Goal: Information Seeking & Learning: Find contact information

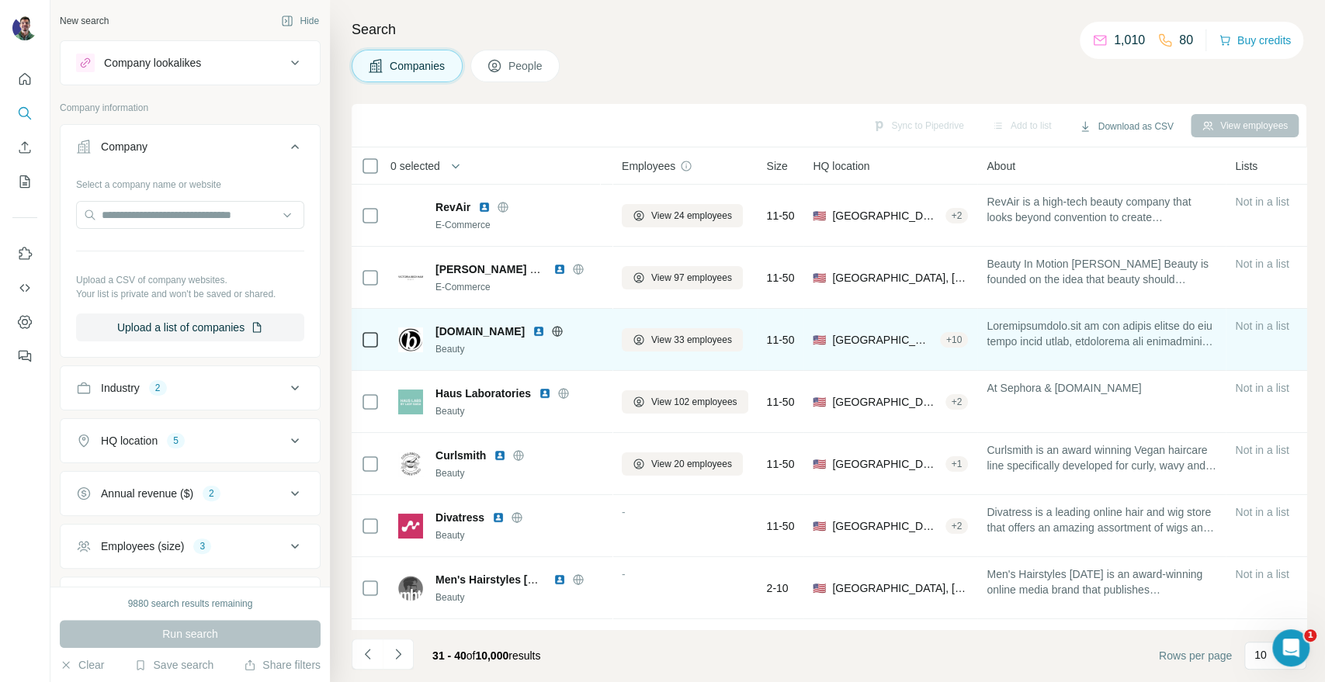
click at [563, 334] on icon at bounding box center [558, 331] width 10 height 10
click at [563, 335] on icon at bounding box center [558, 331] width 10 height 10
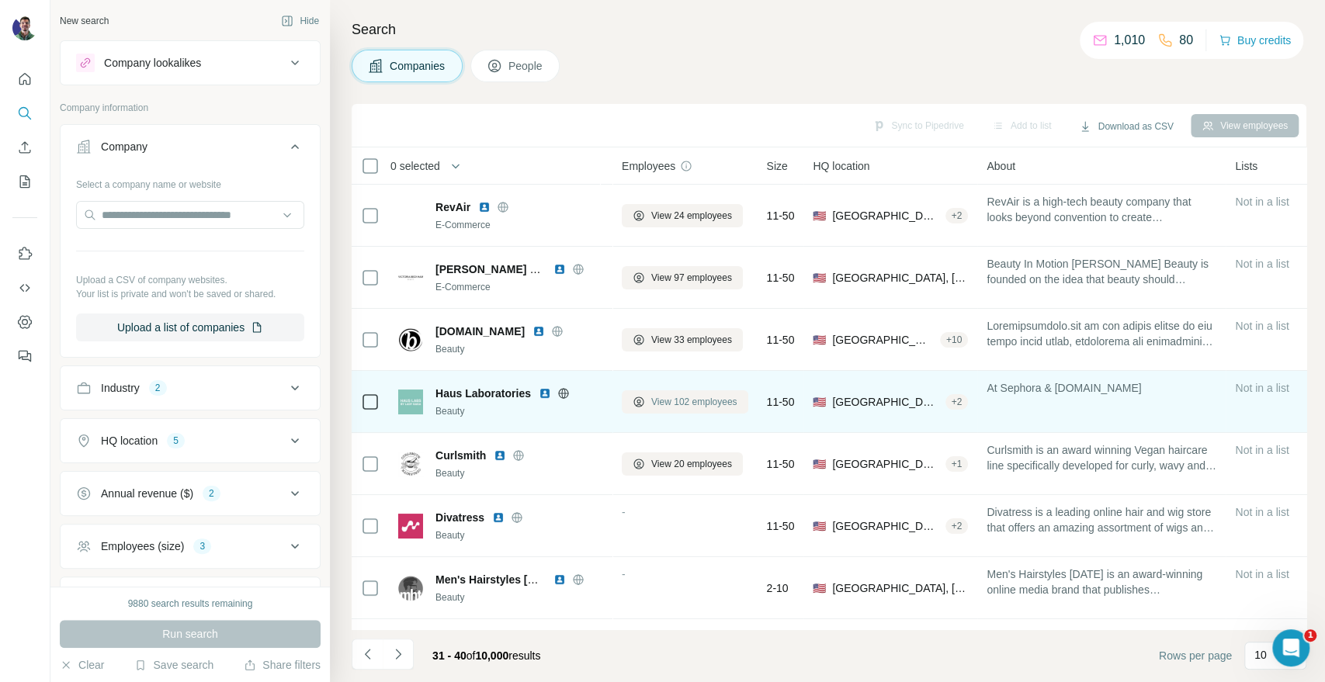
click at [682, 403] on span "View 102 employees" at bounding box center [694, 402] width 86 height 14
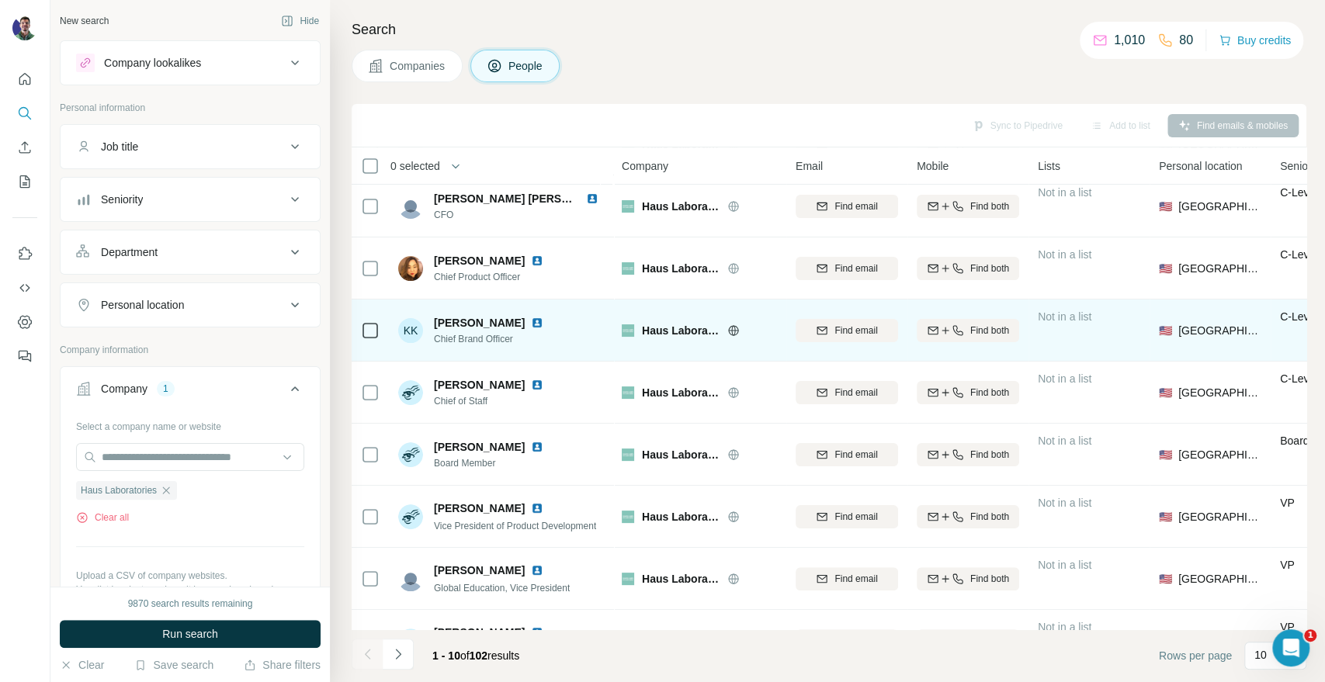
scroll to position [185, 0]
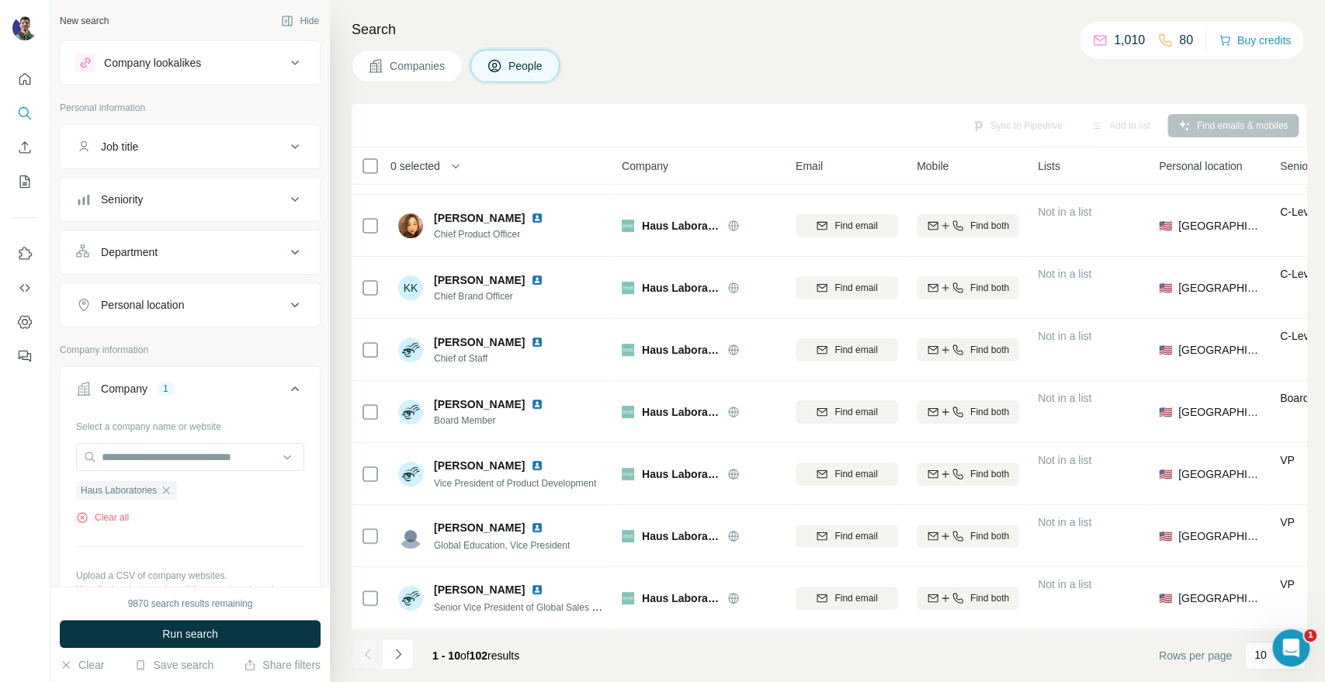
click at [375, 679] on footer "1 - 10 of 102 results Rows per page 10" at bounding box center [829, 655] width 955 height 53
click at [390, 650] on icon "Navigate to next page" at bounding box center [398, 654] width 16 height 16
click at [373, 657] on icon "Navigate to previous page" at bounding box center [368, 654] width 16 height 16
click at [395, 654] on icon "Navigate to next page" at bounding box center [398, 654] width 16 height 16
click at [366, 652] on icon "Navigate to previous page" at bounding box center [366, 654] width 5 height 10
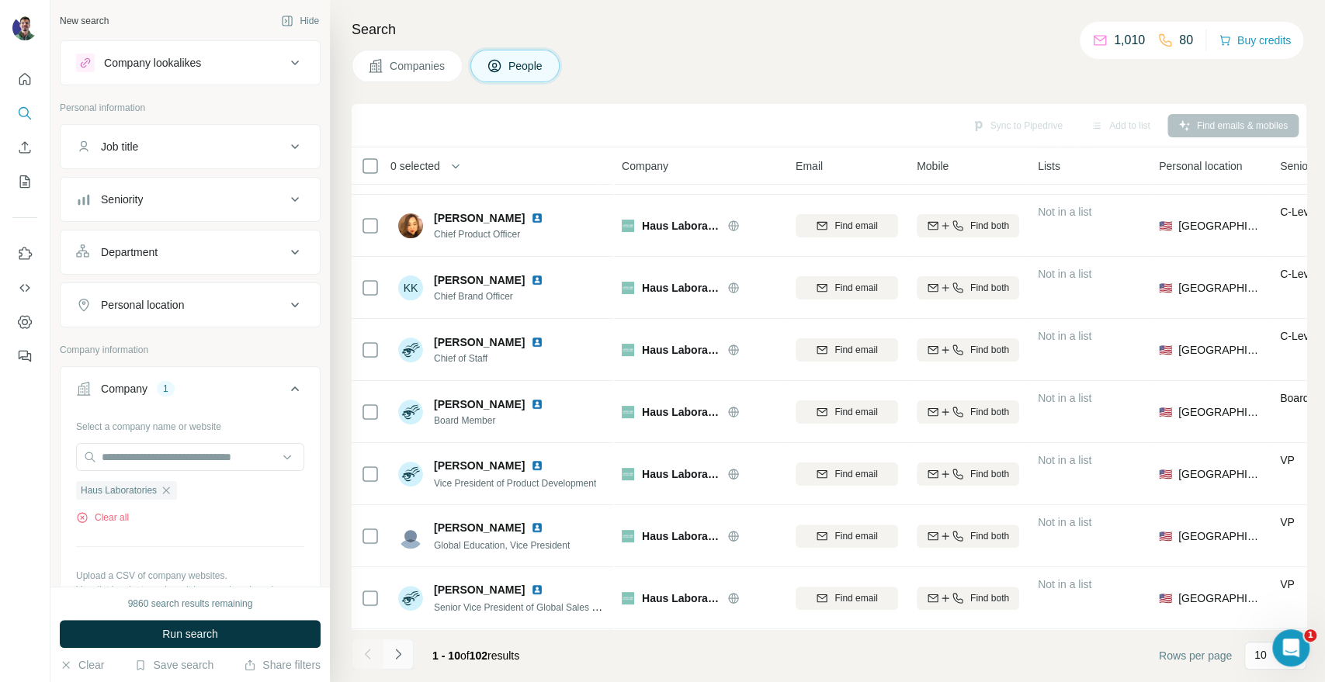
click at [400, 658] on icon "Navigate to next page" at bounding box center [398, 654] width 16 height 16
click at [401, 650] on icon "Navigate to next page" at bounding box center [398, 654] width 16 height 16
click at [383, 661] on button "Navigate to next page" at bounding box center [398, 654] width 31 height 31
click at [356, 663] on button "Navigate to previous page" at bounding box center [367, 654] width 31 height 31
click at [409, 661] on button "Navigate to next page" at bounding box center [398, 654] width 31 height 31
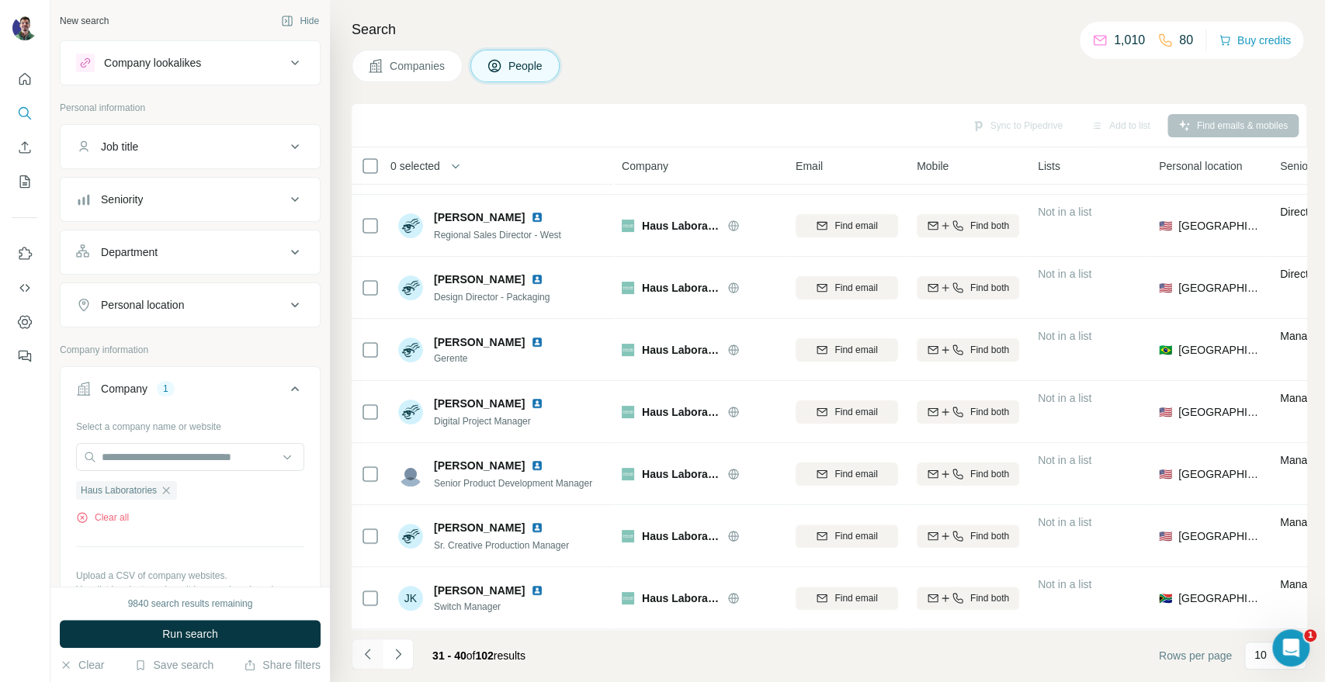
click at [357, 663] on button "Navigate to previous page" at bounding box center [367, 654] width 31 height 31
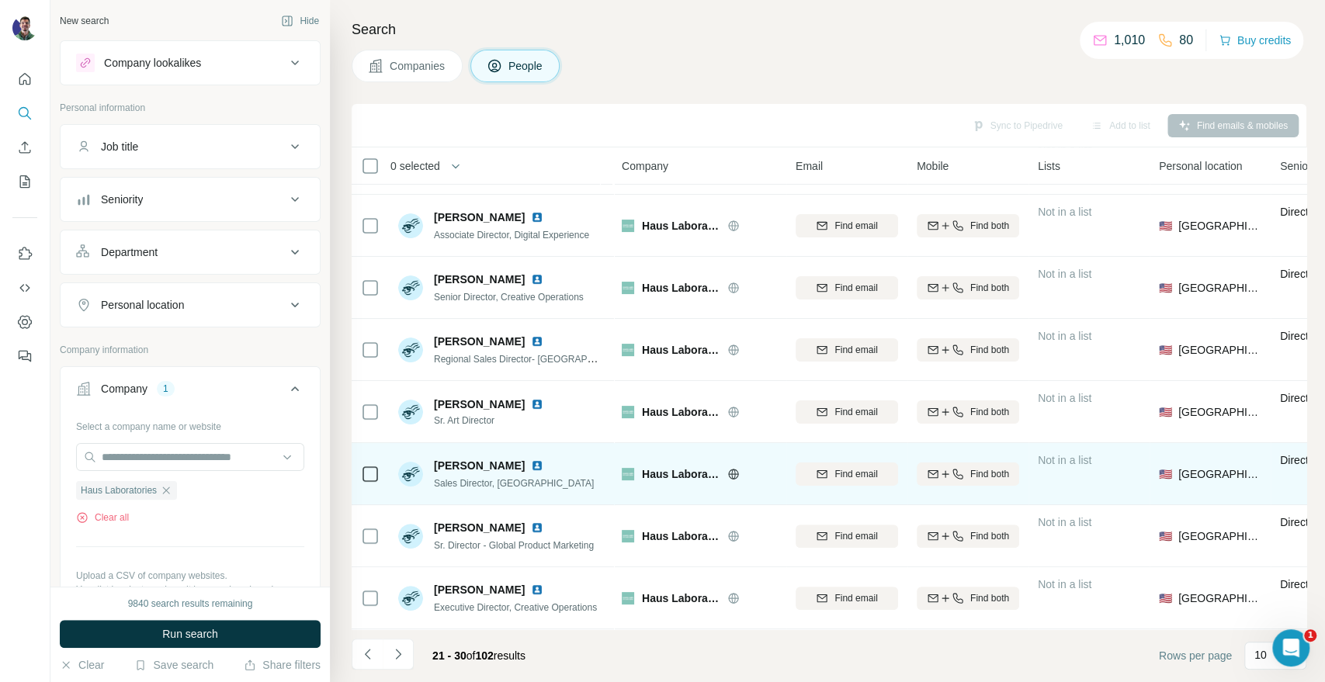
click at [538, 459] on img at bounding box center [537, 465] width 12 height 12
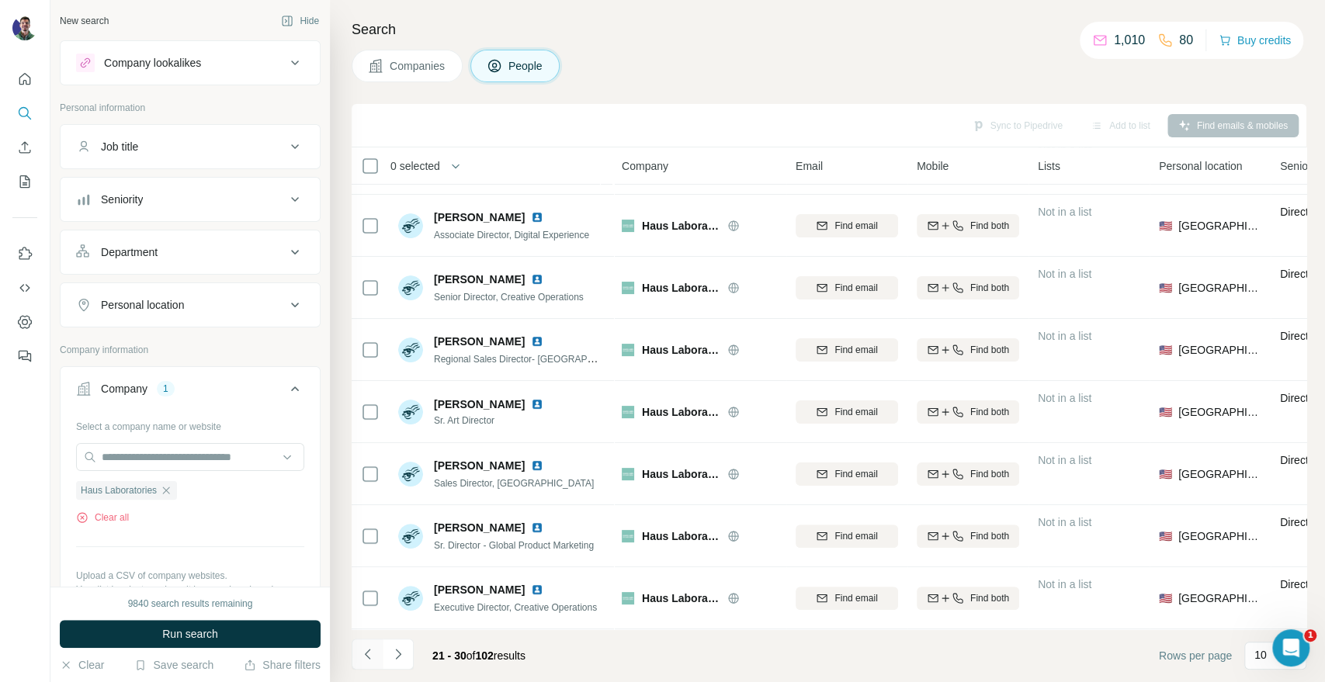
click at [355, 660] on button "Navigate to previous page" at bounding box center [367, 654] width 31 height 31
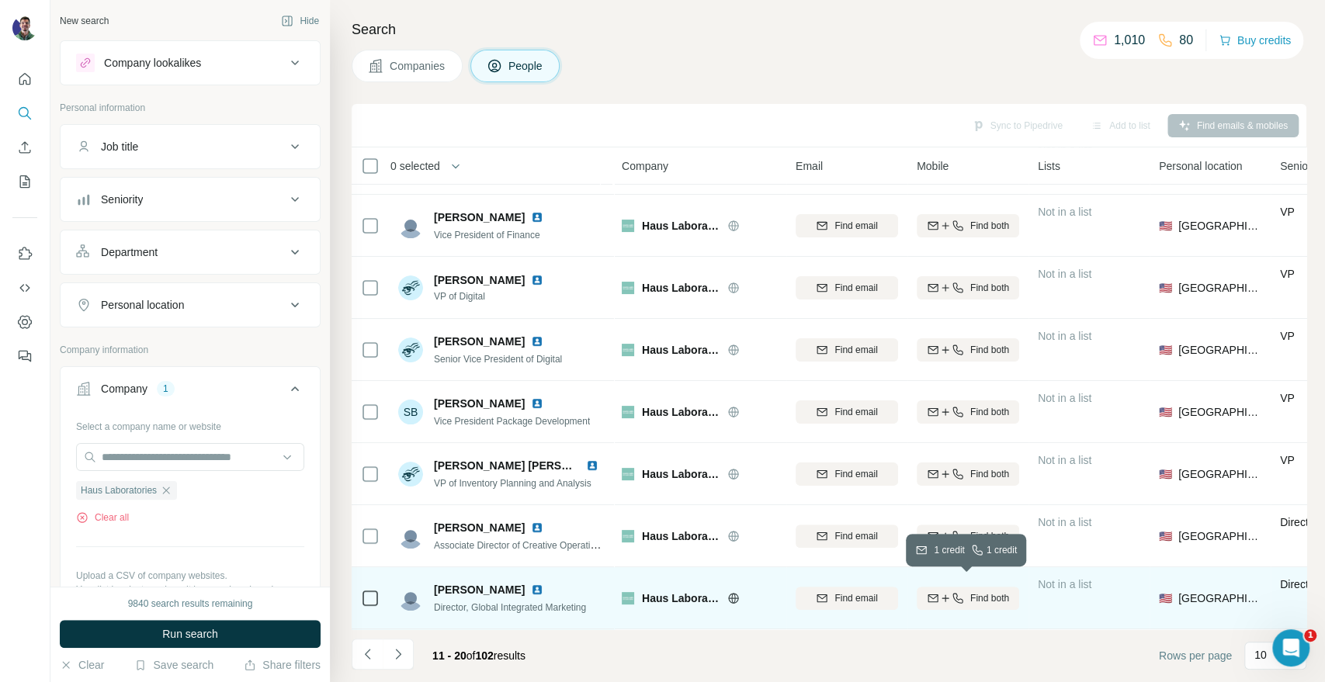
click at [958, 592] on icon "button" at bounding box center [957, 598] width 12 height 12
click at [1182, 75] on div "Companies People" at bounding box center [829, 66] width 955 height 33
click at [1121, 72] on div "Companies People" at bounding box center [829, 66] width 955 height 33
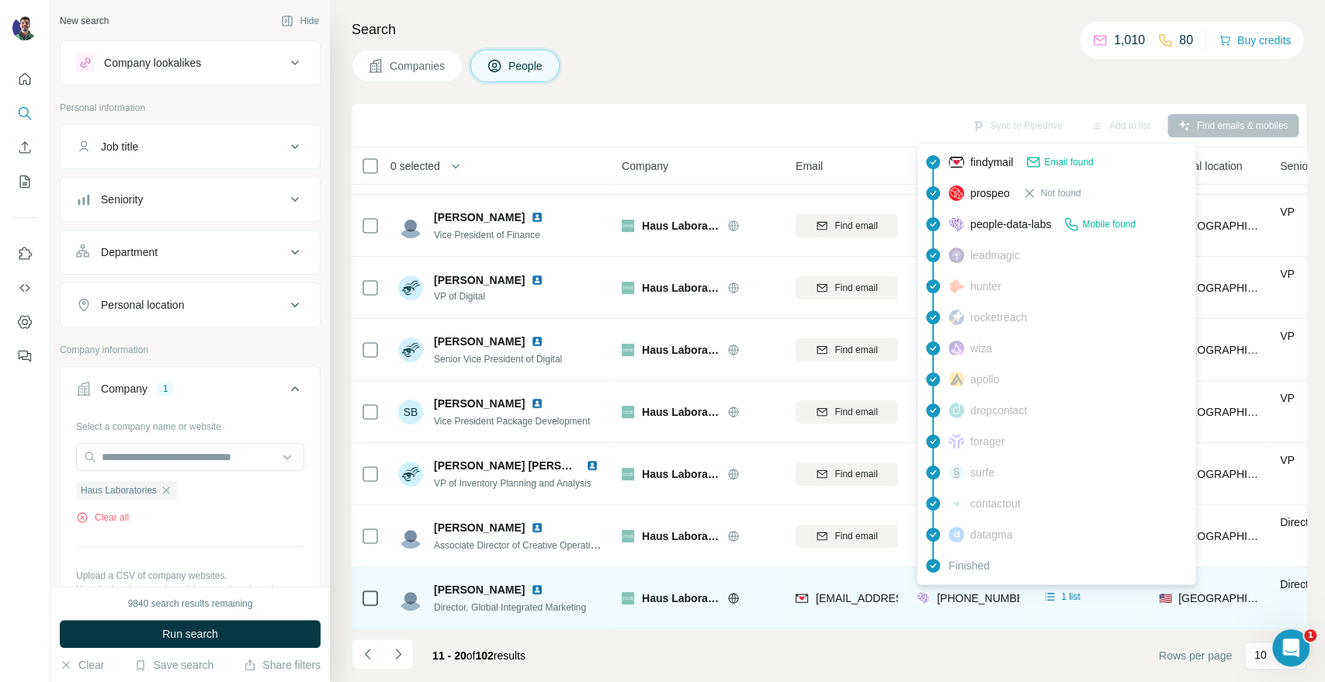
click at [989, 592] on span "[PHONE_NUMBER]" at bounding box center [986, 598] width 98 height 12
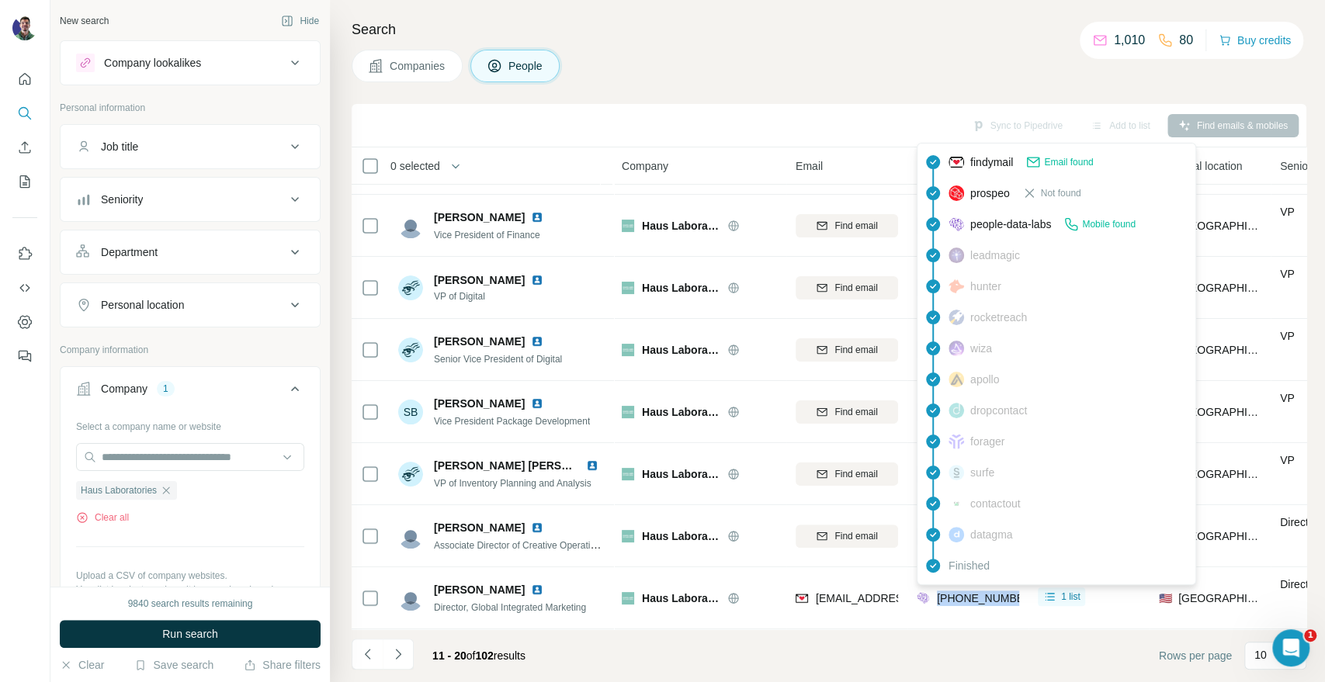
copy tr "[PHONE_NUMBER]"
click at [1099, 76] on div "Companies People" at bounding box center [829, 66] width 955 height 33
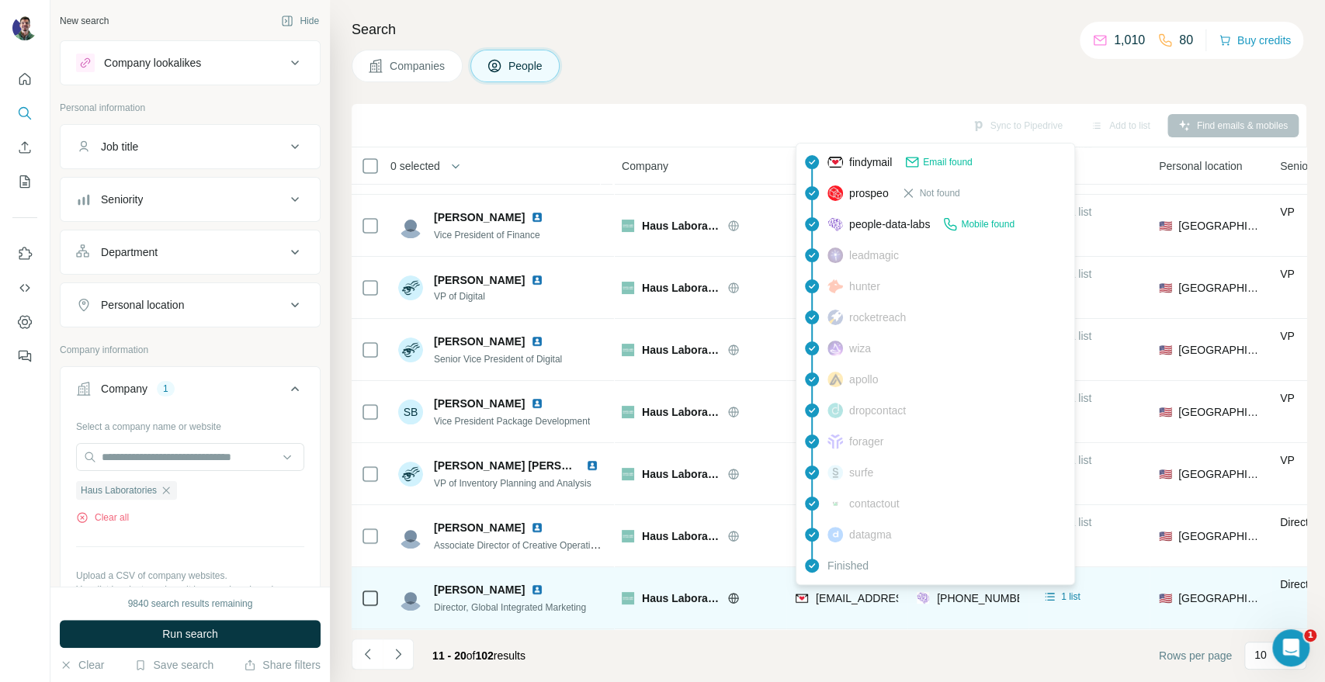
click at [844, 584] on div "findymail Email found prospeo Not found people-data-labs Mobile found leadmagic…" at bounding box center [934, 364] width 279 height 442
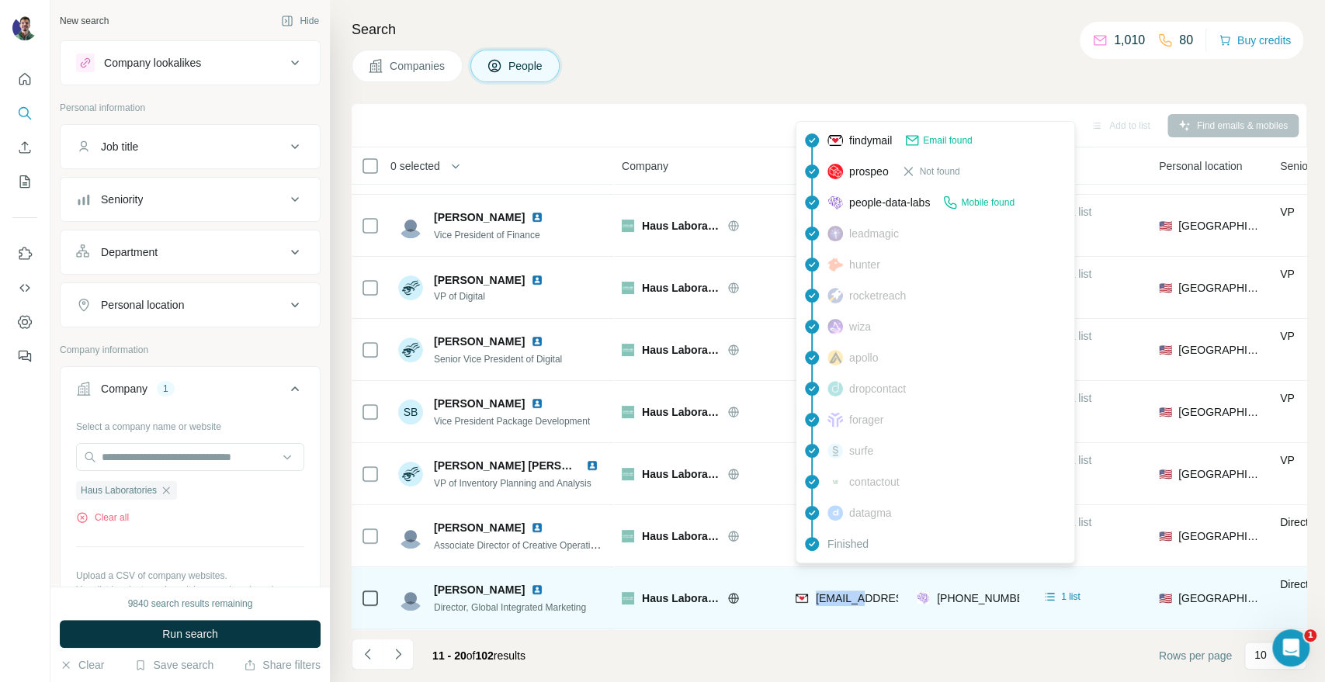
click at [844, 592] on span "[EMAIL_ADDRESS][DOMAIN_NAME]" at bounding box center [908, 598] width 184 height 12
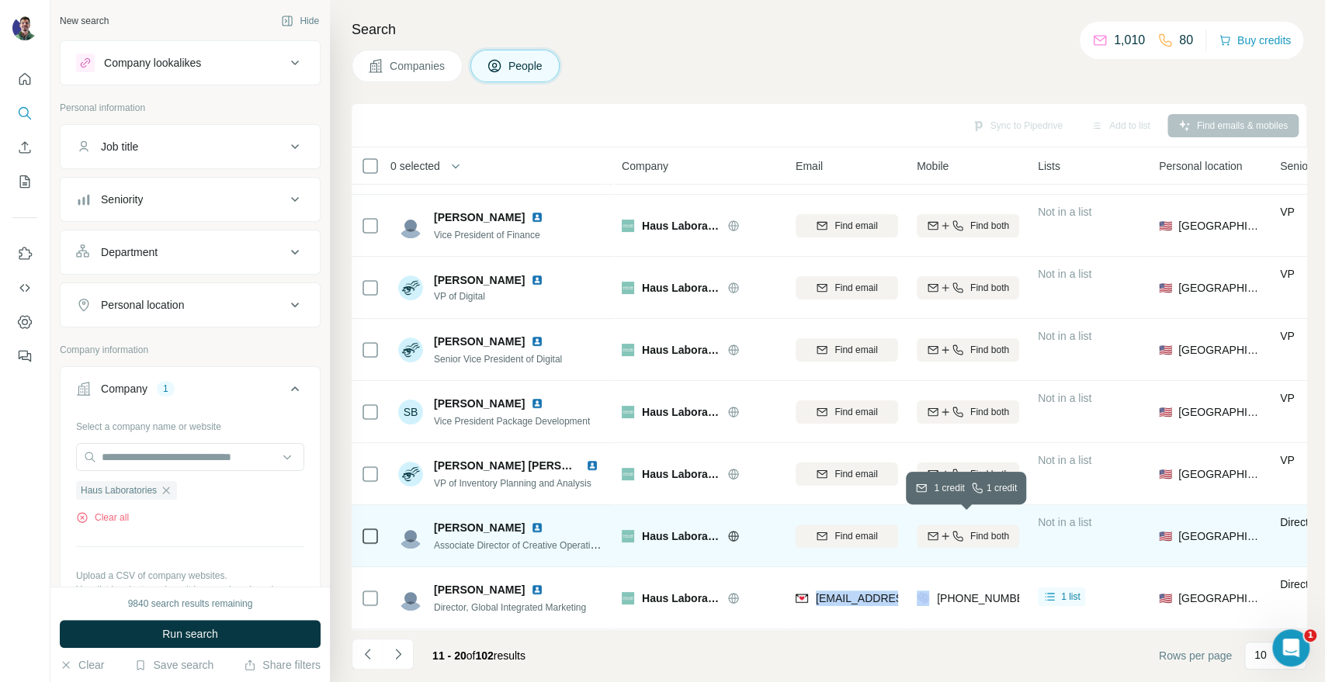
copy span "[EMAIL_ADDRESS][DOMAIN_NAME]"
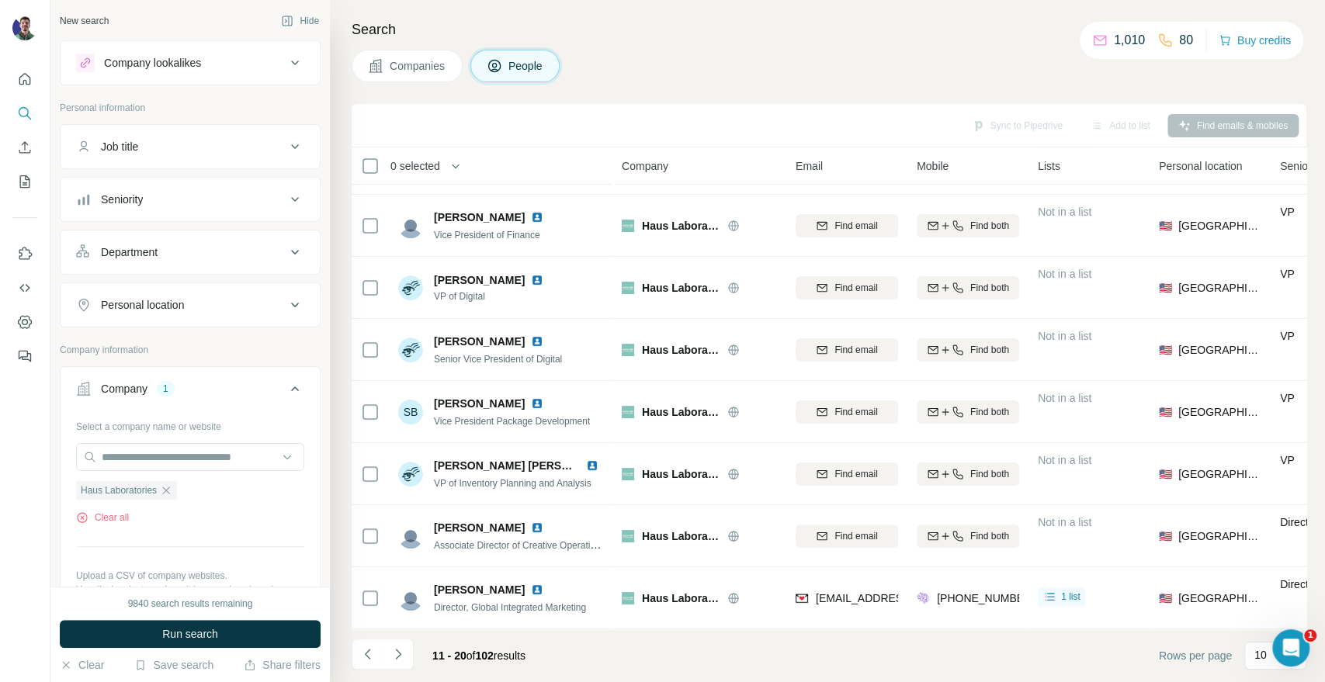
click at [1175, 78] on div "Companies People" at bounding box center [829, 66] width 955 height 33
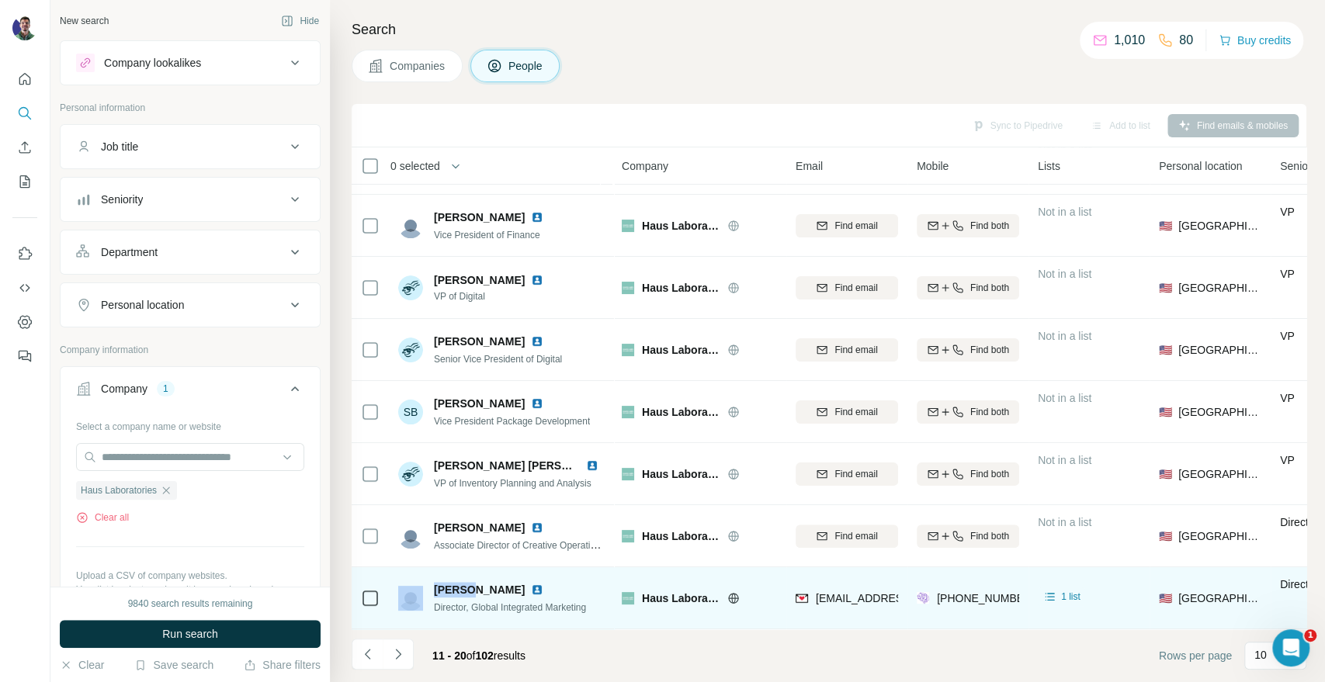
drag, startPoint x: 427, startPoint y: 580, endPoint x: 468, endPoint y: 580, distance: 41.1
click at [468, 582] on div "[PERSON_NAME] Director, Global Integrated Marketing" at bounding box center [492, 598] width 188 height 33
click at [472, 583] on span "[PERSON_NAME]" at bounding box center [479, 590] width 91 height 16
drag, startPoint x: 471, startPoint y: 581, endPoint x: 428, endPoint y: 582, distance: 43.5
click at [428, 582] on div "[PERSON_NAME] Director, Global Integrated Marketing" at bounding box center [492, 598] width 188 height 33
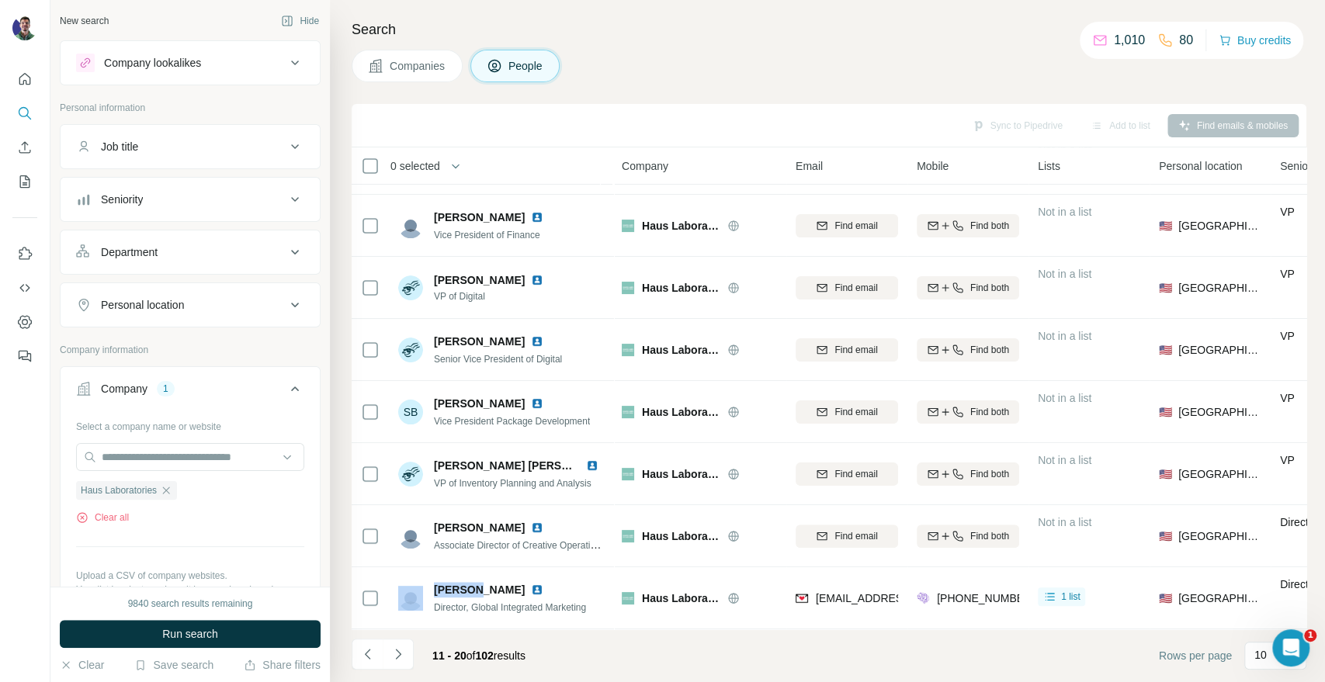
copy div "[PERSON_NAME]"
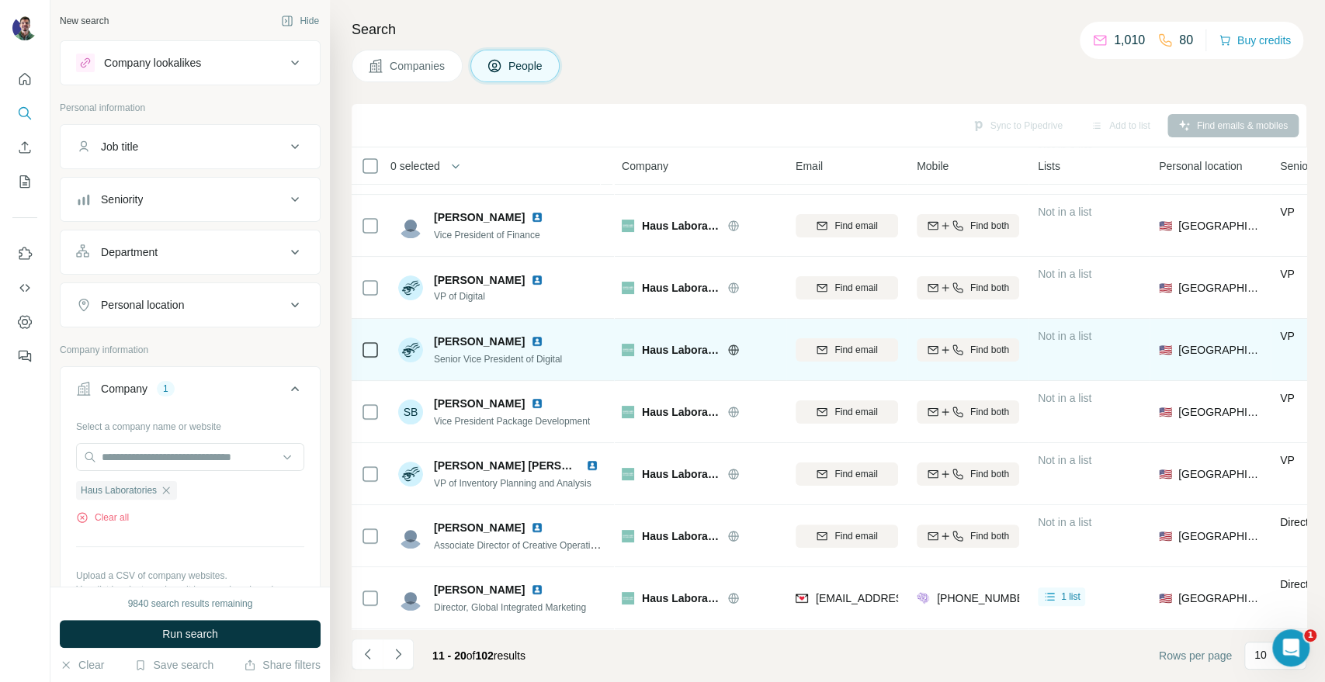
click at [688, 342] on span "Haus Laboratories" at bounding box center [681, 350] width 78 height 16
copy div "Haus Laboratories"
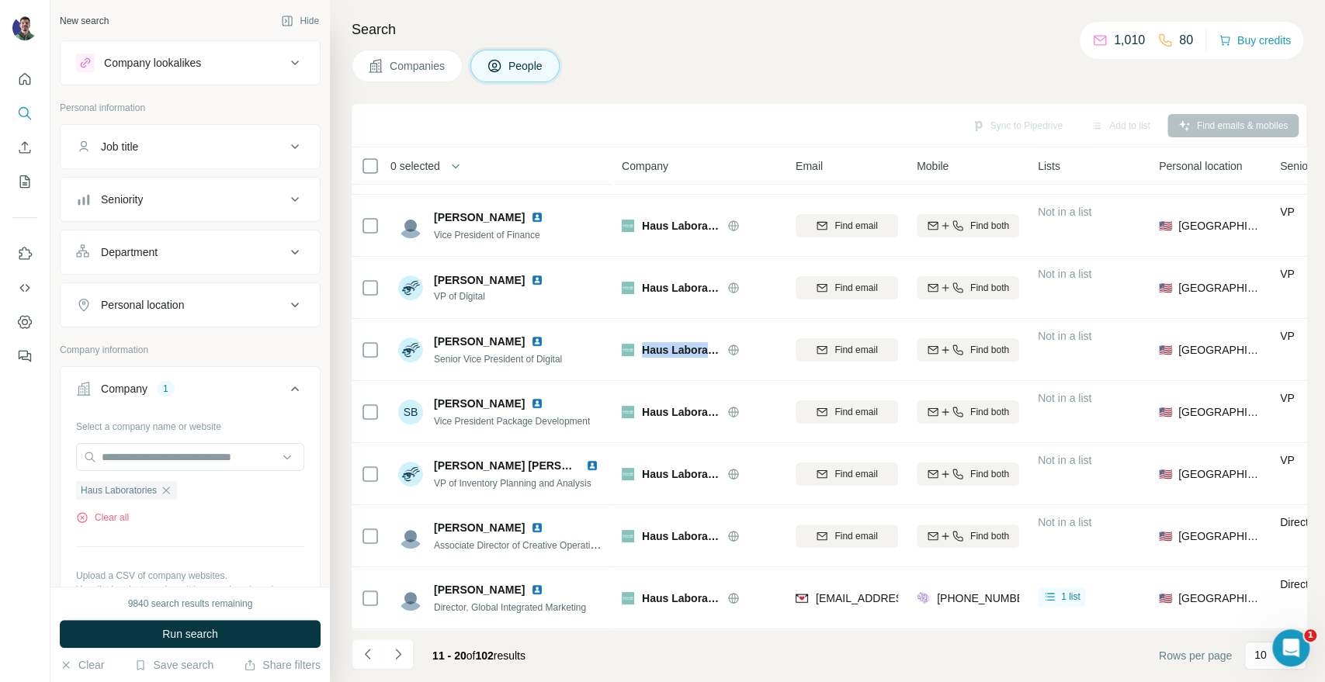
click at [430, 50] on button "Companies" at bounding box center [407, 66] width 111 height 33
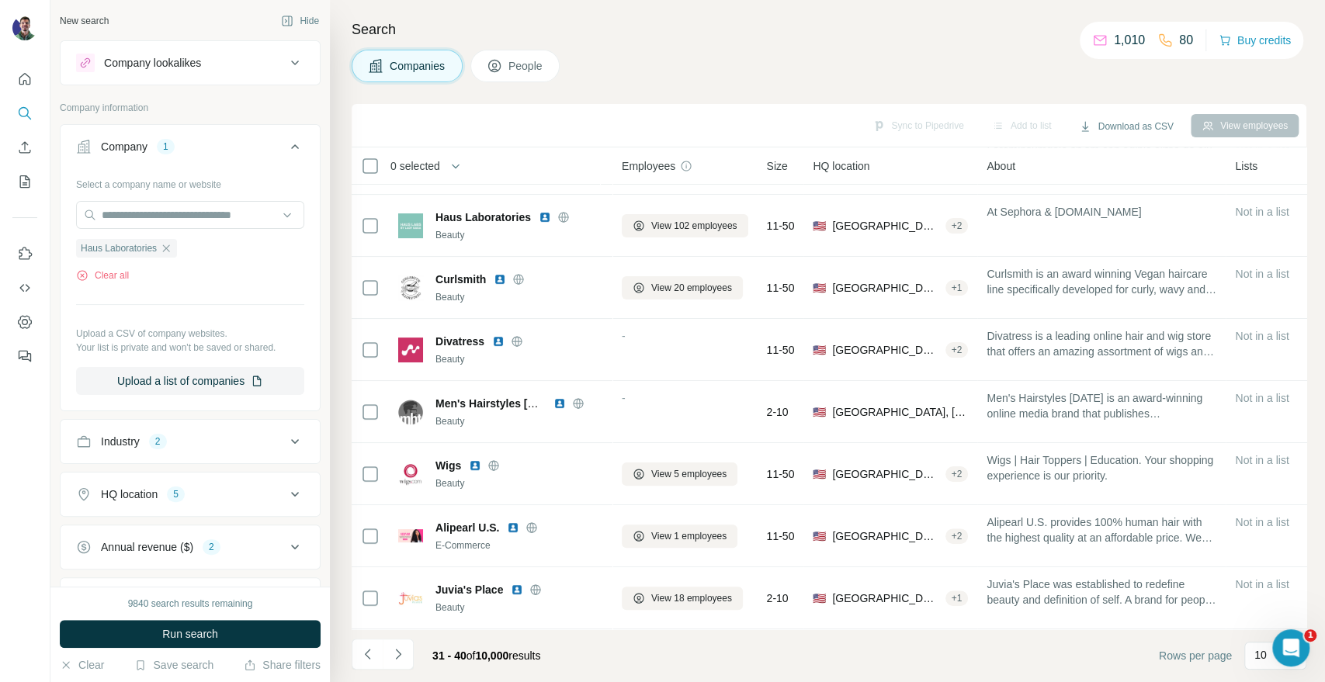
click at [407, 73] on span "Companies" at bounding box center [418, 66] width 57 height 16
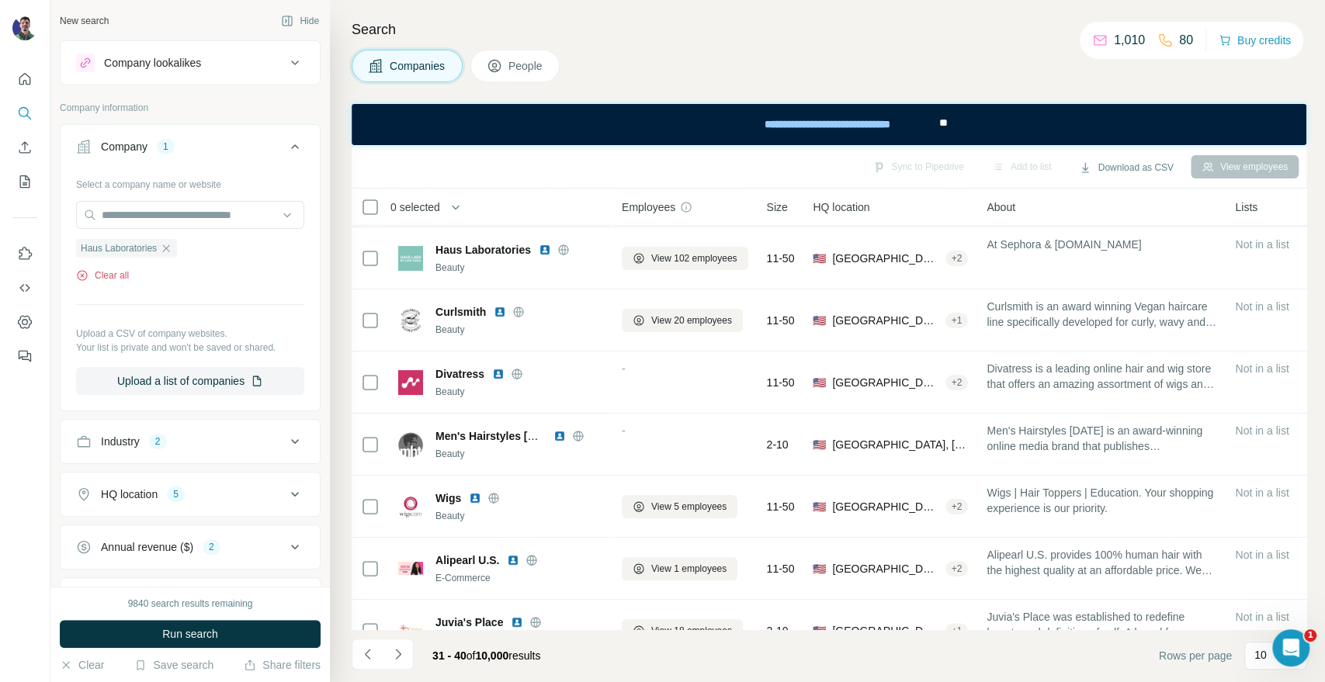
click at [104, 278] on button "Clear all" at bounding box center [102, 276] width 53 height 14
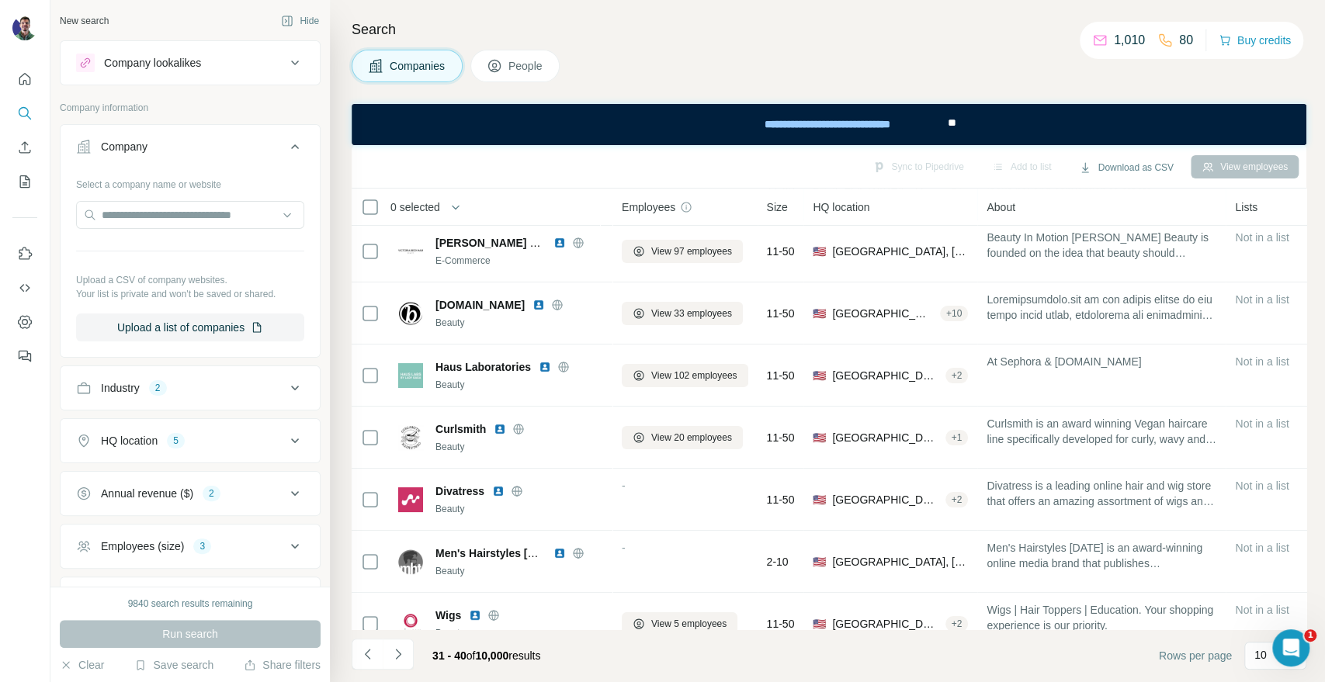
scroll to position [86, 0]
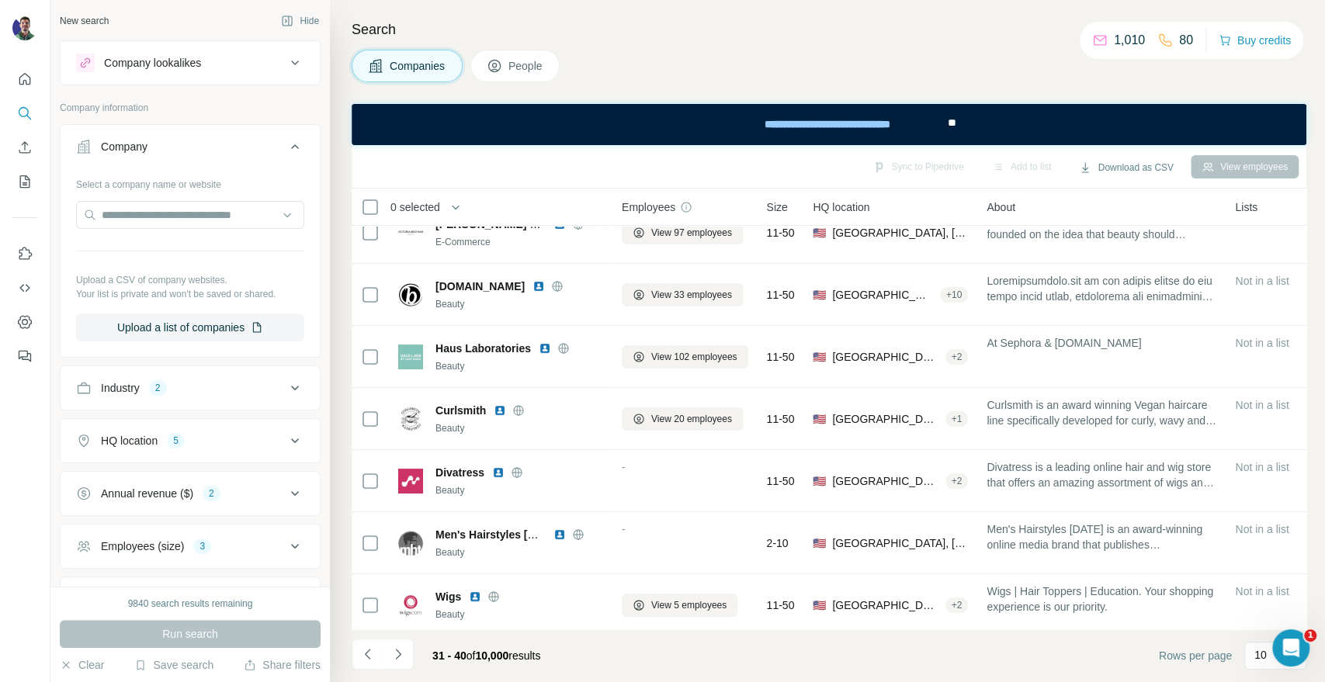
drag, startPoint x: 1149, startPoint y: 82, endPoint x: 1144, endPoint y: 92, distance: 10.4
click at [1149, 81] on div "Companies People" at bounding box center [829, 66] width 955 height 33
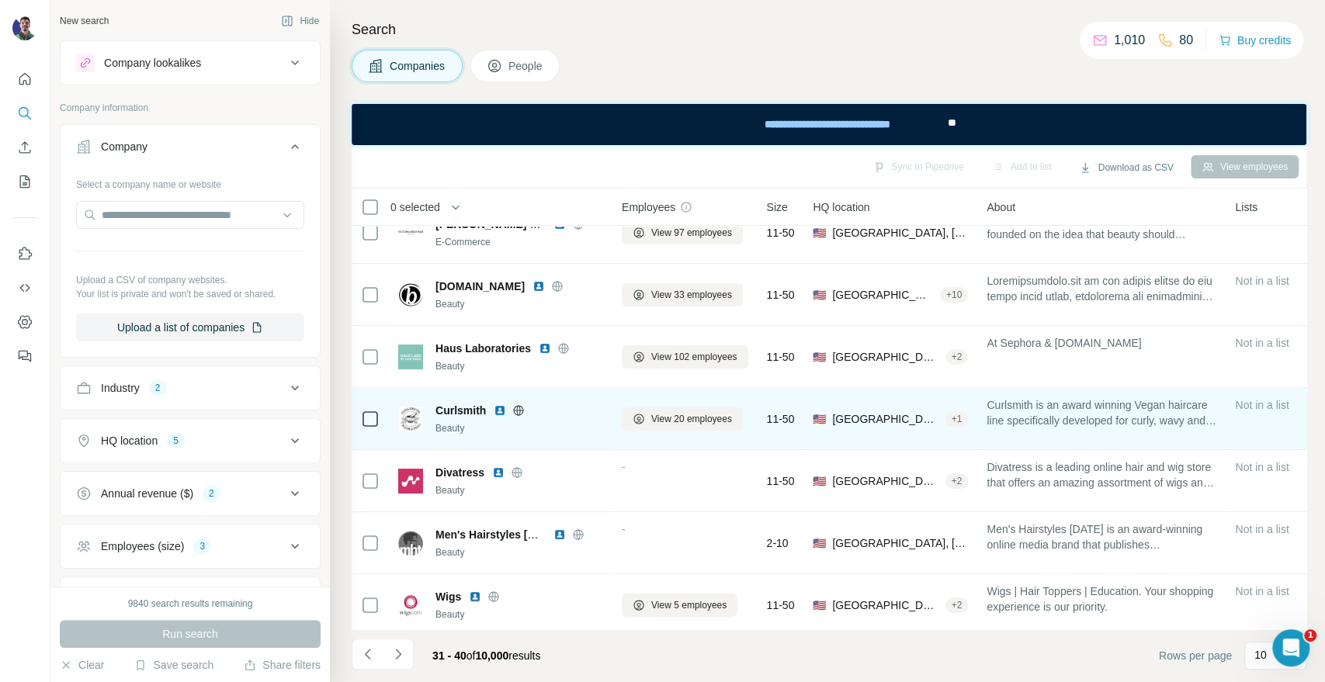
click at [513, 411] on icon at bounding box center [518, 410] width 12 height 12
click at [515, 411] on icon at bounding box center [518, 410] width 12 height 12
click at [690, 421] on span "View 20 employees" at bounding box center [691, 419] width 81 height 14
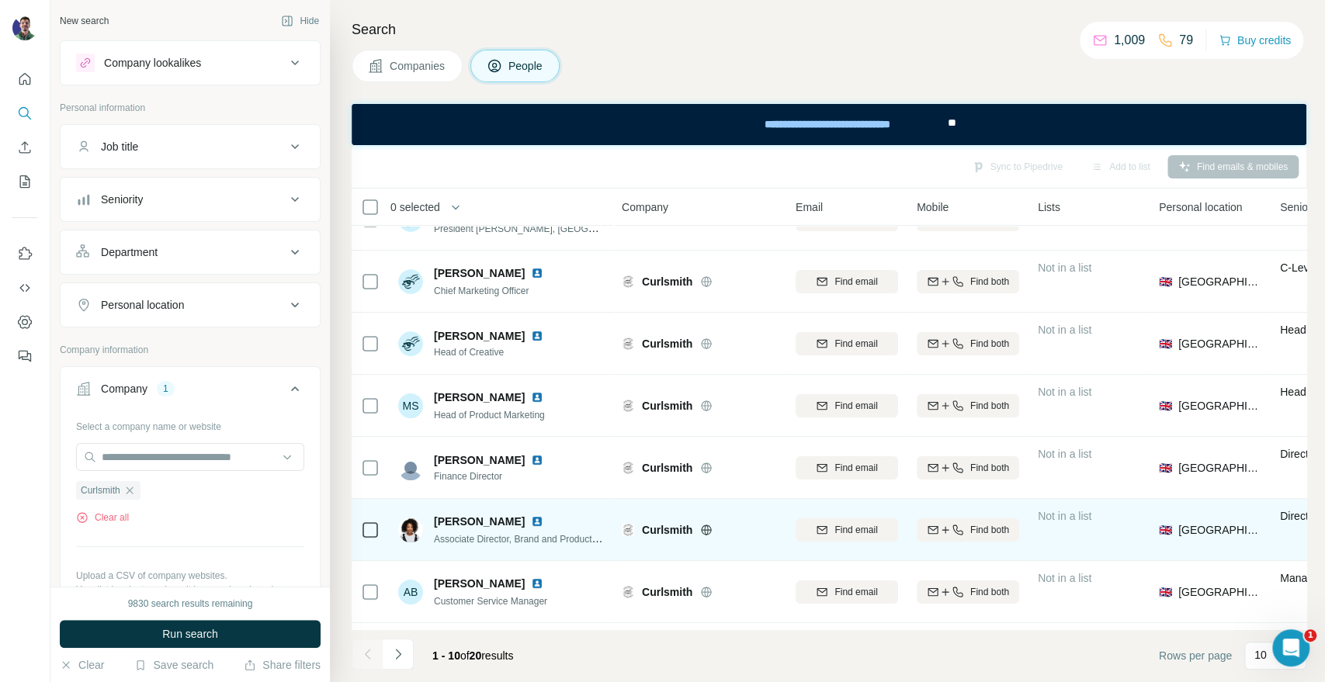
scroll to position [172, 0]
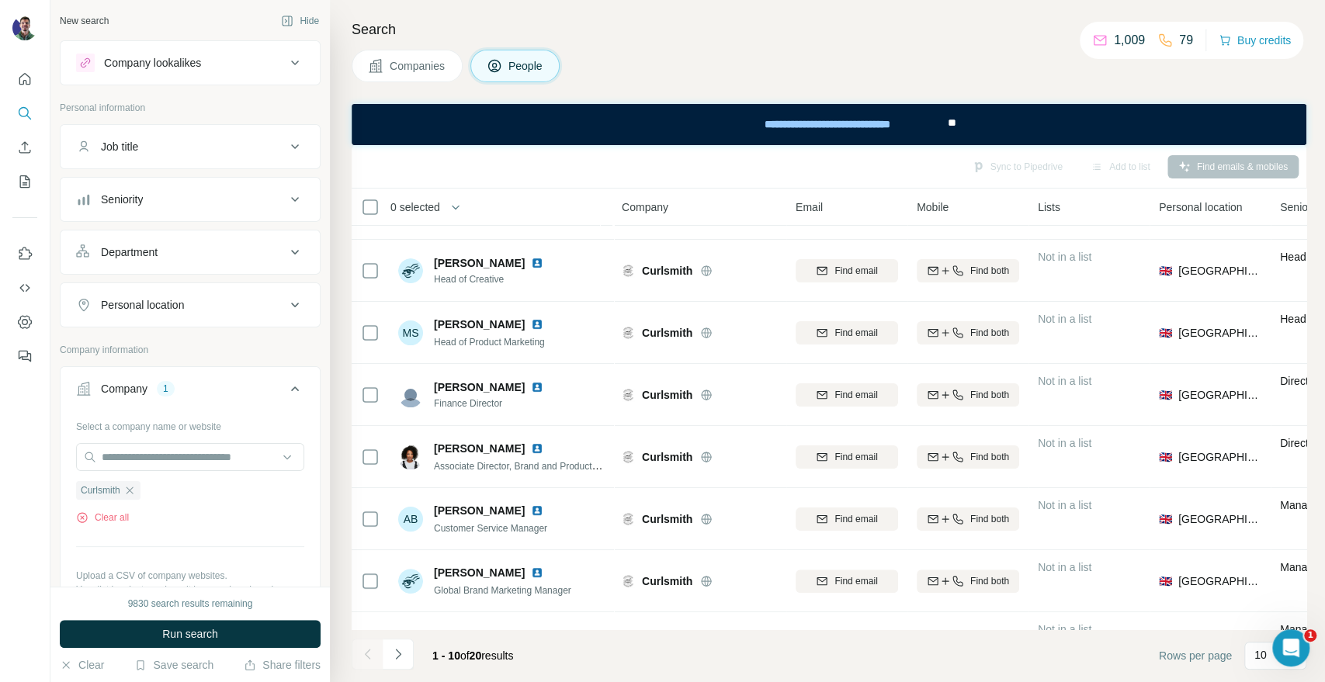
click at [1139, 85] on div "Search Companies People Sync to Pipedrive Add to list Find emails & mobiles 0 s…" at bounding box center [827, 341] width 995 height 682
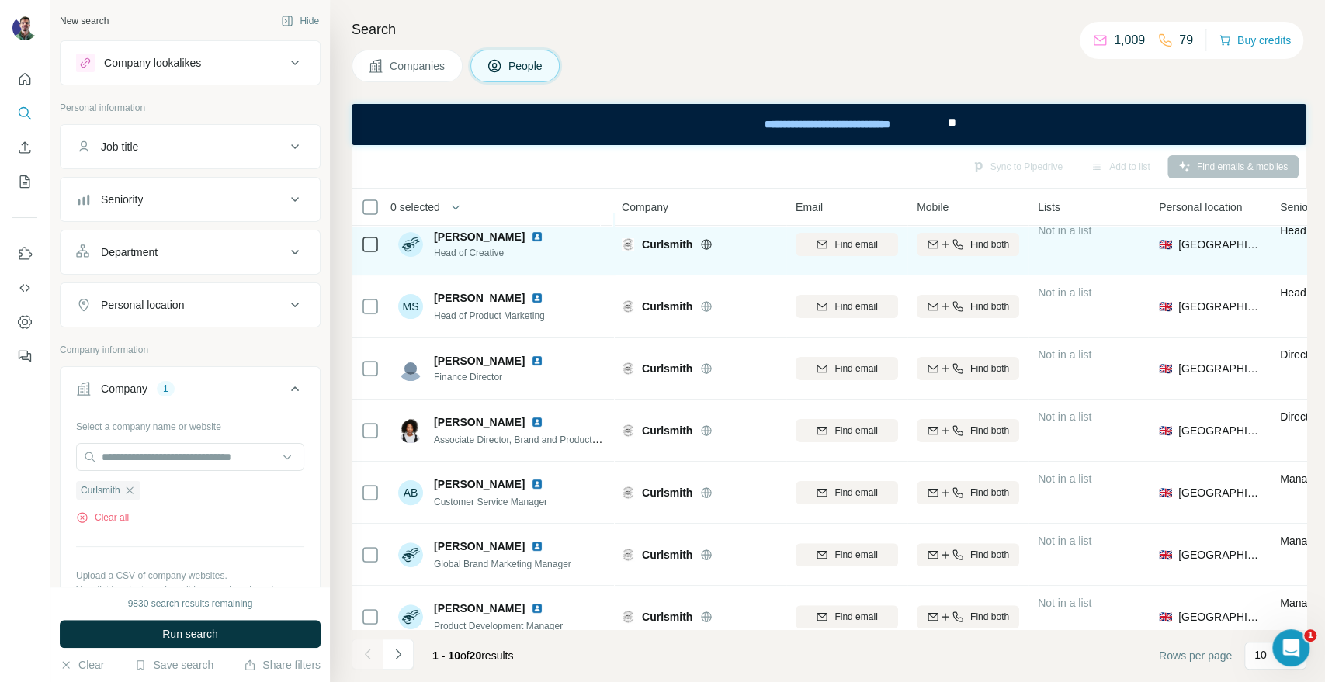
scroll to position [225, 0]
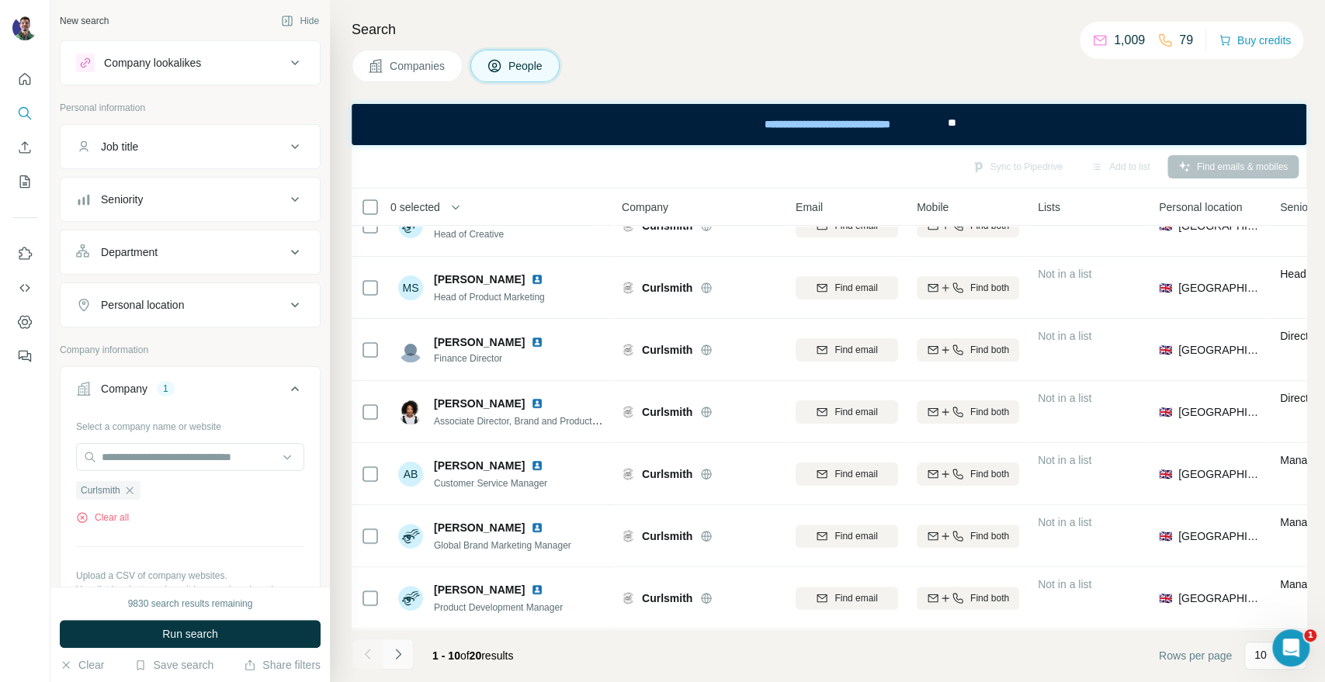
click at [387, 661] on button "Navigate to next page" at bounding box center [398, 654] width 31 height 31
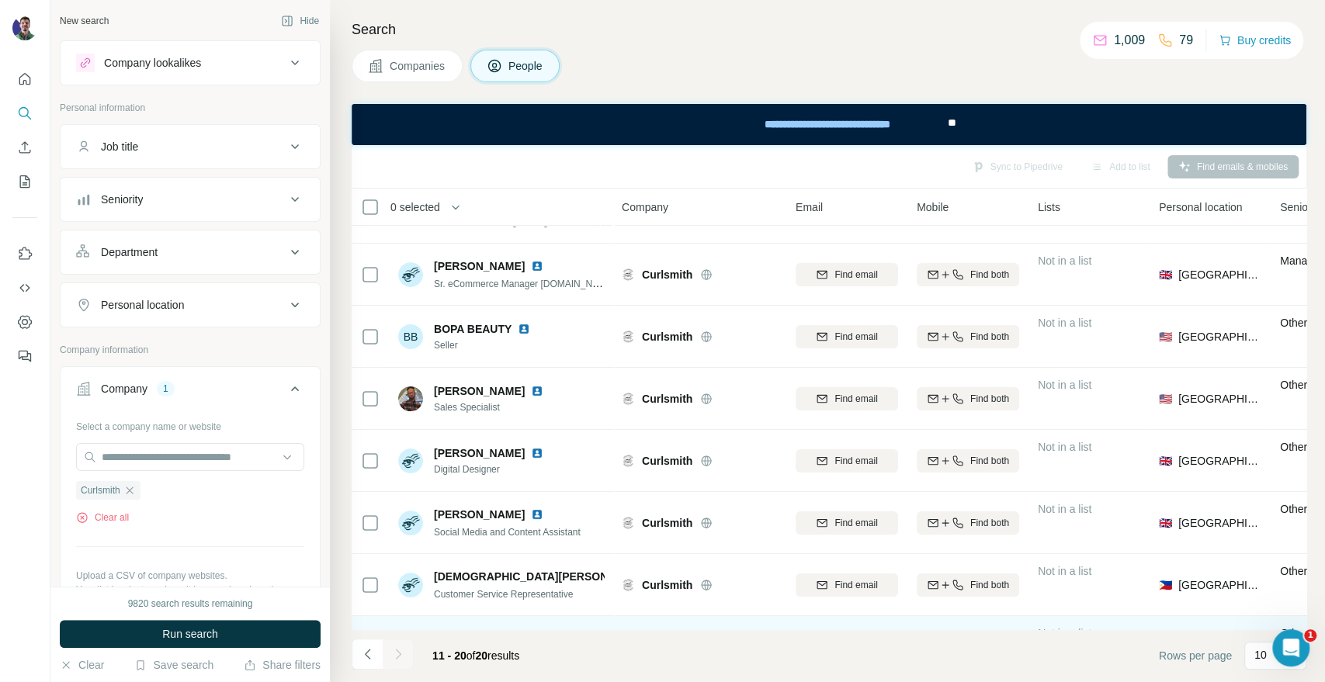
scroll to position [0, 0]
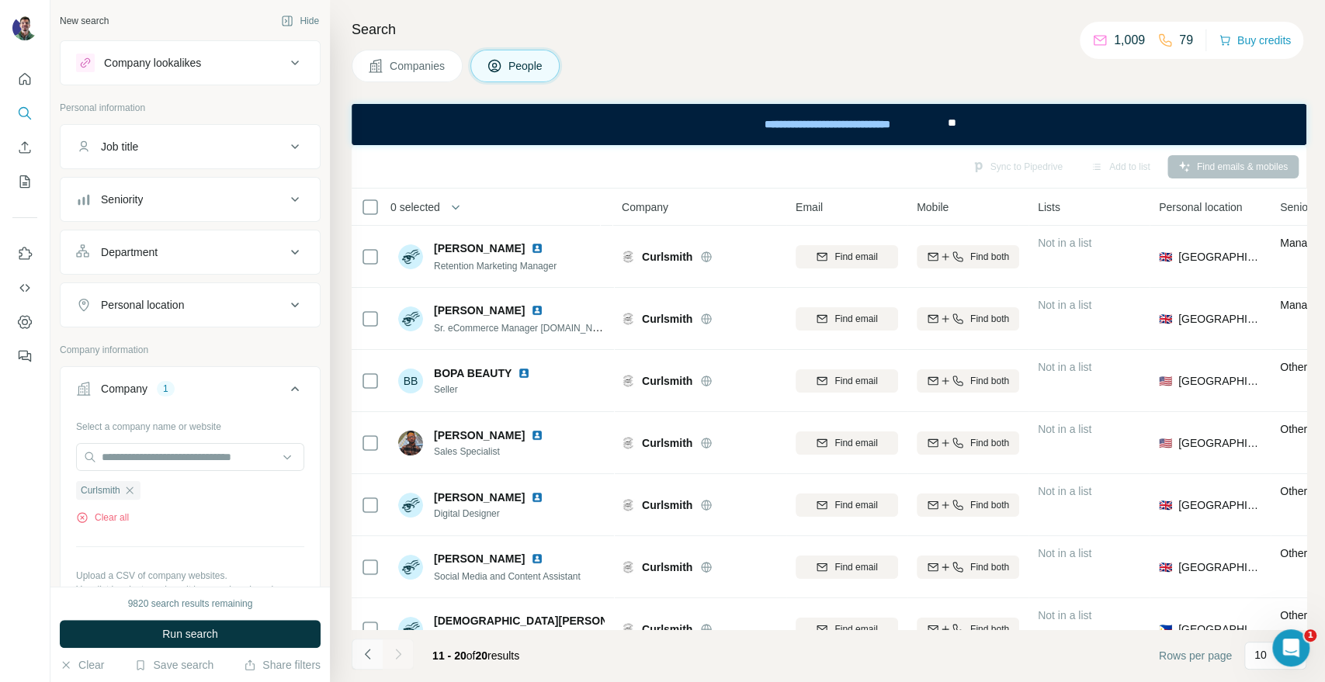
click at [366, 658] on icon "Navigate to previous page" at bounding box center [368, 654] width 16 height 16
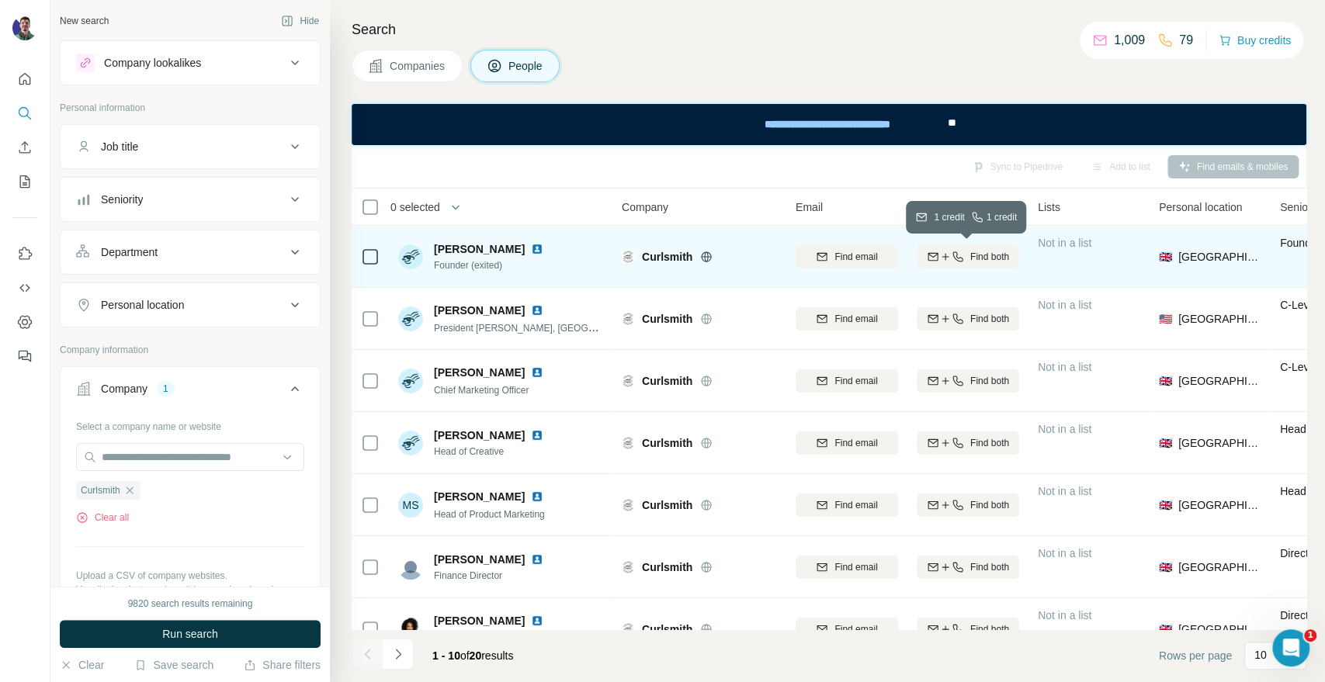
click at [977, 247] on button "Find both" at bounding box center [968, 256] width 102 height 23
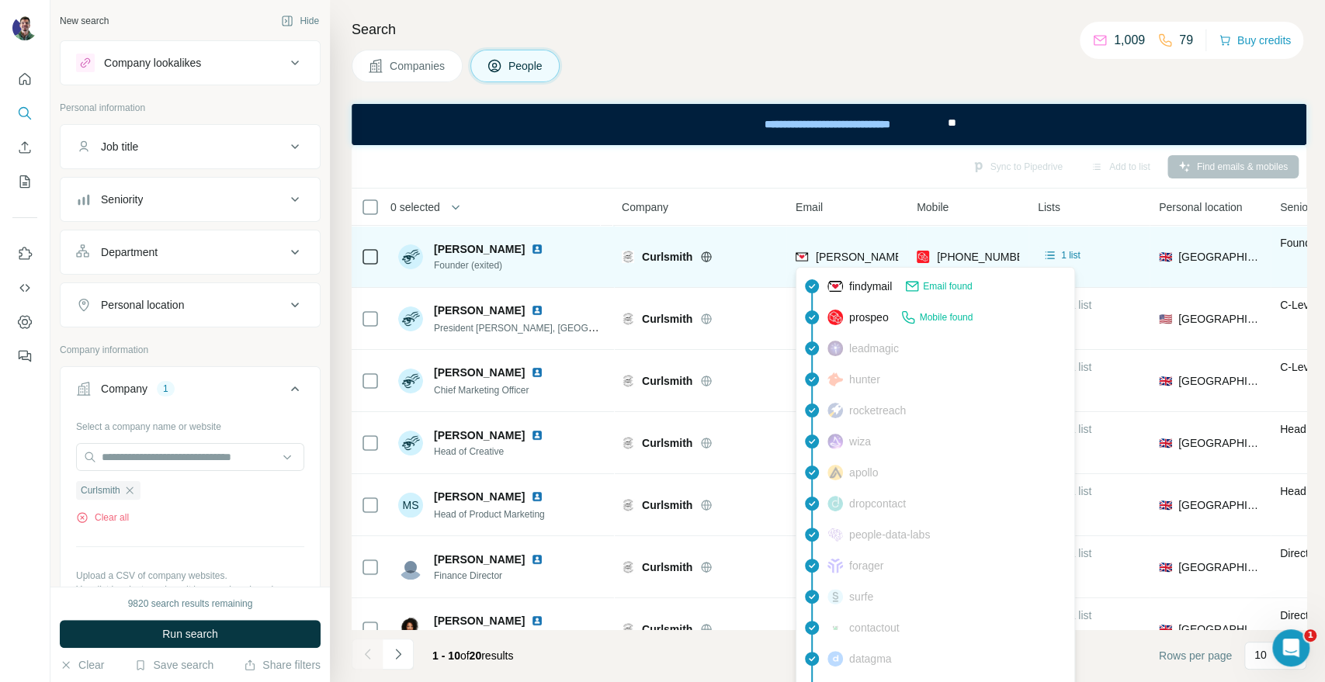
click at [875, 257] on span "[PERSON_NAME][EMAIL_ADDRESS][DOMAIN_NAME]" at bounding box center [952, 257] width 273 height 12
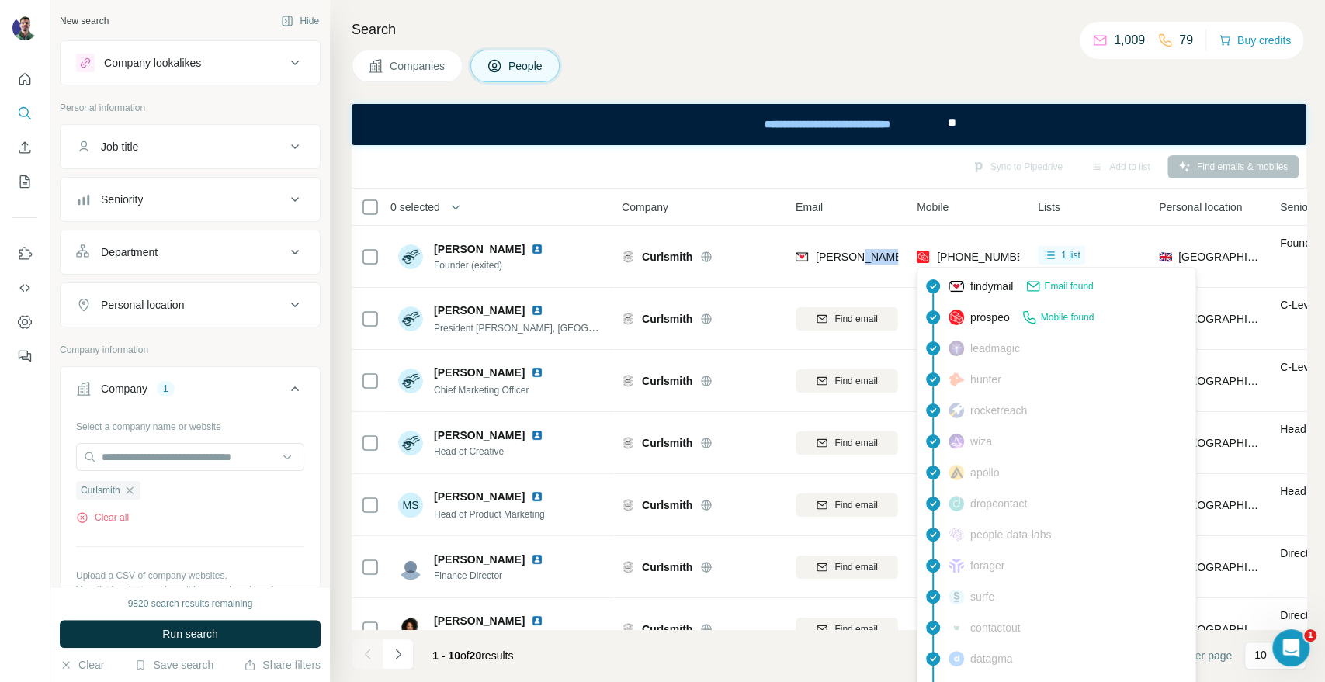
click at [936, 258] on div "[PHONE_NUMBER]" at bounding box center [970, 257] width 106 height 16
click at [954, 247] on div "[PHONE_NUMBER]" at bounding box center [968, 256] width 102 height 43
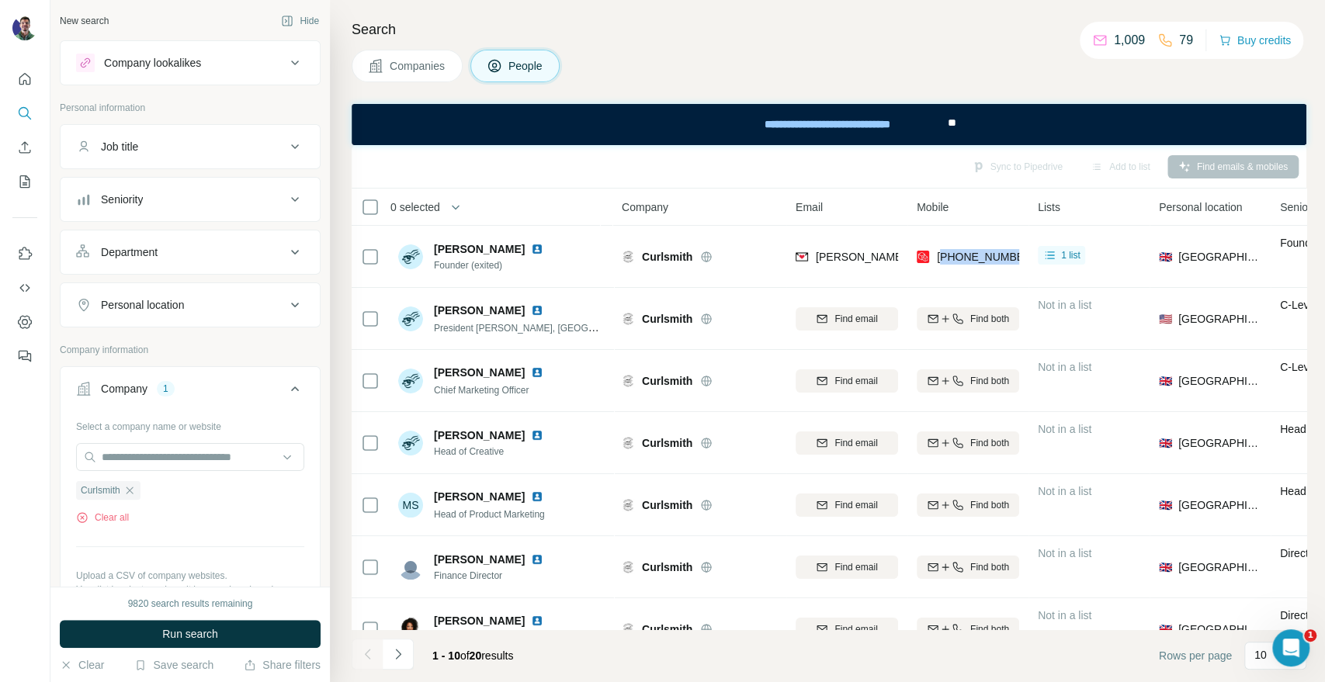
click at [954, 247] on div "[PHONE_NUMBER]" at bounding box center [968, 256] width 102 height 43
copy tr "[PHONE_NUMBER]"
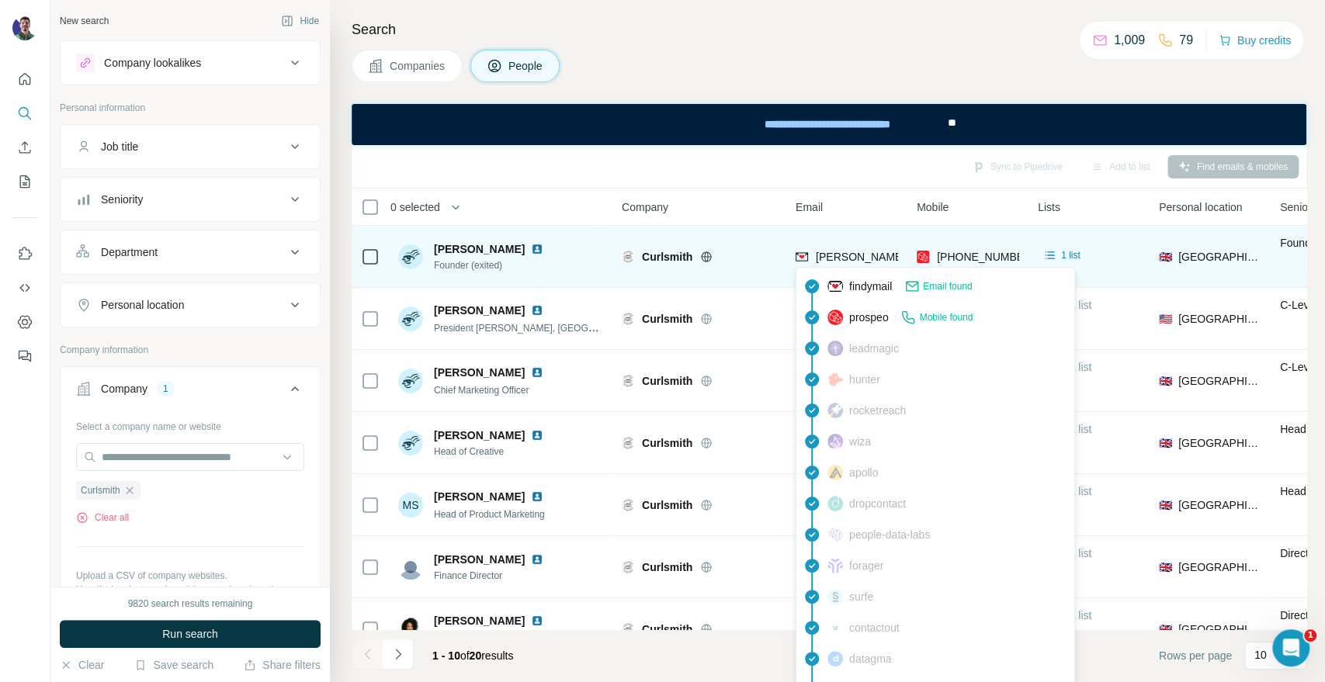
click at [851, 262] on span "[PERSON_NAME][EMAIL_ADDRESS][DOMAIN_NAME]" at bounding box center [952, 257] width 273 height 12
click at [851, 261] on span "[PERSON_NAME][EMAIL_ADDRESS][DOMAIN_NAME]" at bounding box center [952, 257] width 273 height 12
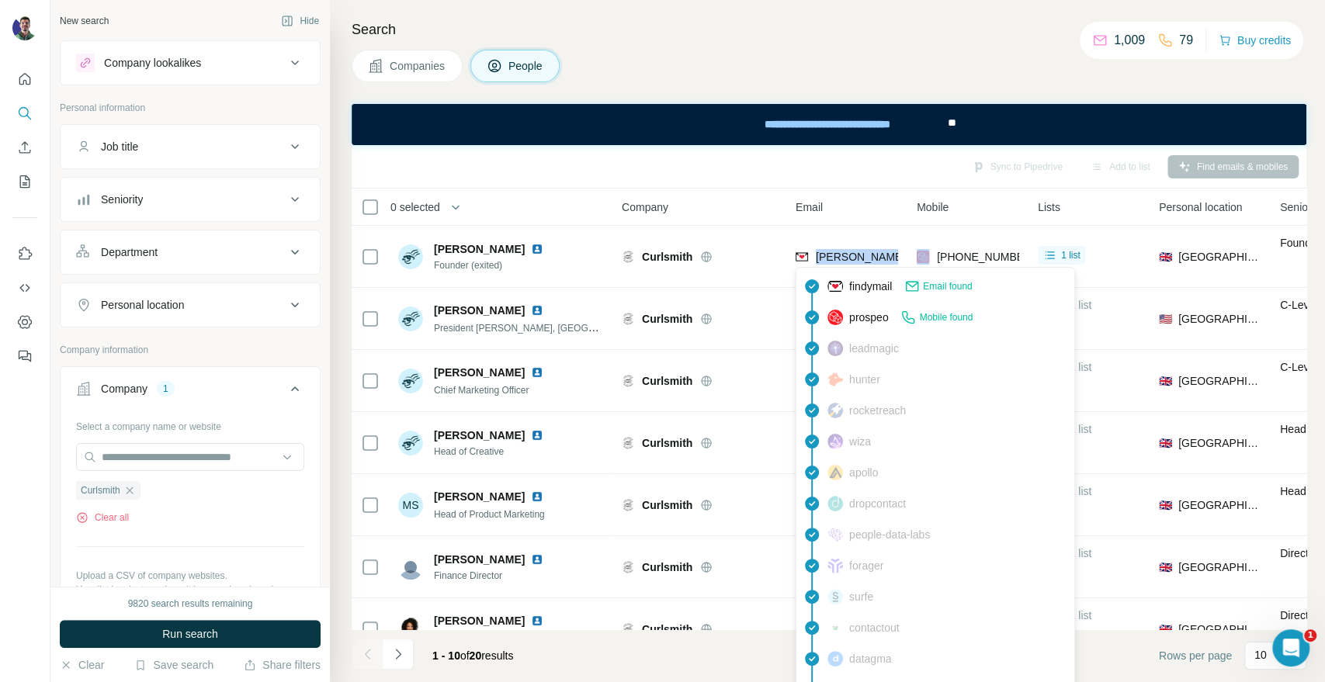
copy span "[PERSON_NAME][EMAIL_ADDRESS][DOMAIN_NAME]"
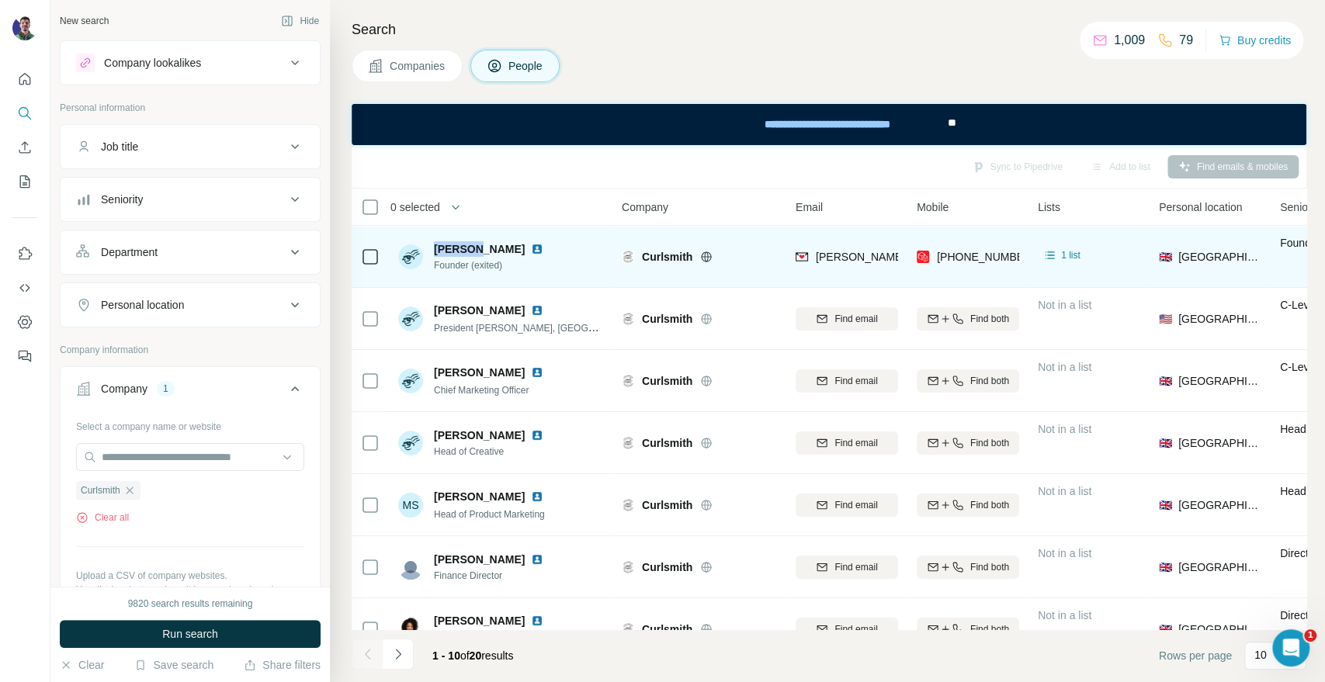
drag, startPoint x: 438, startPoint y: 246, endPoint x: 470, endPoint y: 245, distance: 31.8
click at [470, 245] on span "[PERSON_NAME]" at bounding box center [479, 249] width 91 height 16
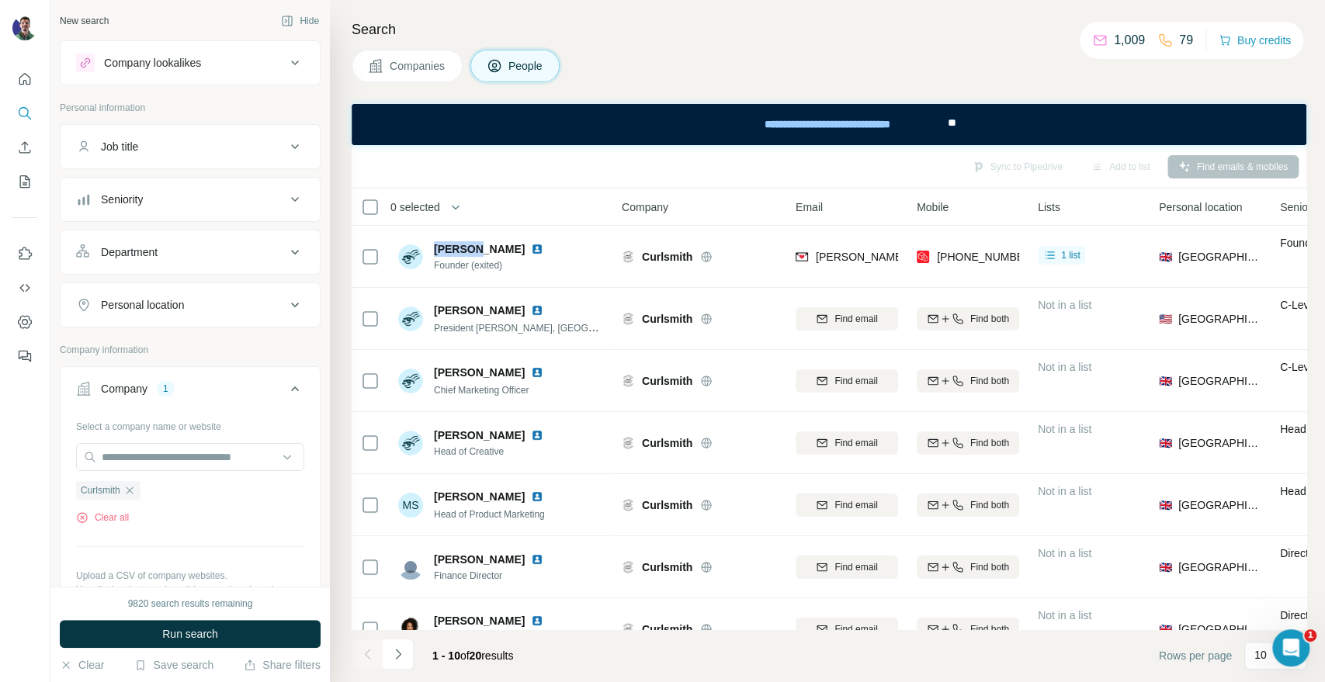
copy span "[PERSON_NAME]"
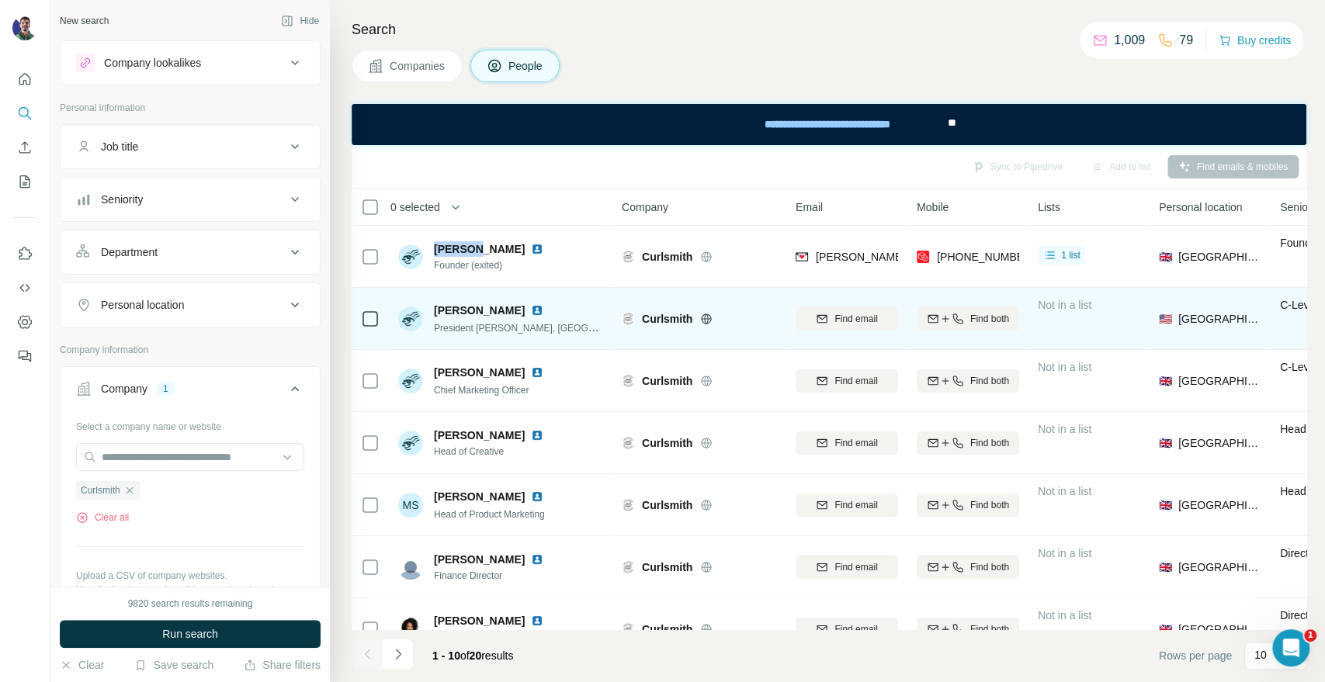
click at [674, 311] on span "Curlsmith" at bounding box center [667, 319] width 50 height 16
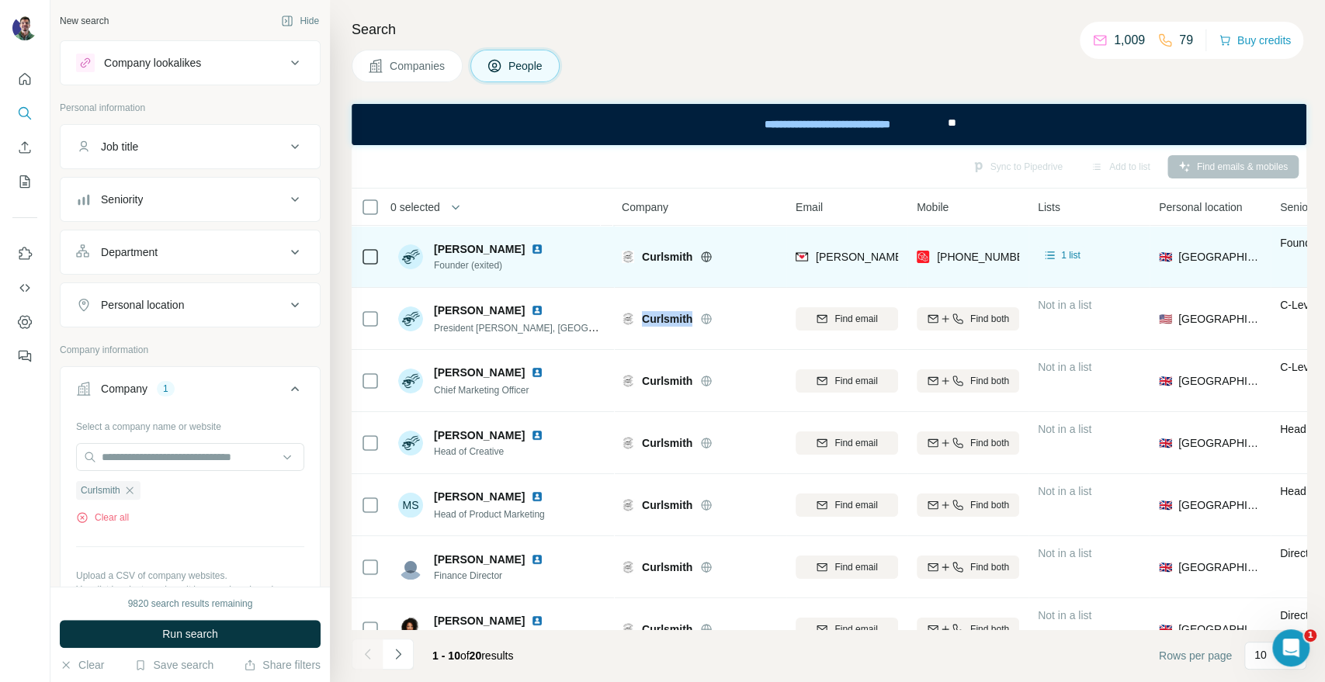
copy div "Curlsmith"
click at [702, 258] on icon at bounding box center [707, 256] width 10 height 10
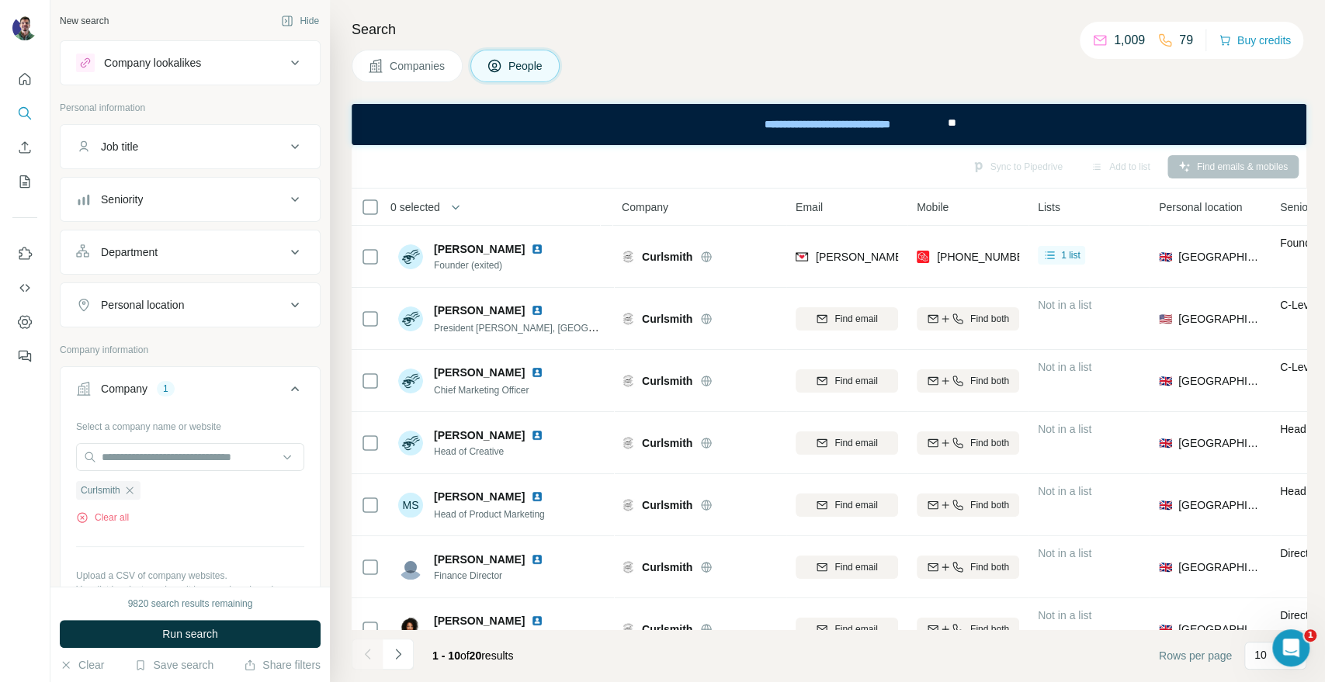
click at [375, 61] on icon at bounding box center [376, 66] width 16 height 16
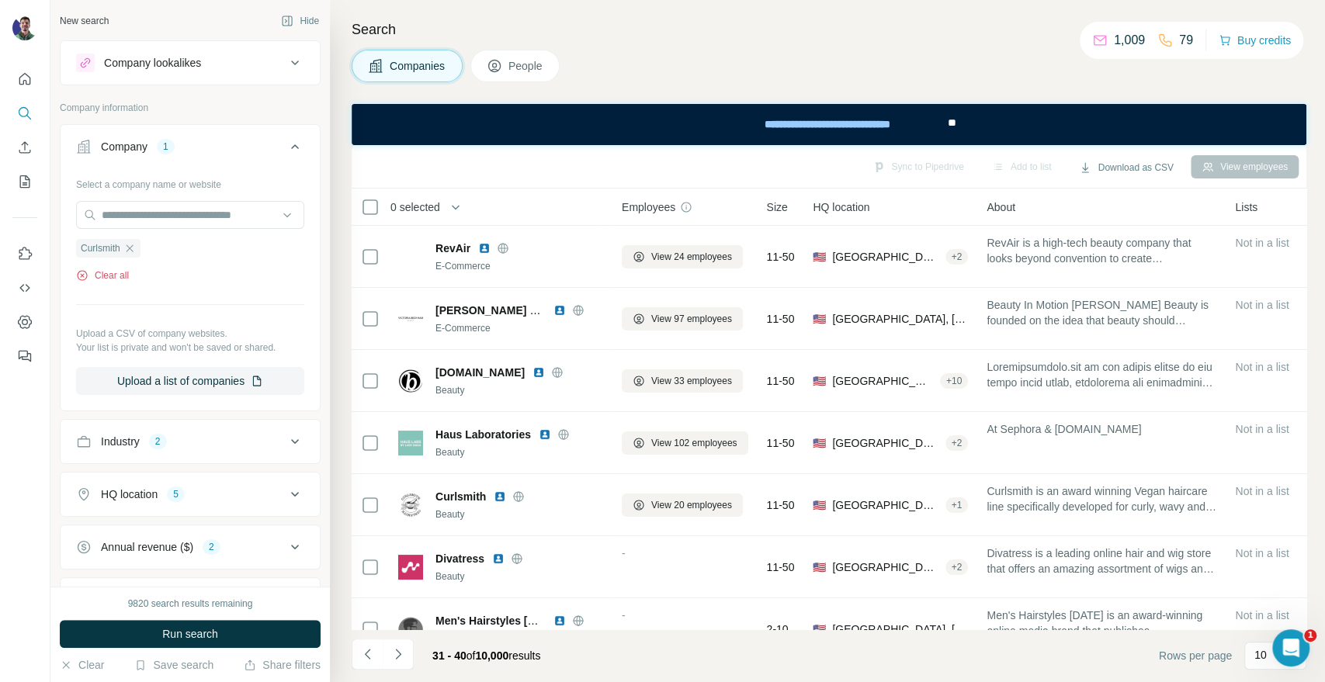
click at [101, 274] on button "Clear all" at bounding box center [102, 276] width 53 height 14
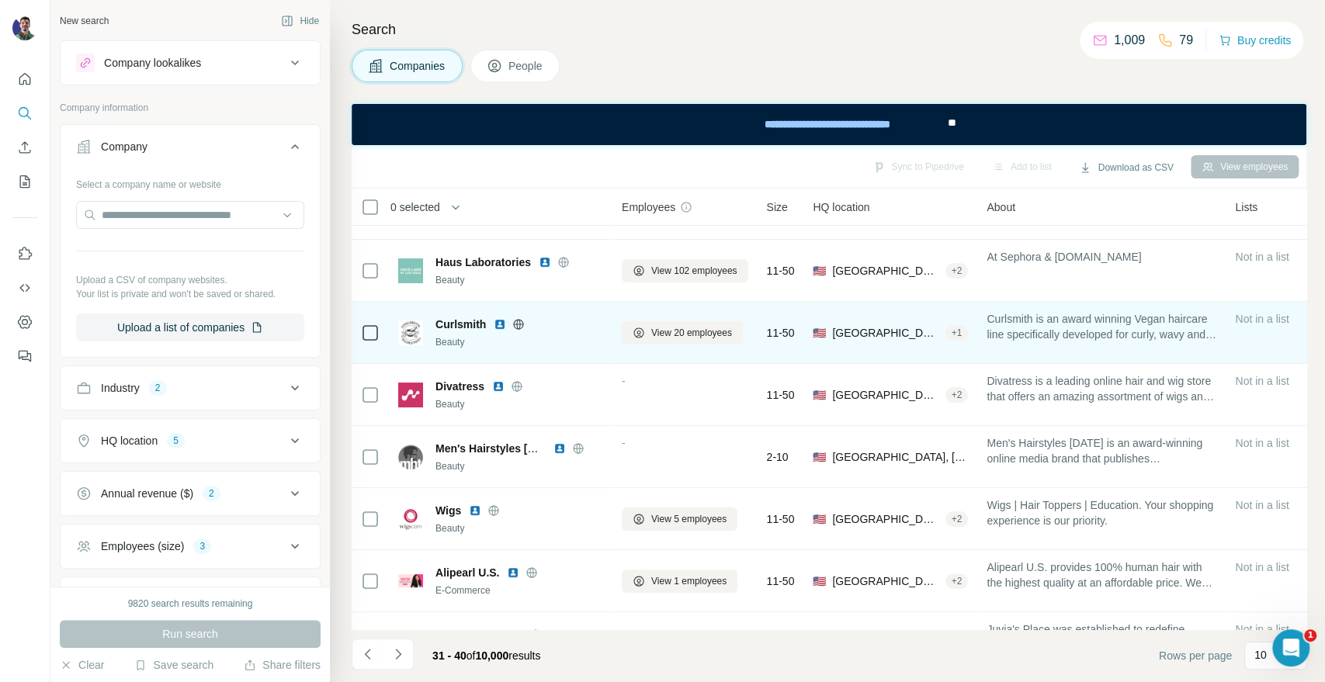
scroll to position [225, 0]
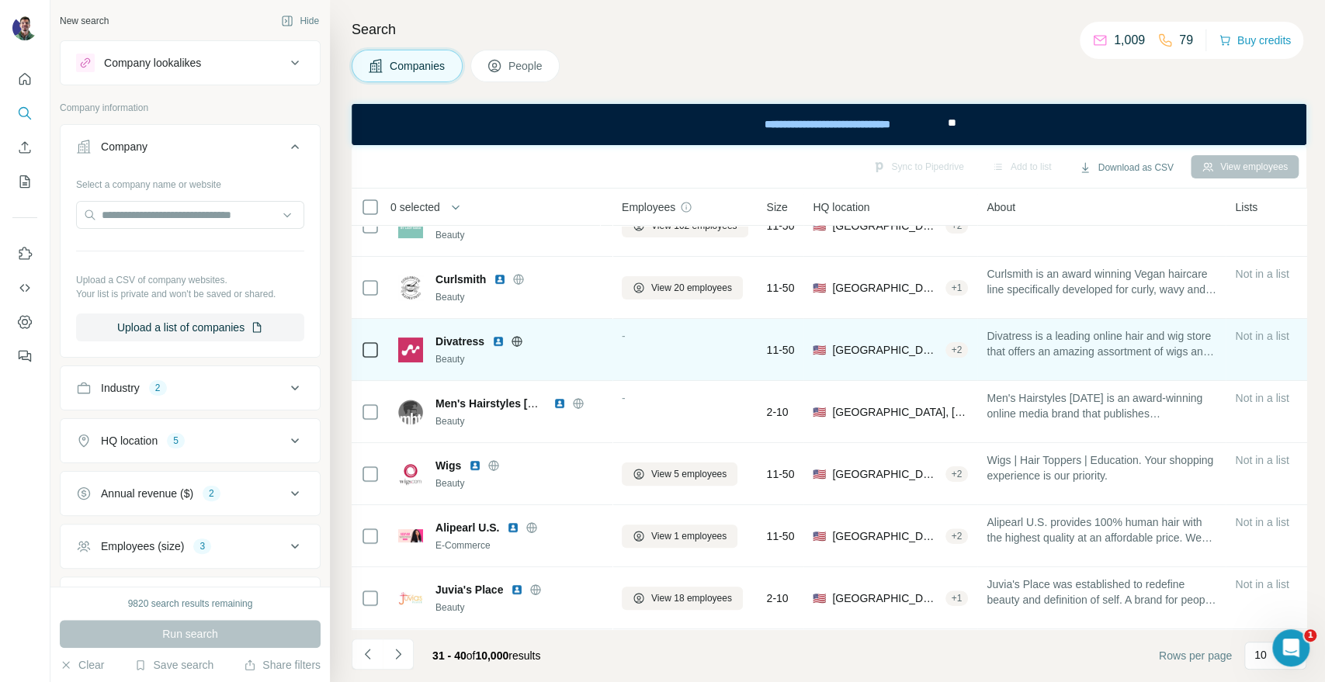
click at [514, 341] on icon at bounding box center [517, 341] width 10 height 1
click at [497, 335] on img at bounding box center [498, 341] width 12 height 12
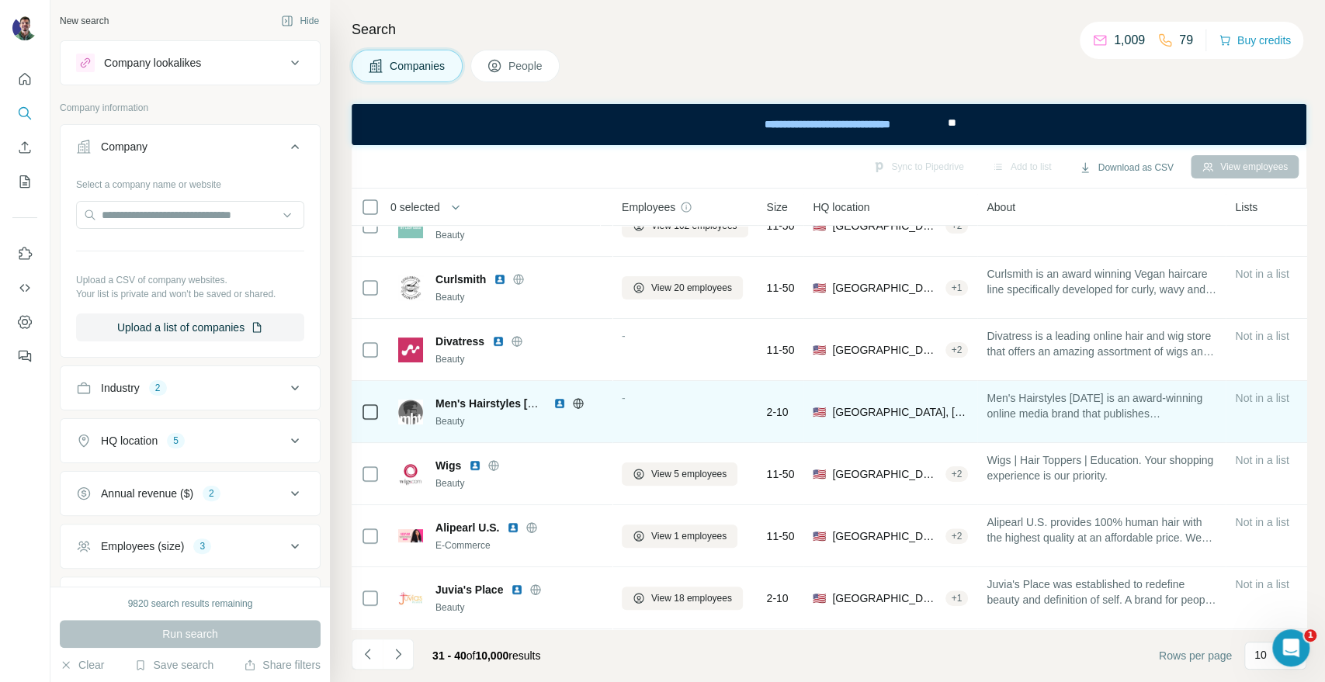
click at [553, 397] on img at bounding box center [559, 403] width 12 height 12
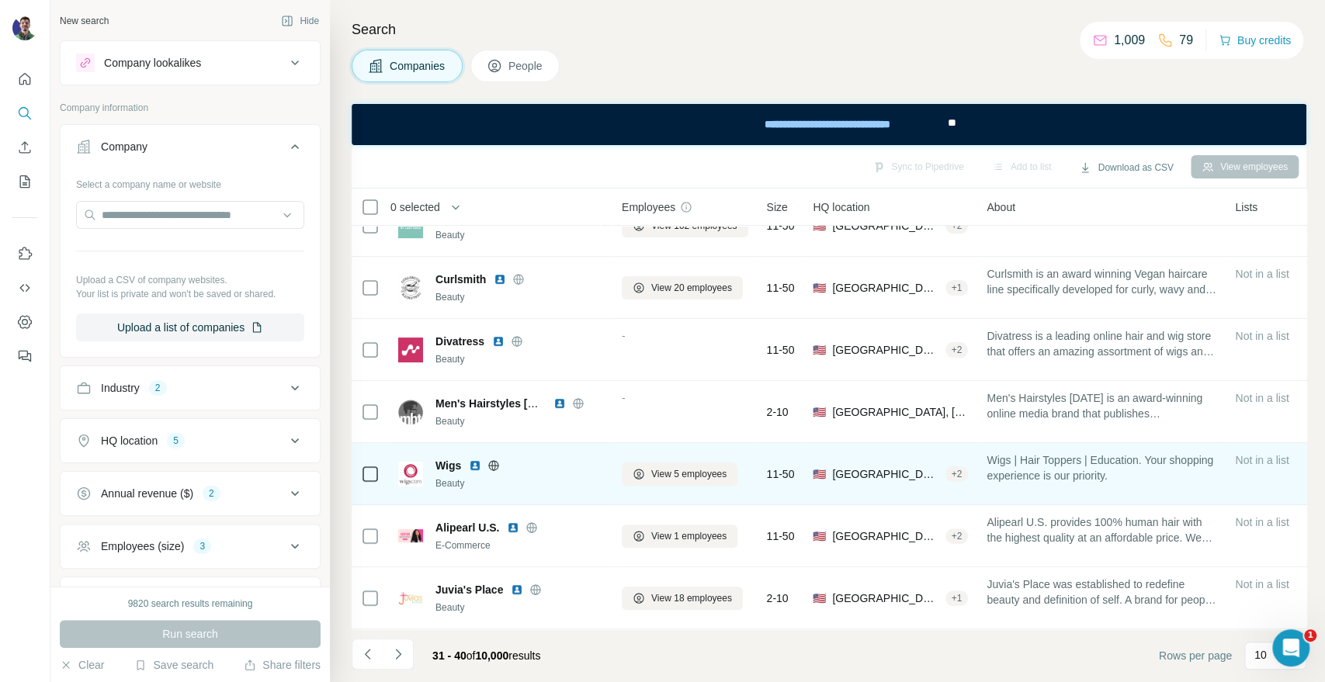
click at [492, 460] on icon at bounding box center [493, 465] width 12 height 12
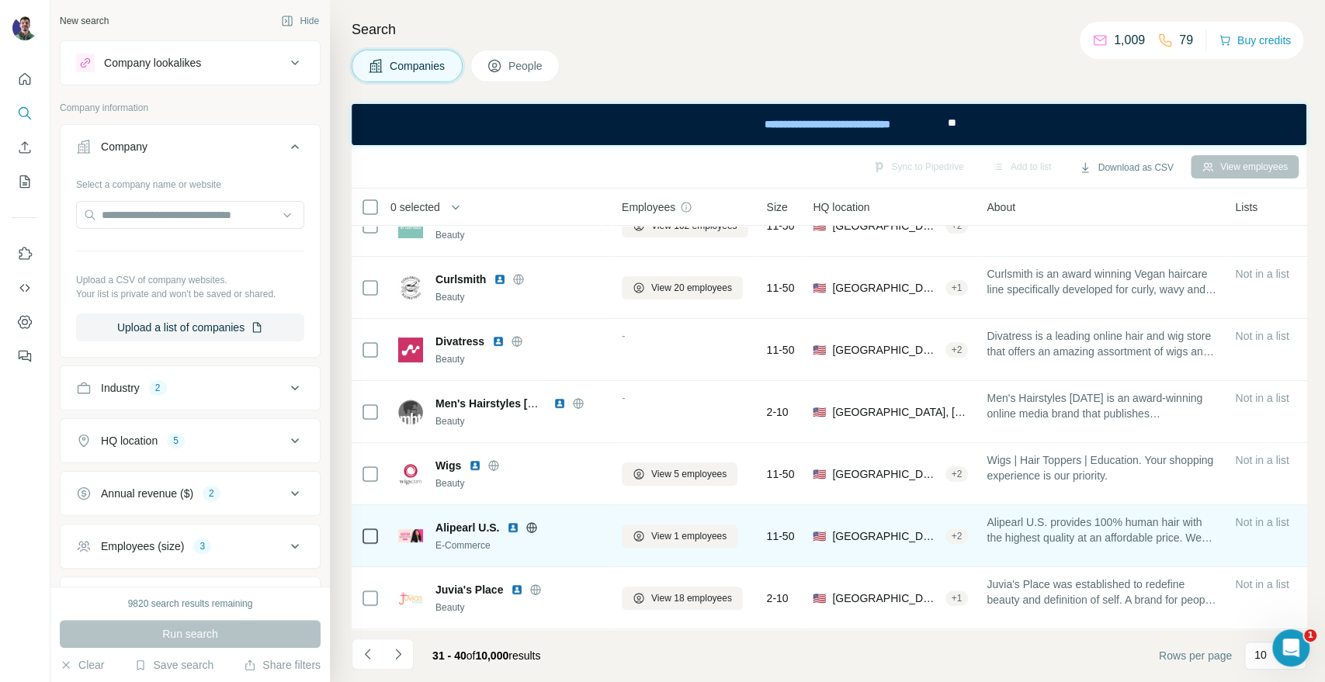
click at [528, 527] on icon at bounding box center [532, 527] width 10 height 1
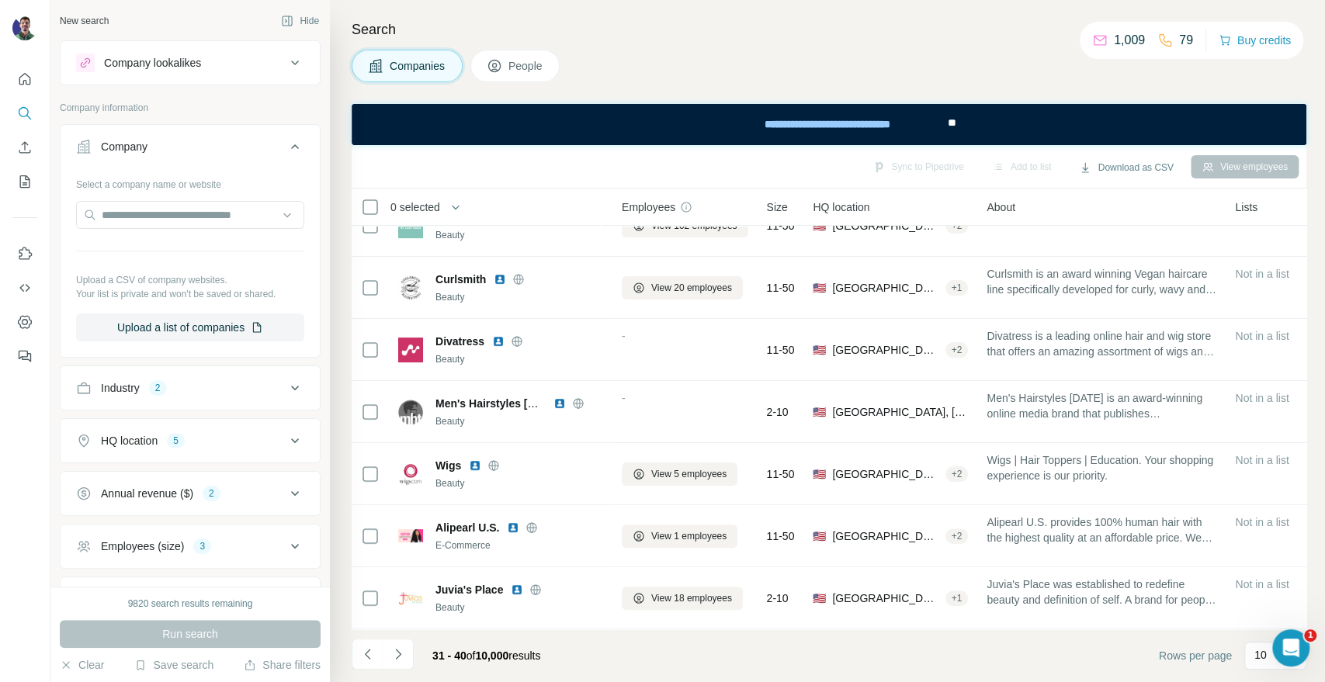
click at [1142, 98] on div "Search Companies People Sync to Pipedrive Add to list Download as CSV View empl…" at bounding box center [827, 341] width 995 height 682
drag, startPoint x: 1149, startPoint y: 92, endPoint x: 1136, endPoint y: 102, distance: 17.1
click at [1149, 92] on div "Search Companies People Sync to Pipedrive Add to list Download as CSV View empl…" at bounding box center [827, 341] width 995 height 682
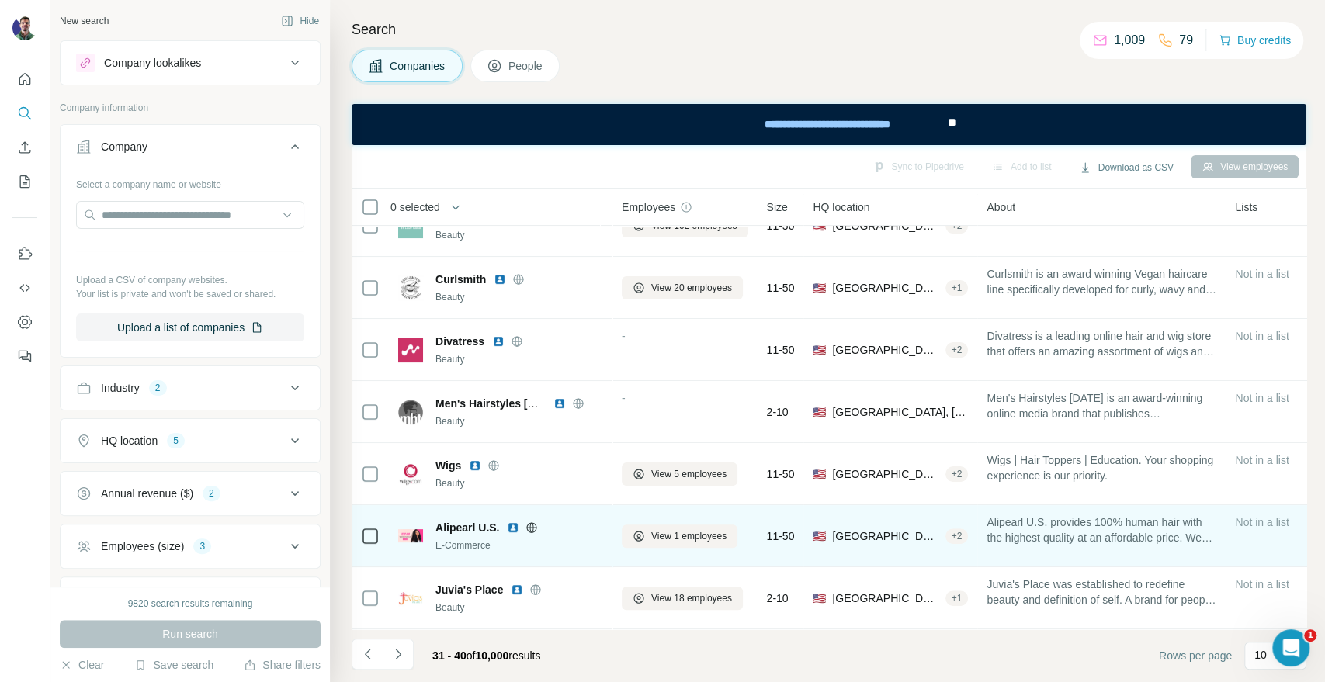
click at [532, 522] on icon at bounding box center [532, 527] width 4 height 10
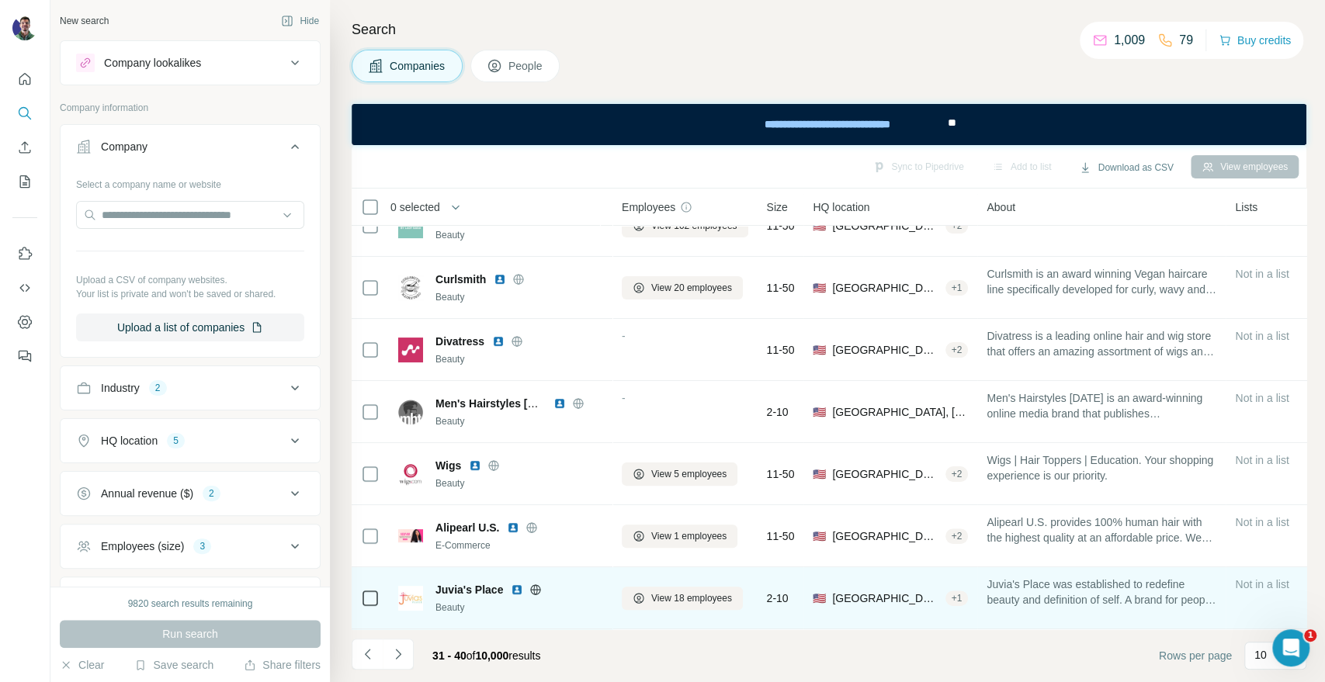
click at [541, 584] on icon at bounding box center [535, 590] width 12 height 12
click at [539, 584] on icon at bounding box center [535, 590] width 12 height 12
click at [650, 587] on button "View 18 employees" at bounding box center [682, 598] width 121 height 23
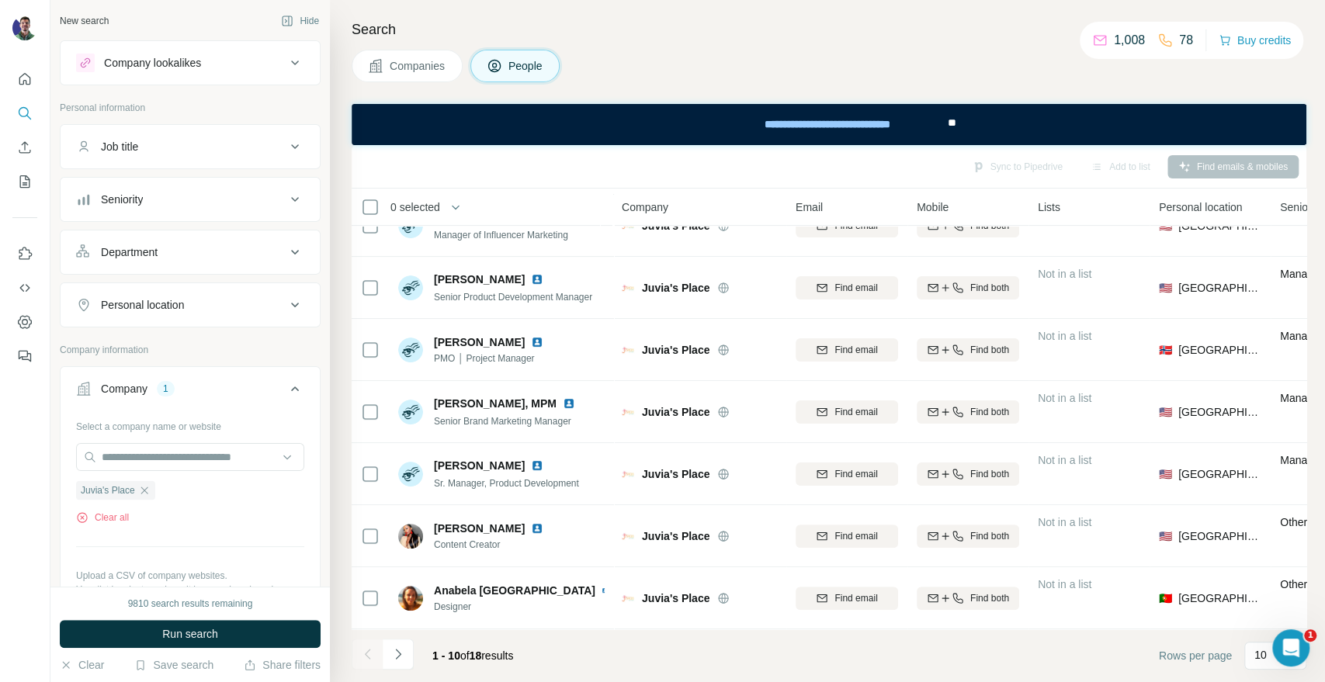
click at [1167, 81] on div "Companies People" at bounding box center [829, 66] width 955 height 33
click at [1266, 73] on div "Companies People" at bounding box center [829, 66] width 955 height 33
click at [1136, 82] on div "Search Companies People Sync to Pipedrive Add to list Find emails & mobiles 0 s…" at bounding box center [827, 341] width 995 height 682
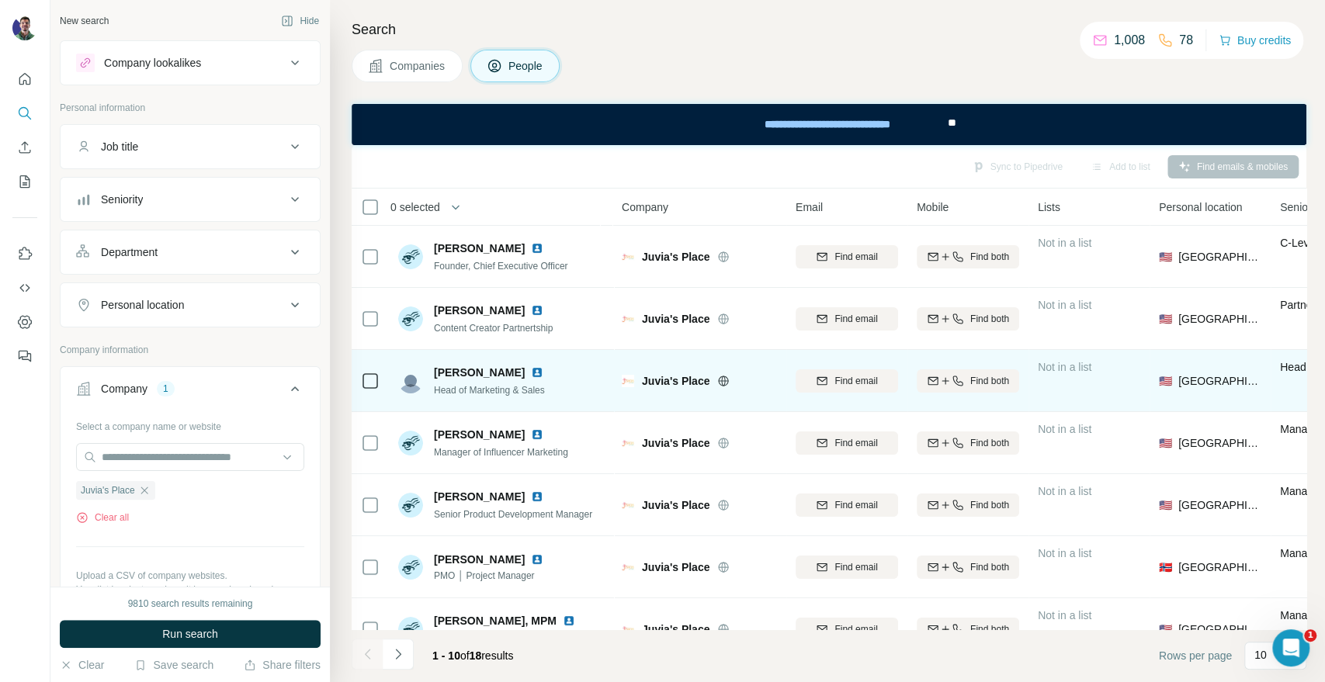
scroll to position [86, 0]
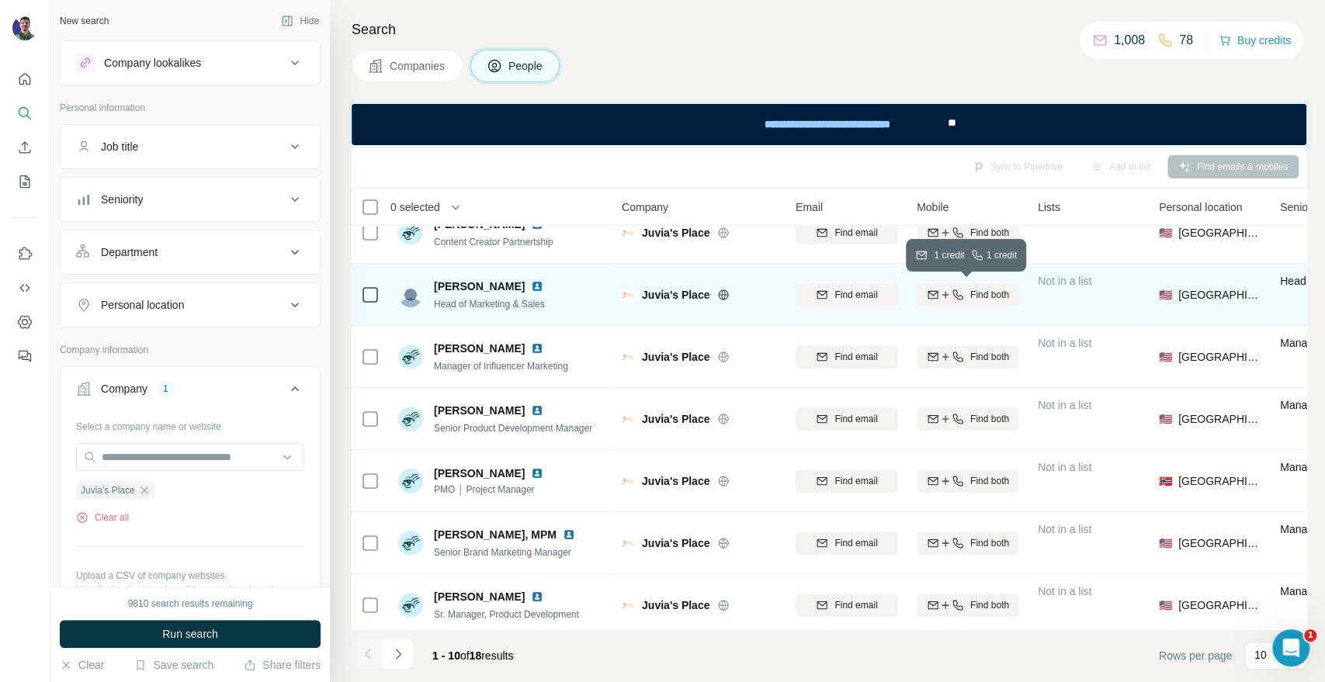
click at [971, 290] on span "Find both" at bounding box center [989, 295] width 39 height 14
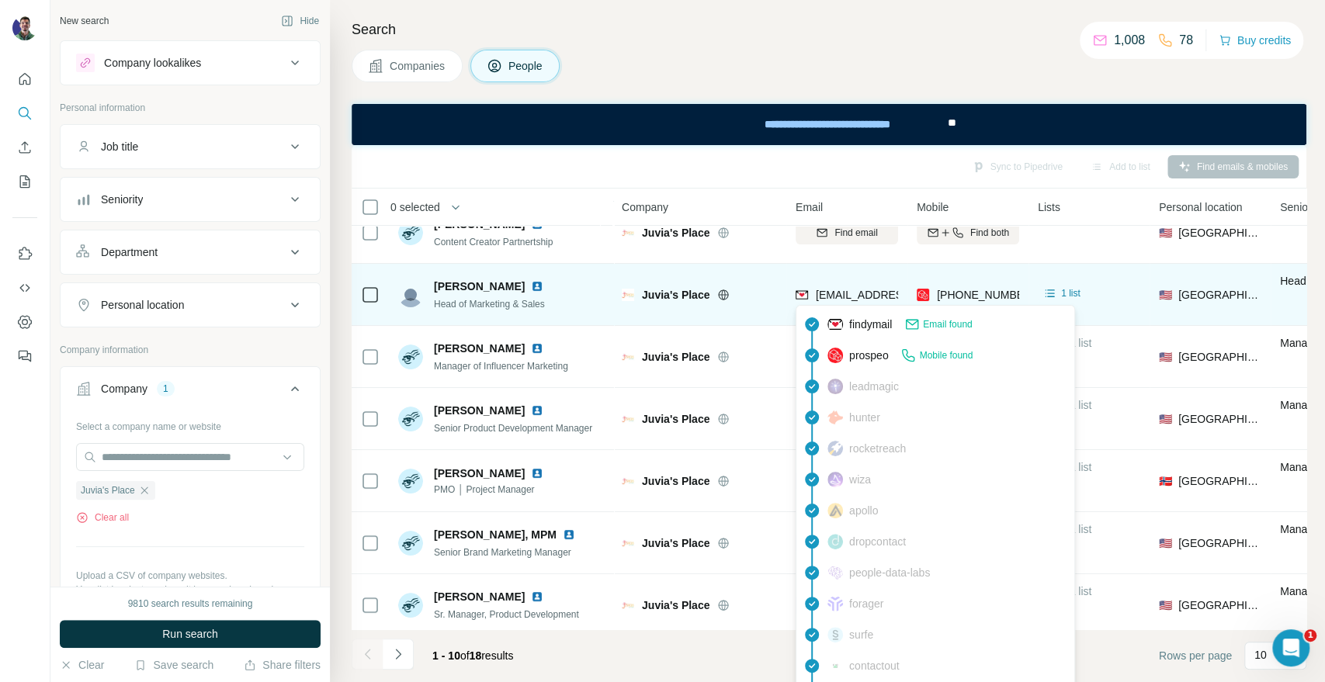
click at [875, 292] on span "[EMAIL_ADDRESS][PERSON_NAME][DOMAIN_NAME]" at bounding box center [952, 295] width 273 height 12
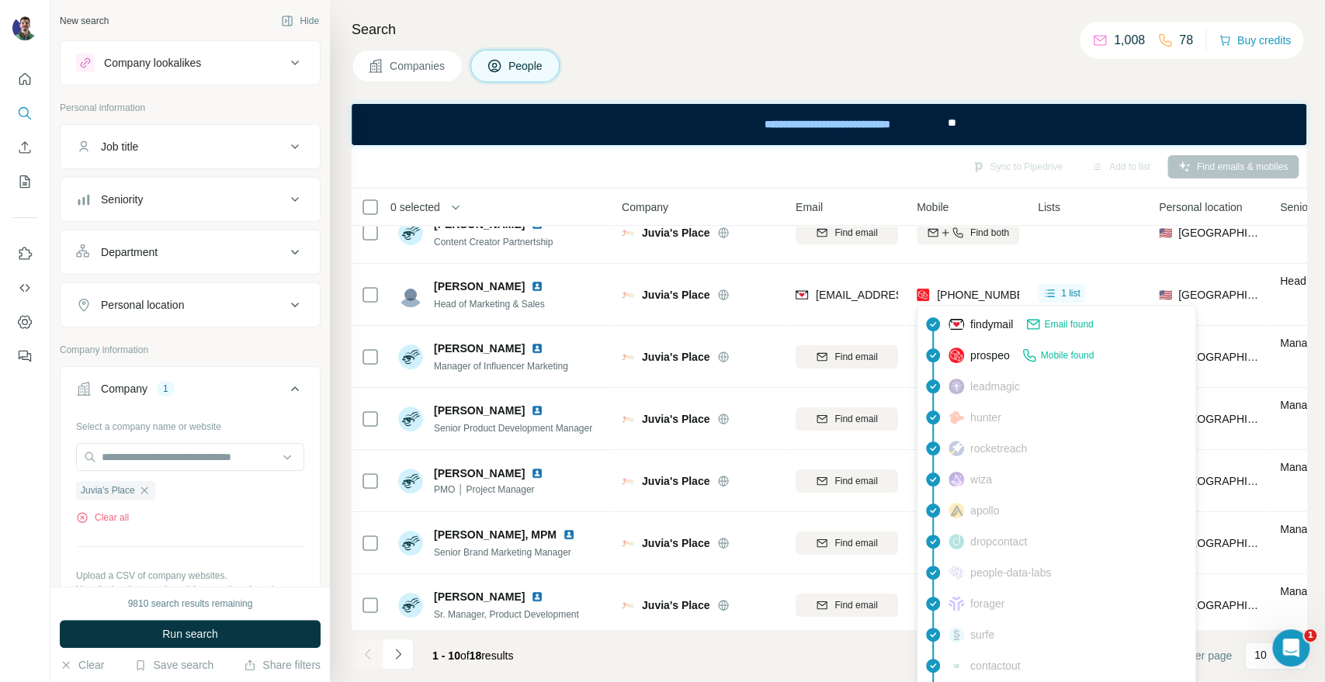
click at [956, 293] on span "[PHONE_NUMBER]" at bounding box center [986, 295] width 98 height 12
copy tr "[PHONE_NUMBER]"
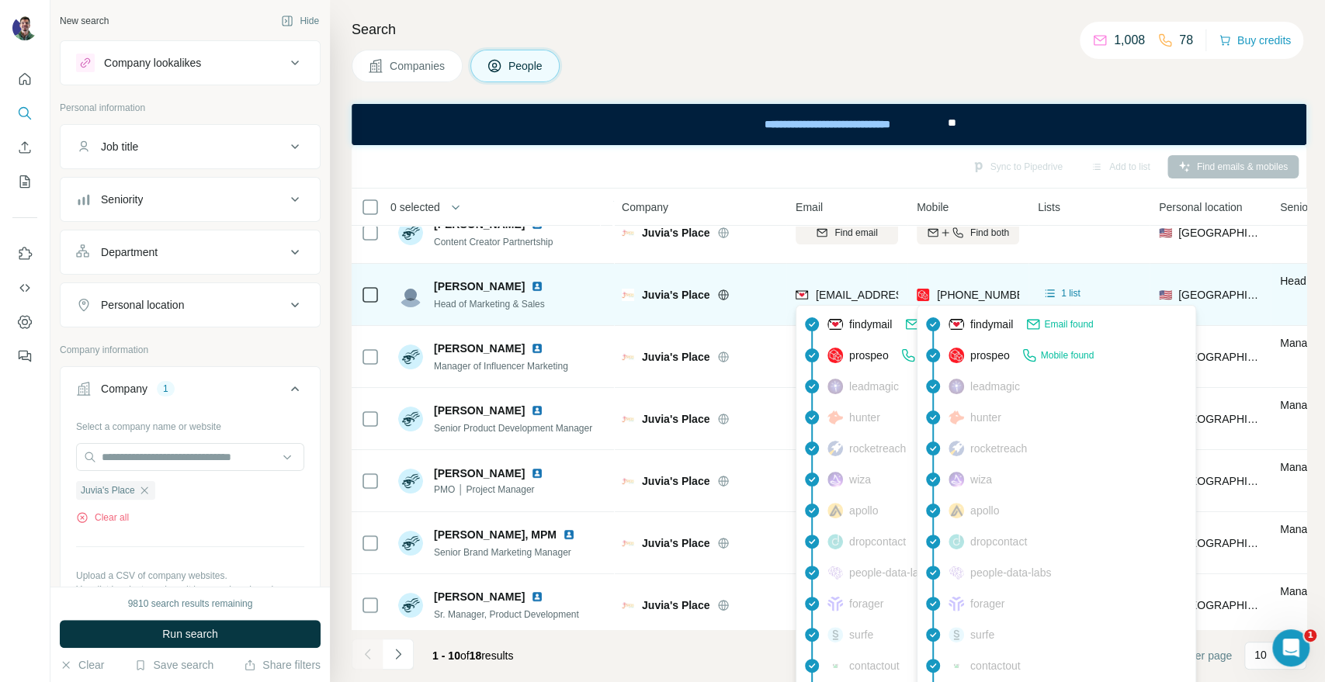
click at [844, 299] on span "[EMAIL_ADDRESS][PERSON_NAME][DOMAIN_NAME]" at bounding box center [952, 295] width 273 height 12
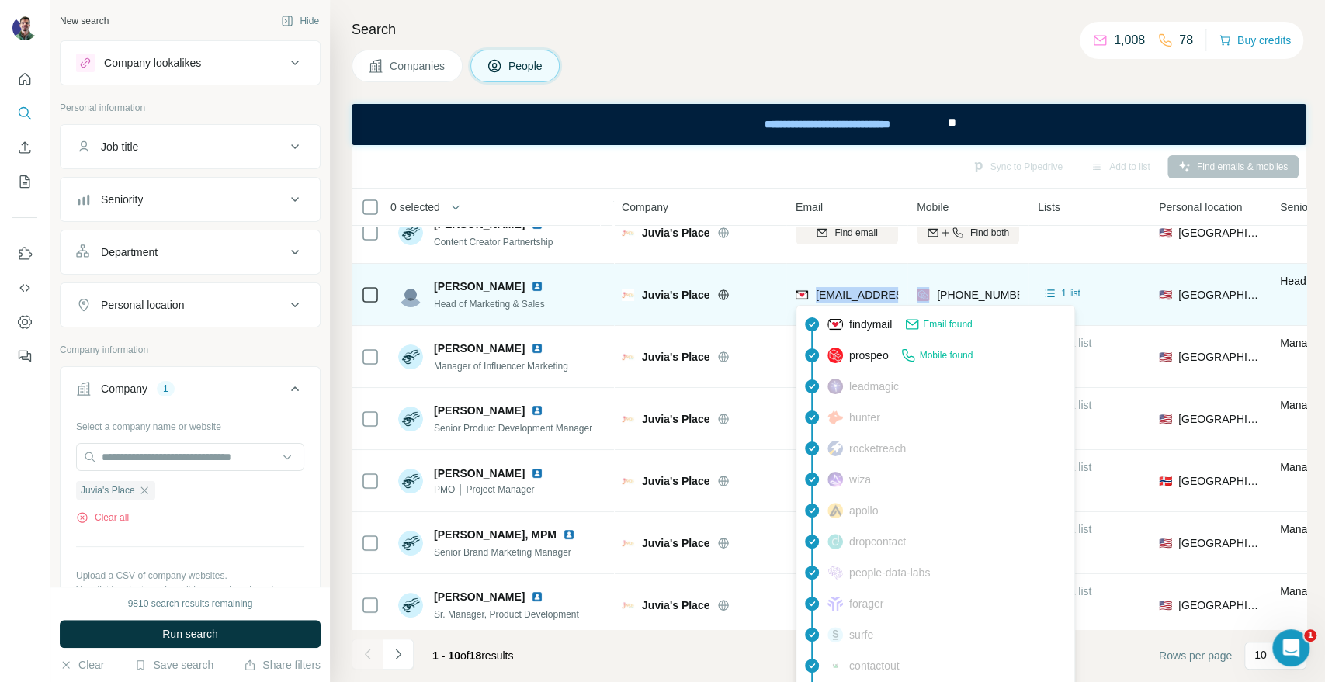
click at [844, 299] on span "[EMAIL_ADDRESS][PERSON_NAME][DOMAIN_NAME]" at bounding box center [952, 295] width 273 height 12
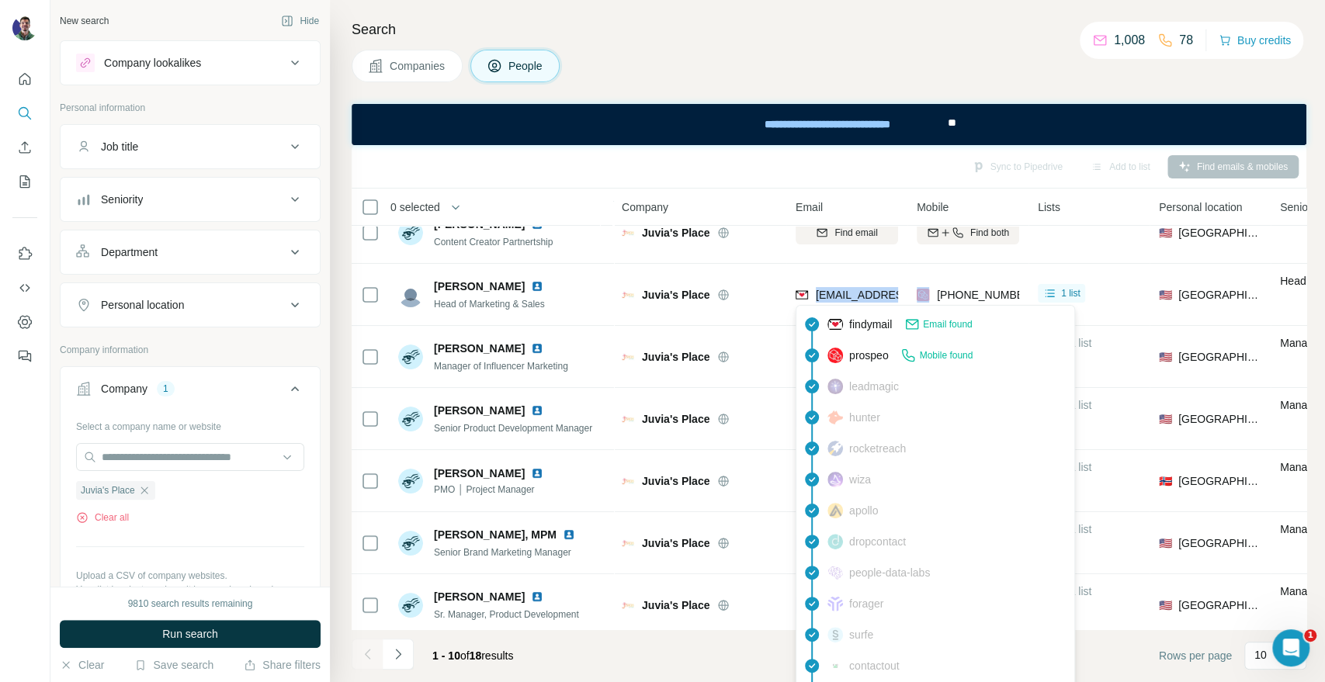
copy span "[EMAIL_ADDRESS][PERSON_NAME][DOMAIN_NAME]"
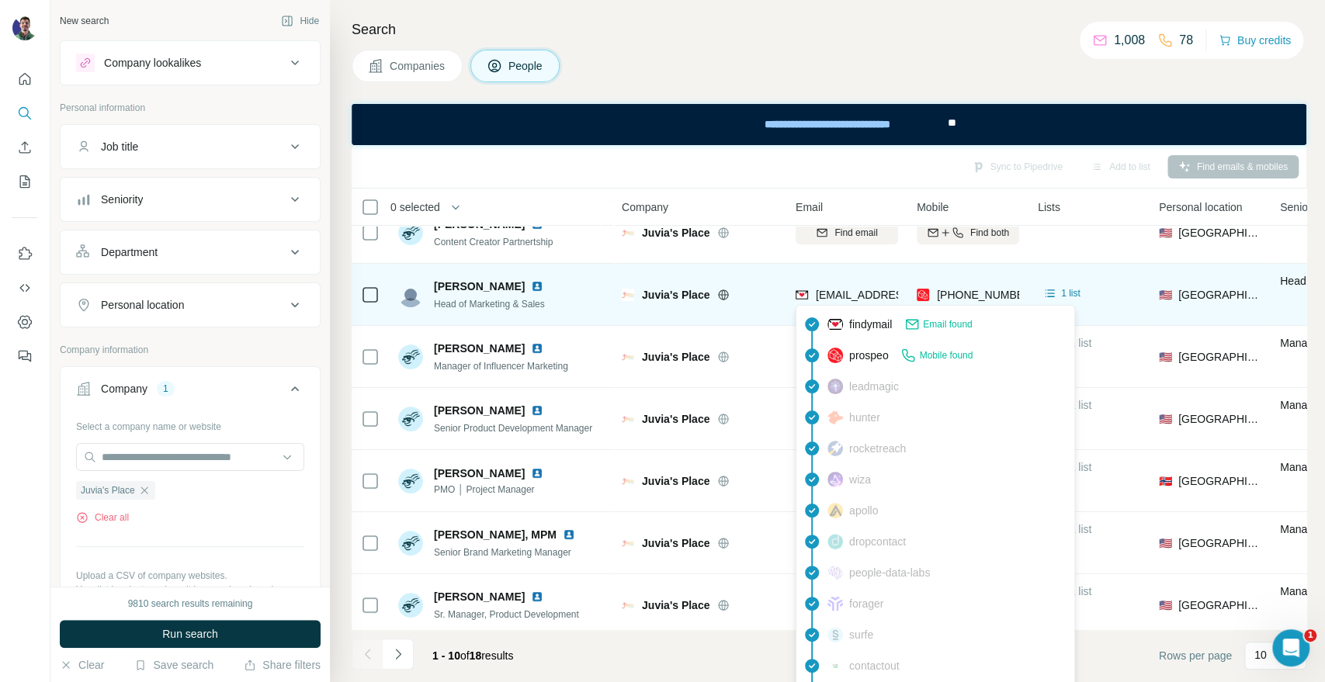
click at [608, 281] on td "[PERSON_NAME] Head of Marketing & Sales" at bounding box center [501, 295] width 225 height 62
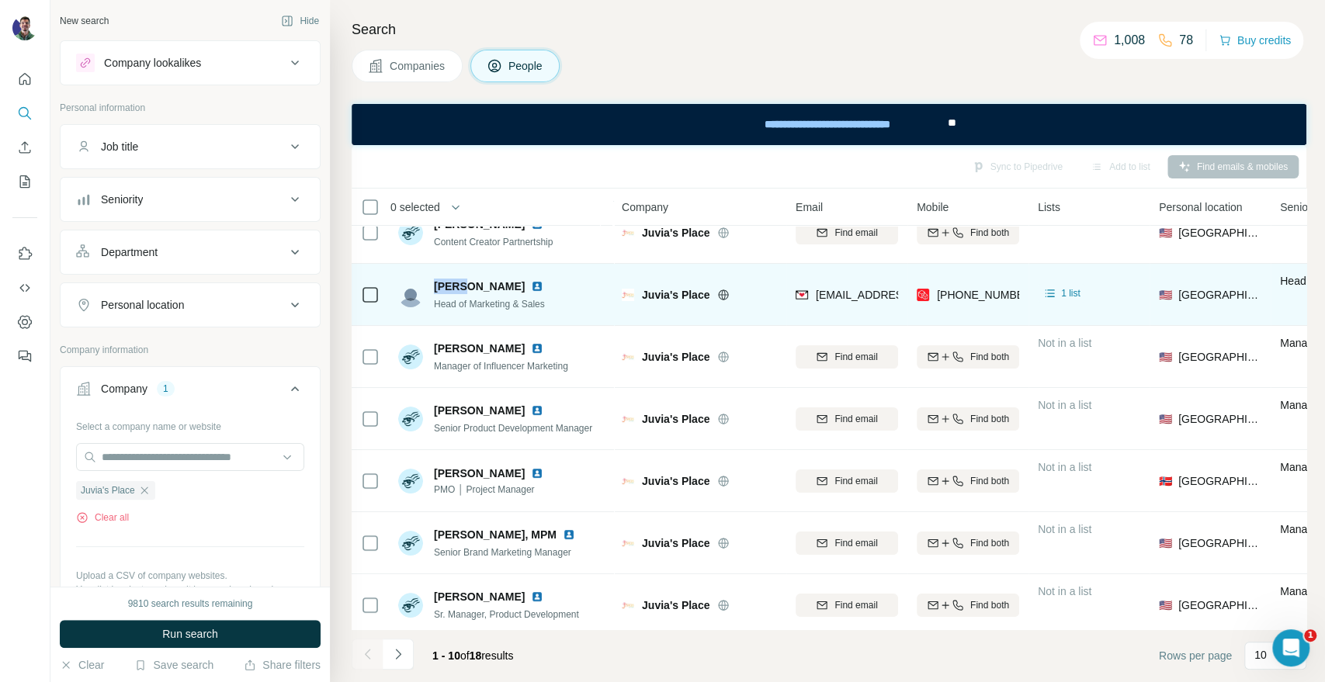
drag, startPoint x: 466, startPoint y: 285, endPoint x: 428, endPoint y: 278, distance: 37.9
click at [428, 279] on div "[PERSON_NAME] Head of Marketing & Sales" at bounding box center [473, 295] width 151 height 33
click at [688, 295] on span "Juvia's Place" at bounding box center [676, 295] width 68 height 16
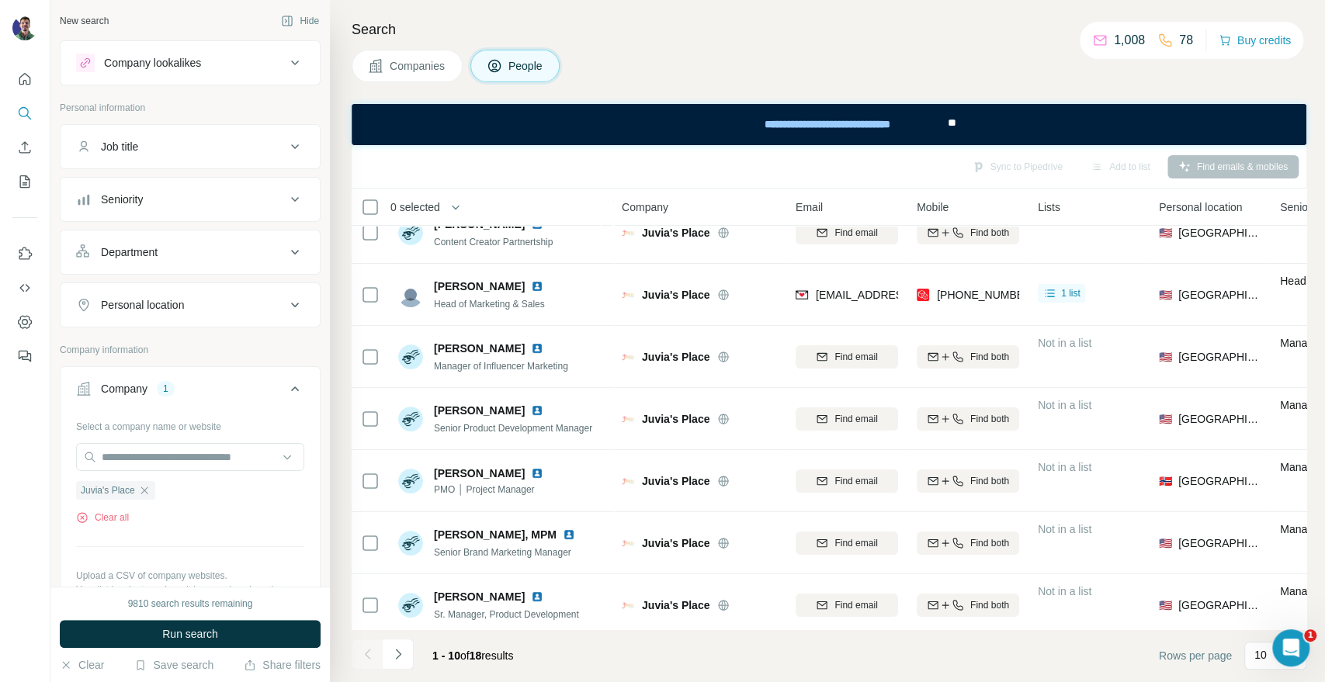
click at [1145, 73] on div "Companies People" at bounding box center [829, 66] width 955 height 33
click at [385, 74] on button "Companies" at bounding box center [407, 66] width 111 height 33
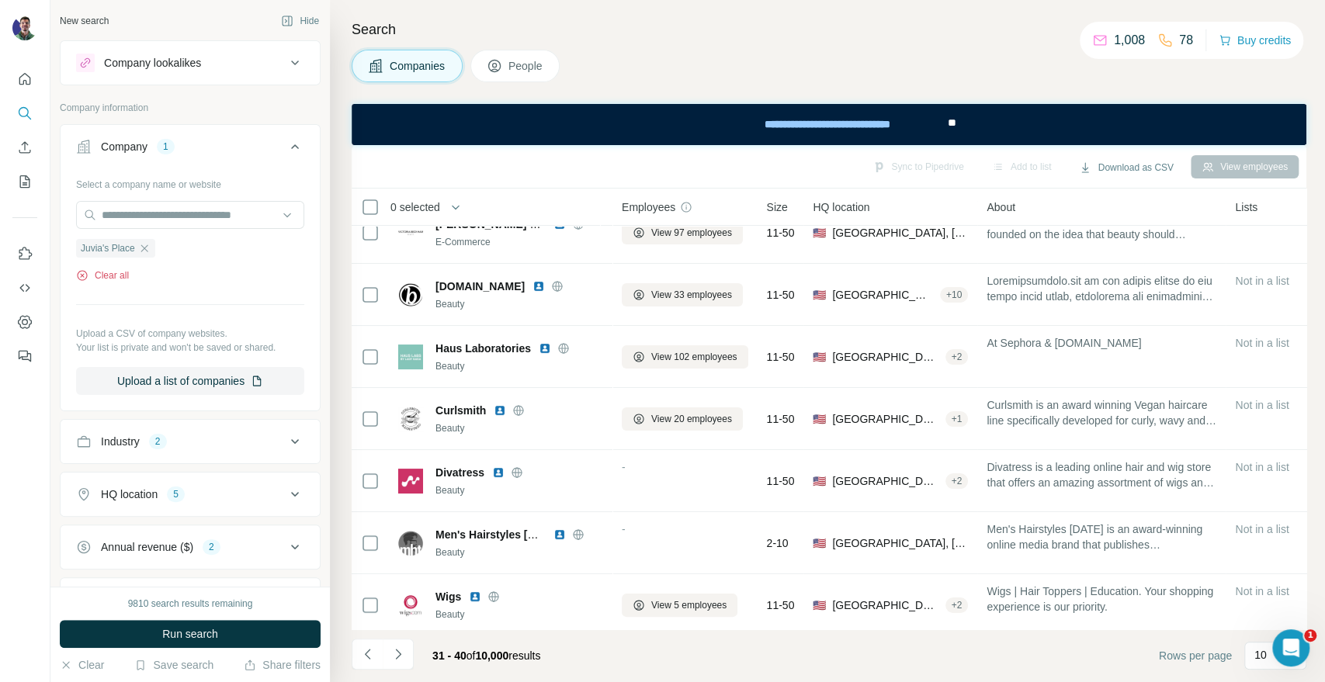
click at [103, 271] on button "Clear all" at bounding box center [102, 276] width 53 height 14
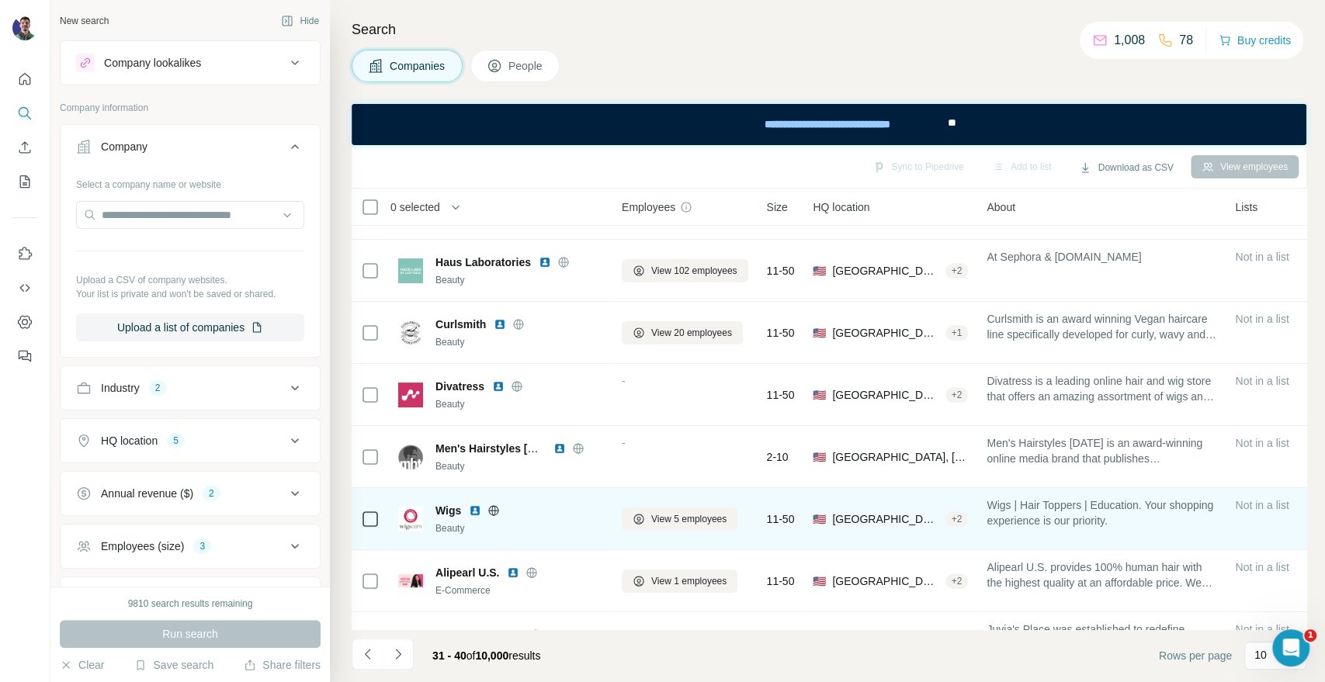
scroll to position [225, 0]
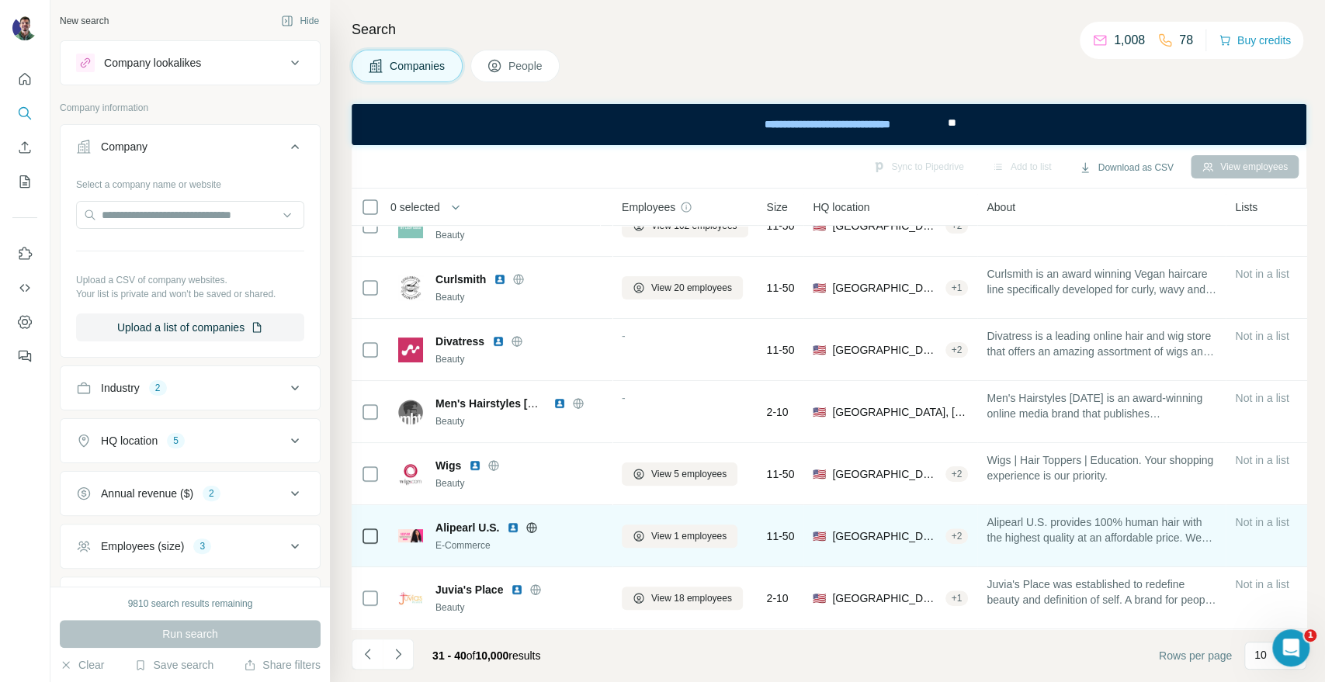
click at [526, 522] on icon at bounding box center [531, 527] width 12 height 12
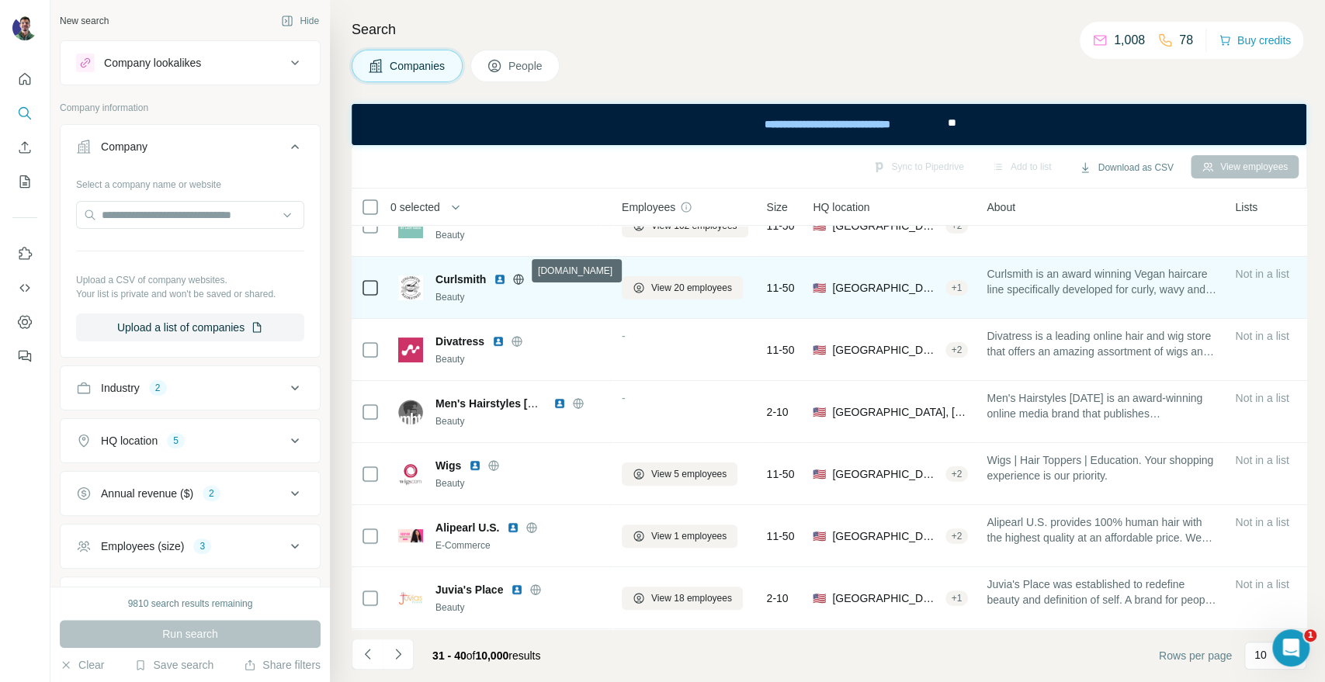
click at [521, 279] on icon at bounding box center [519, 279] width 10 height 1
click at [646, 281] on button "View 20 employees" at bounding box center [682, 287] width 121 height 23
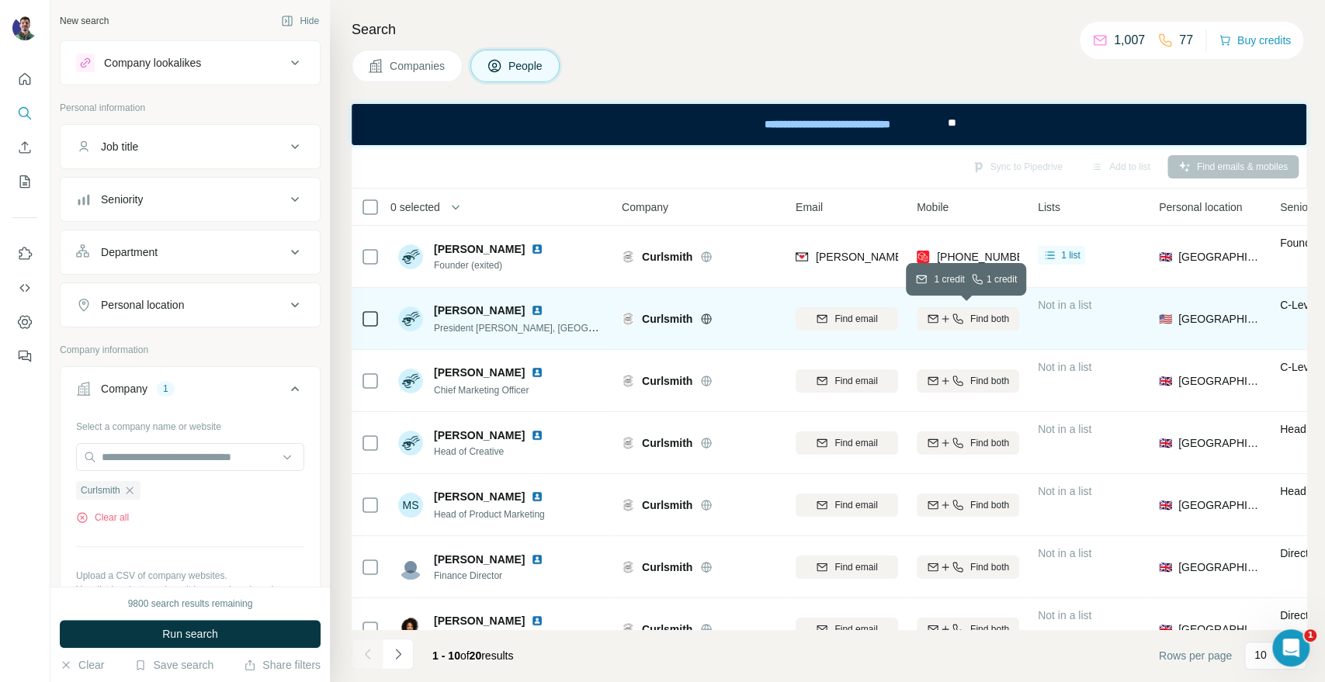
click at [1007, 321] on span "Find both" at bounding box center [989, 319] width 39 height 14
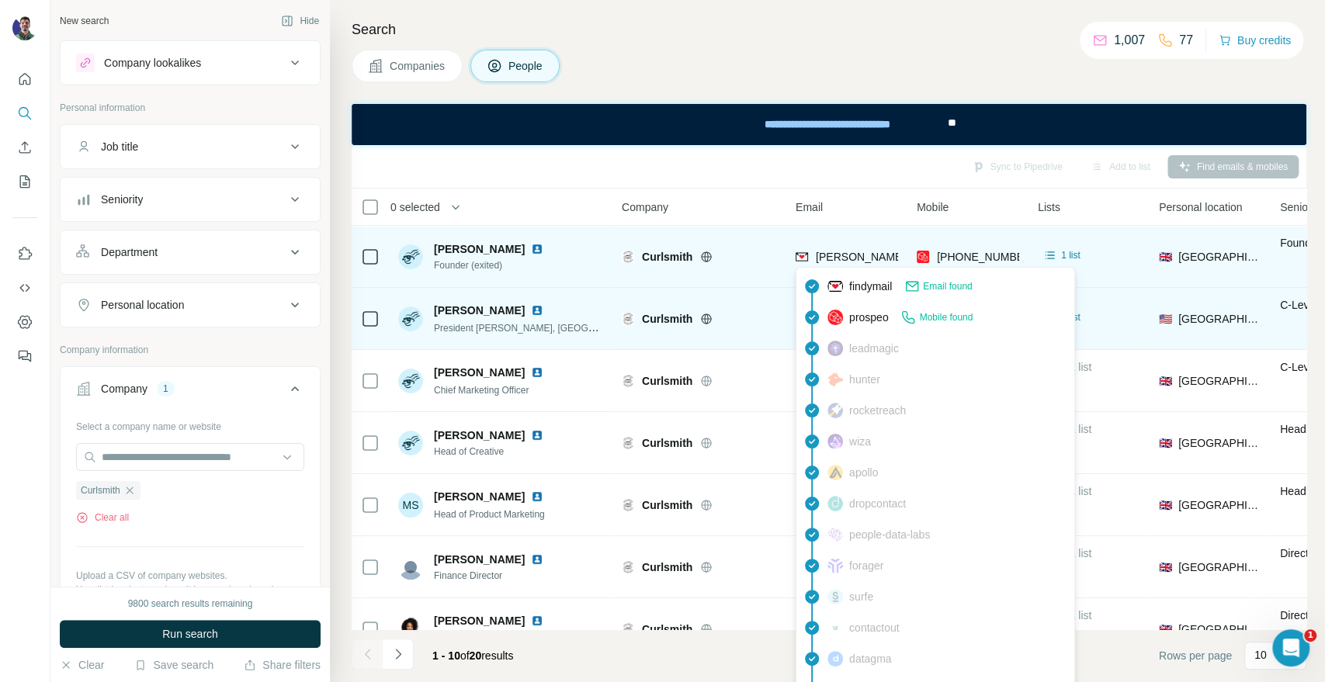
click at [852, 258] on span "[PERSON_NAME][EMAIL_ADDRESS][DOMAIN_NAME]" at bounding box center [952, 257] width 273 height 12
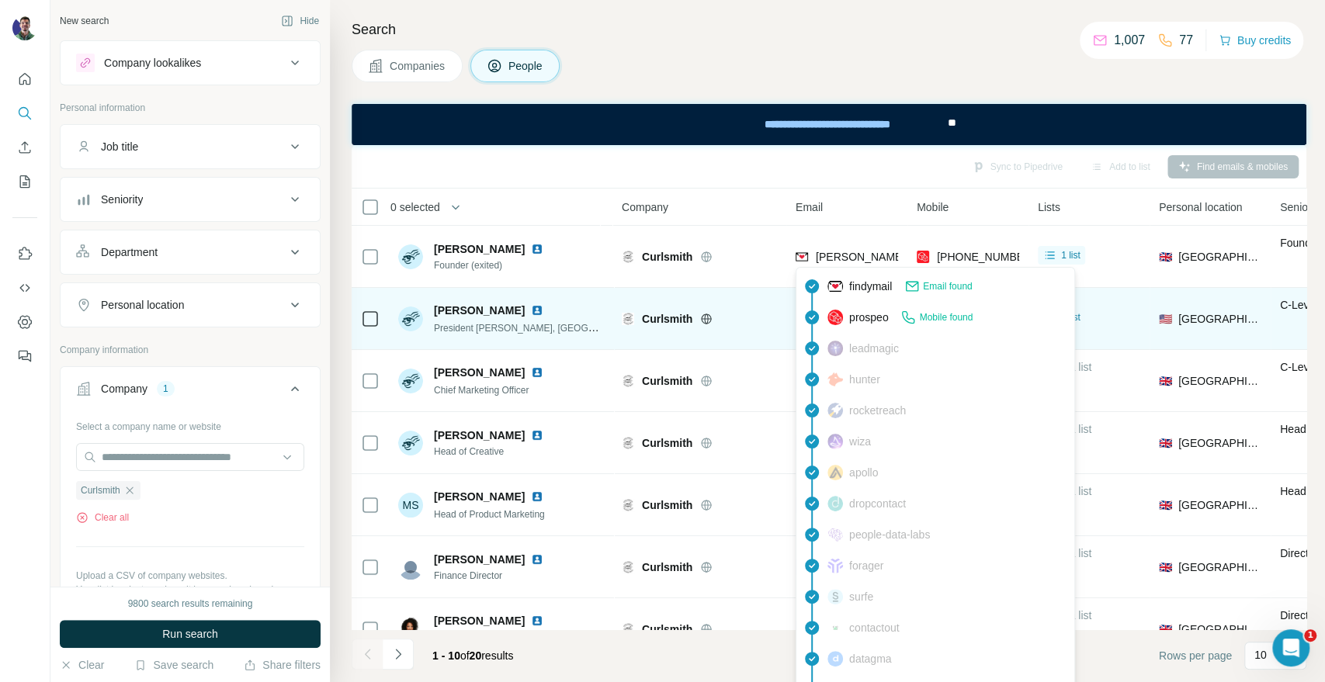
click at [573, 305] on div "[PERSON_NAME]" at bounding box center [519, 311] width 171 height 16
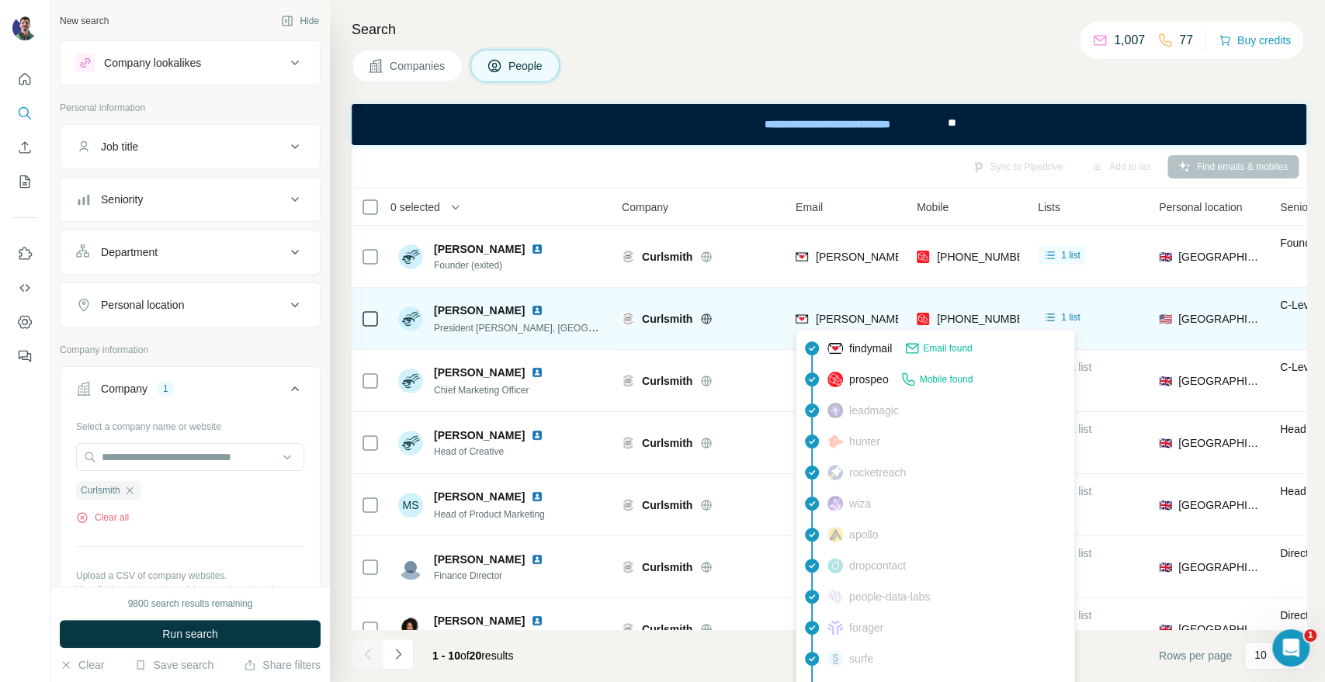
click at [860, 316] on span "[PERSON_NAME][EMAIL_ADDRESS][DOMAIN_NAME]" at bounding box center [952, 319] width 273 height 12
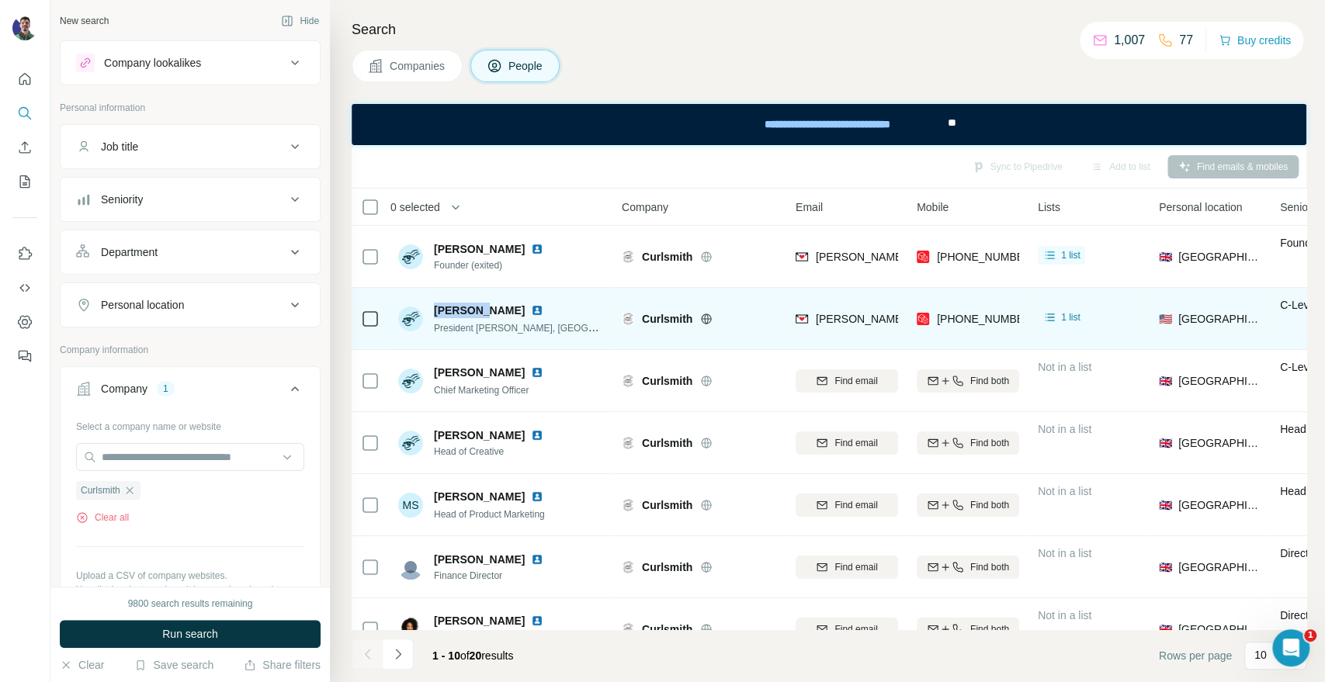
drag, startPoint x: 476, startPoint y: 303, endPoint x: 431, endPoint y: 305, distance: 44.3
click at [431, 305] on div "[PERSON_NAME] President [PERSON_NAME], [GEOGRAPHIC_DATA]" at bounding box center [501, 319] width 206 height 33
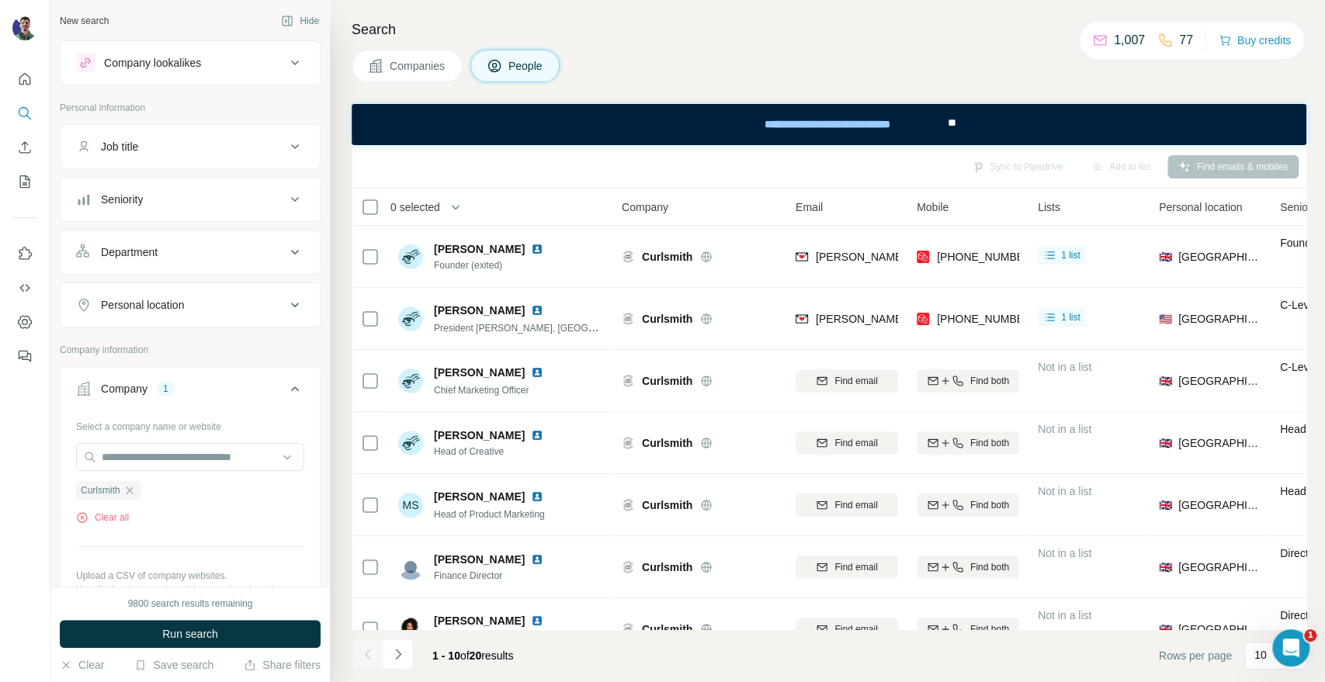
click at [1159, 82] on div "Search Companies People Sync to Pipedrive Add to list Find emails & mobiles 0 s…" at bounding box center [827, 341] width 995 height 682
click at [121, 521] on button "Clear all" at bounding box center [102, 518] width 53 height 14
click at [416, 68] on span "Companies" at bounding box center [418, 66] width 57 height 16
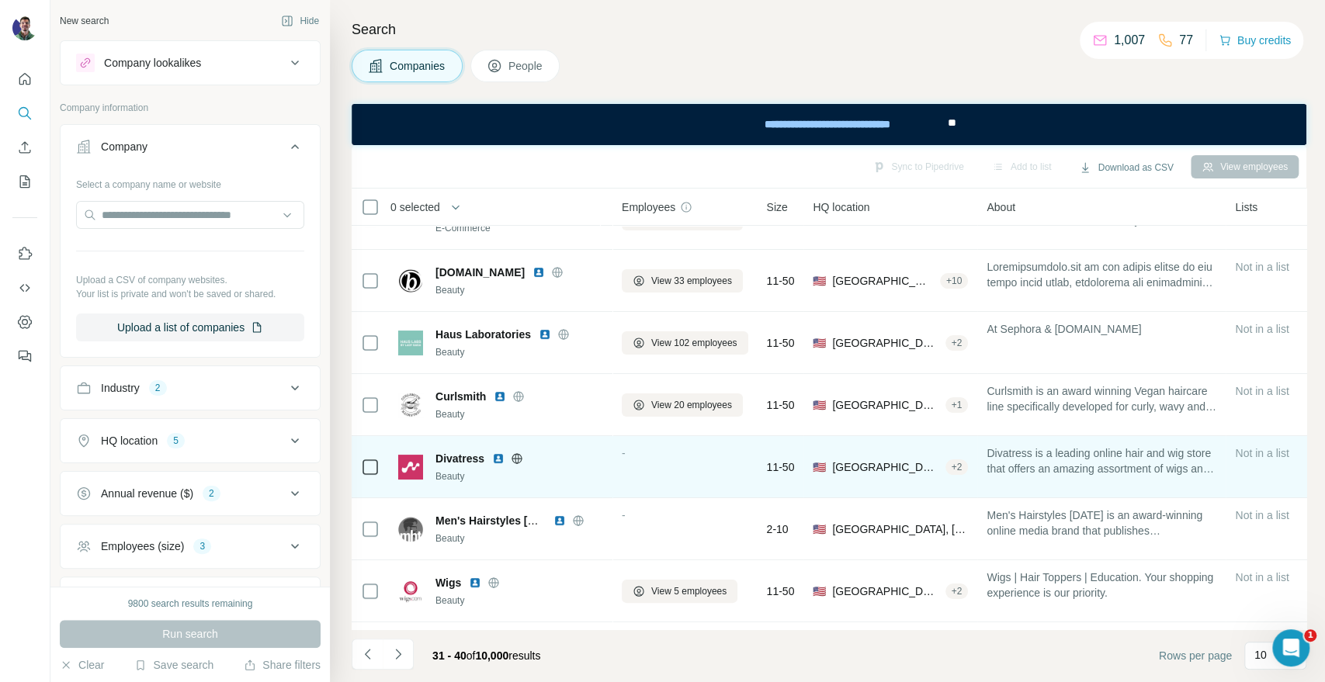
scroll to position [225, 0]
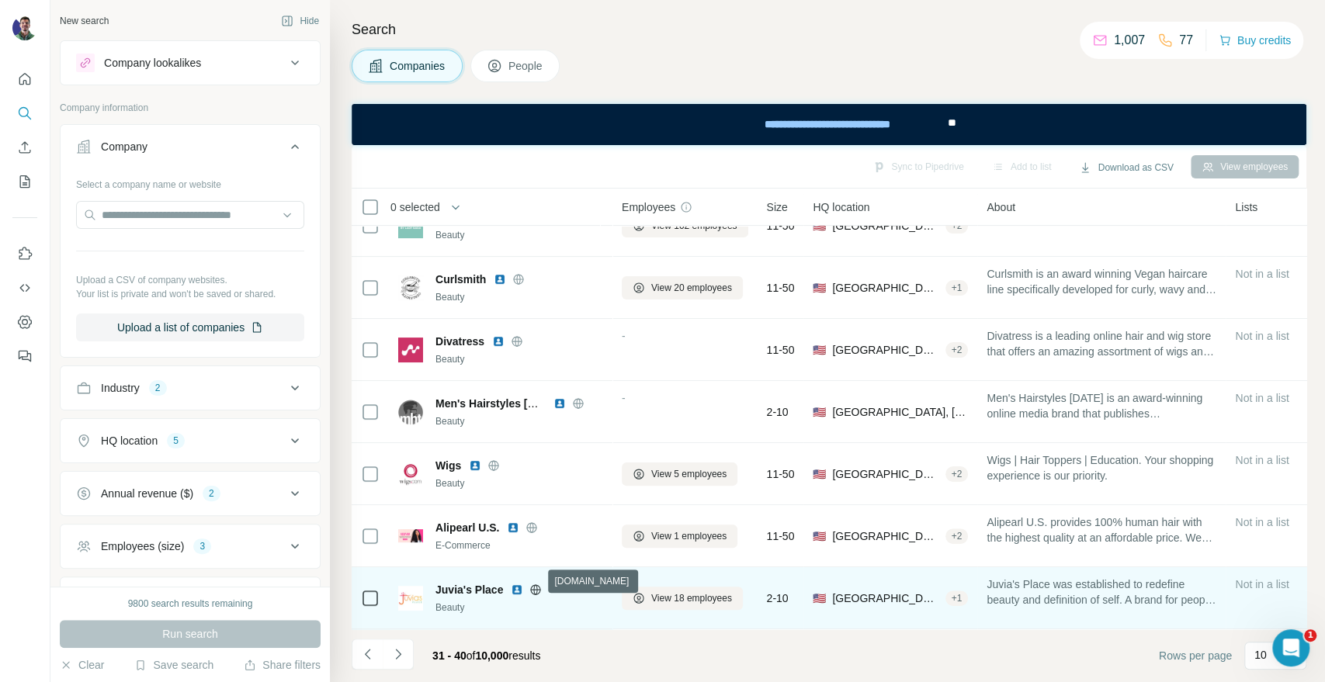
click at [537, 584] on icon at bounding box center [536, 589] width 4 height 10
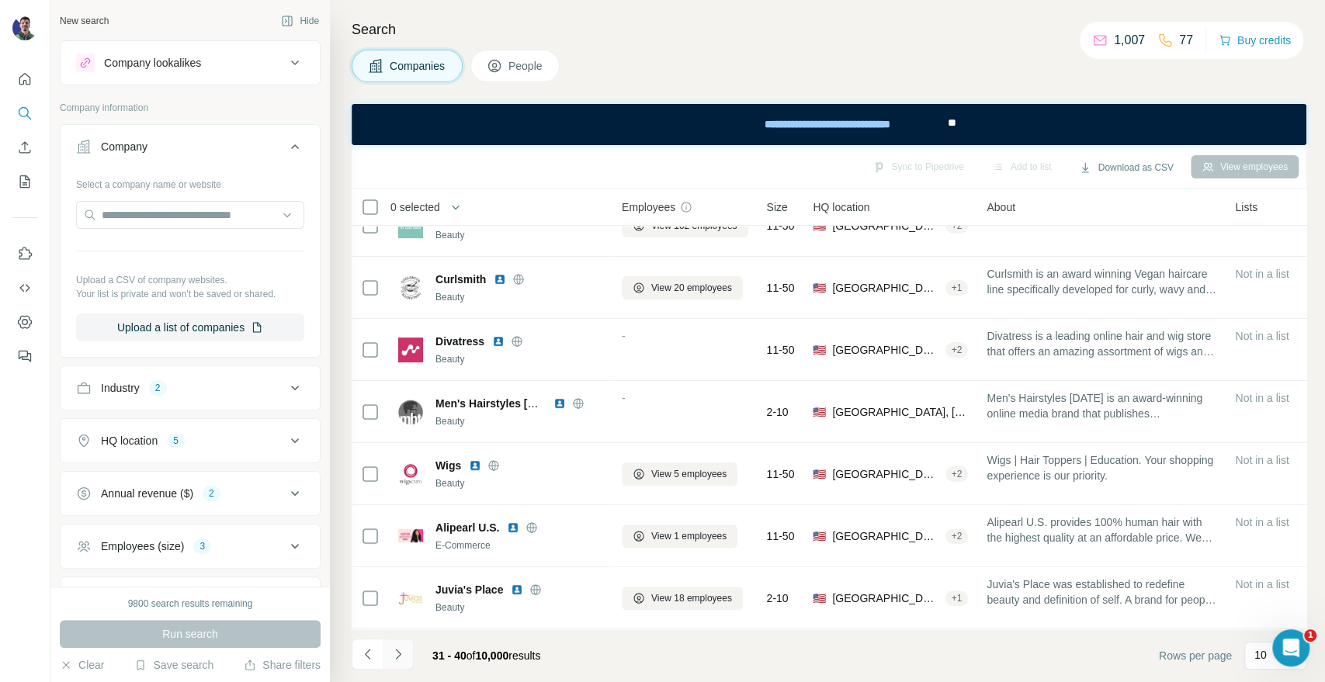
click at [393, 663] on button "Navigate to next page" at bounding box center [398, 654] width 31 height 31
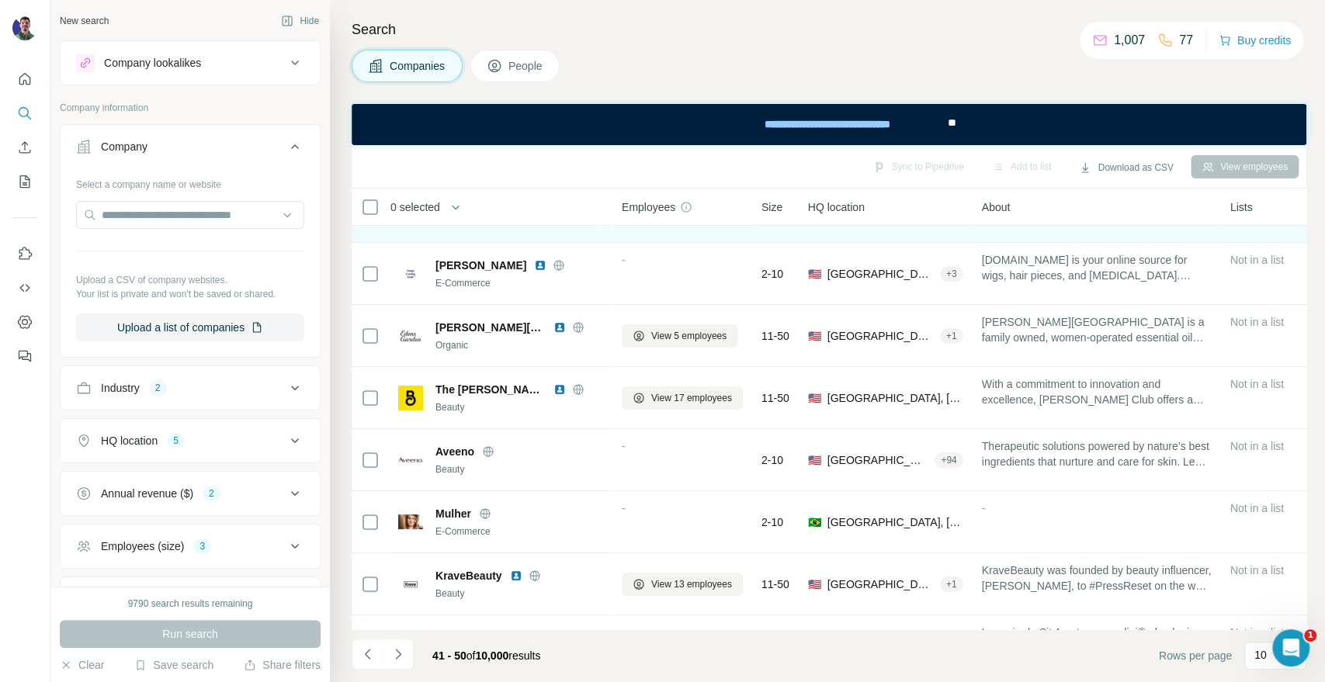
scroll to position [0, 0]
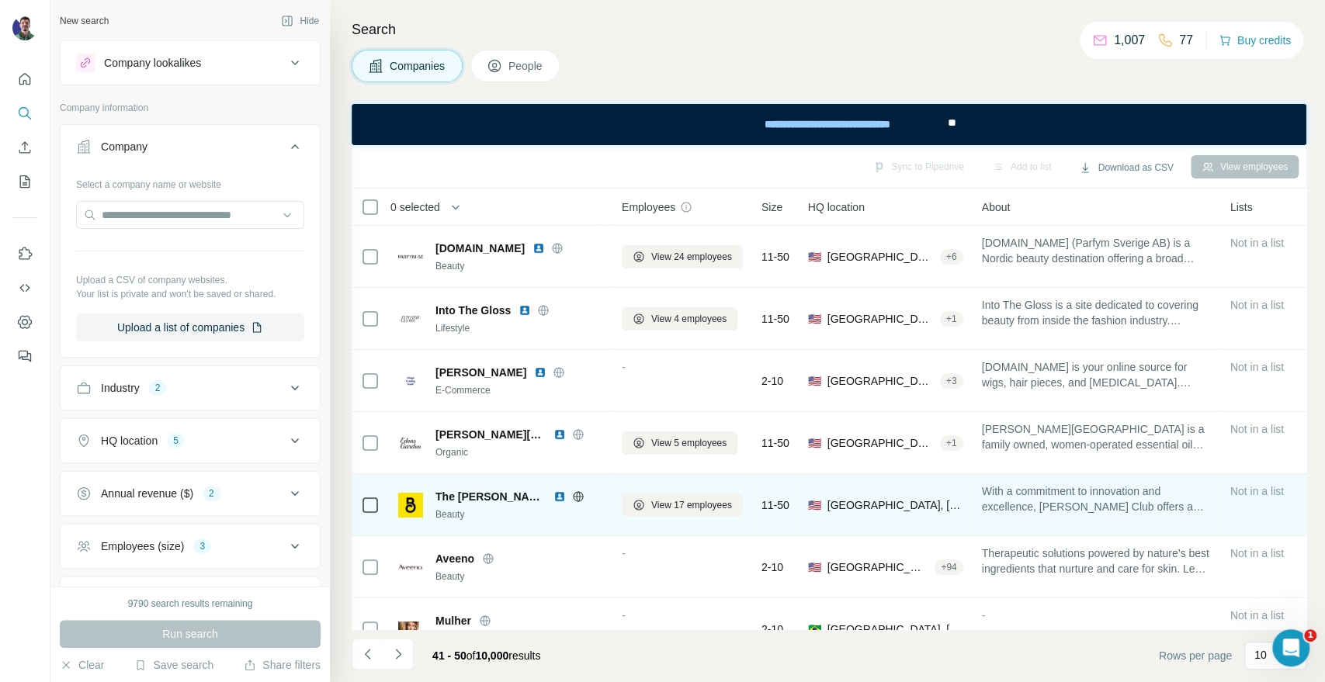
drag, startPoint x: 368, startPoint y: 661, endPoint x: 450, endPoint y: 498, distance: 182.6
click at [368, 661] on icon "Navigate to previous page" at bounding box center [368, 654] width 16 height 16
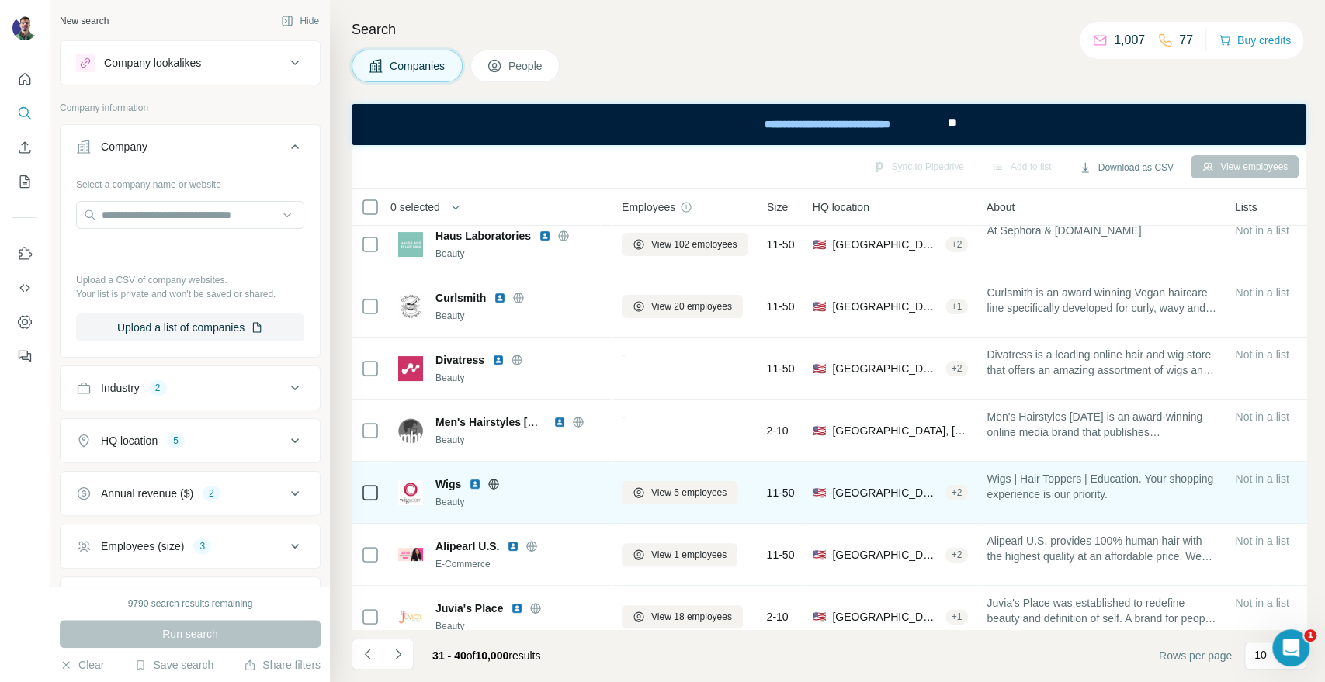
scroll to position [225, 0]
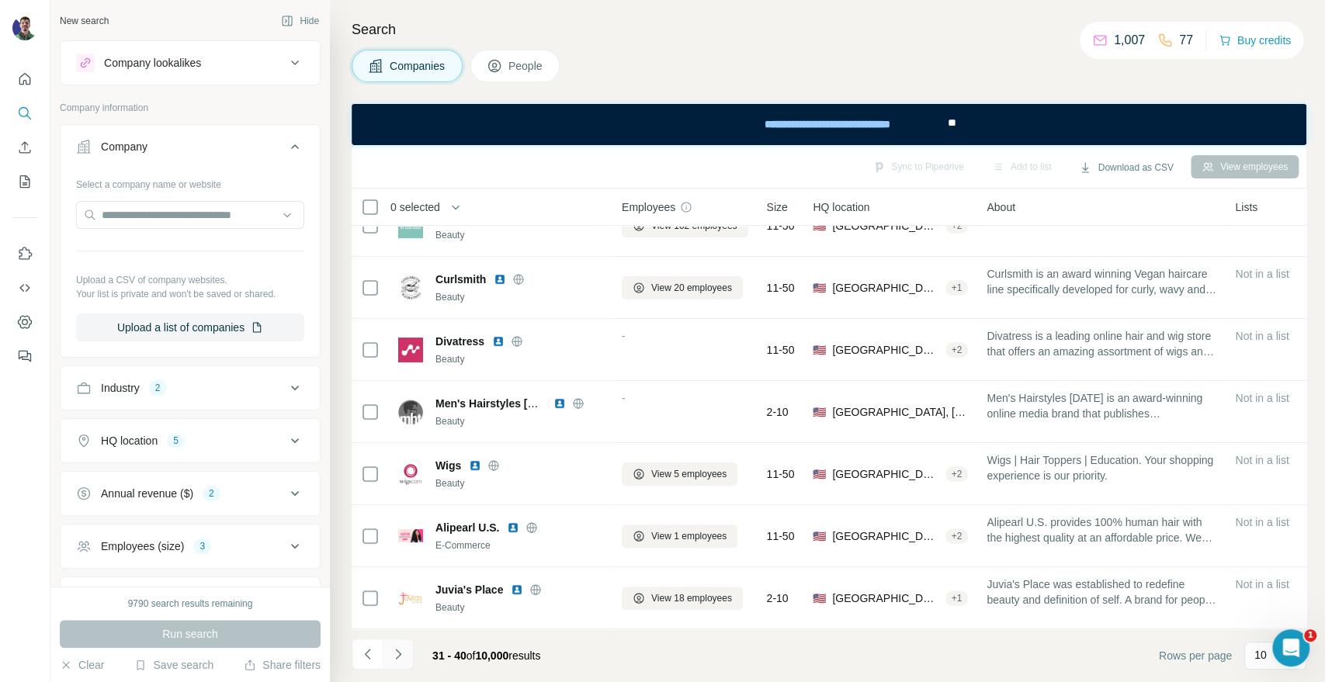
click at [400, 657] on icon "Navigate to next page" at bounding box center [398, 654] width 16 height 16
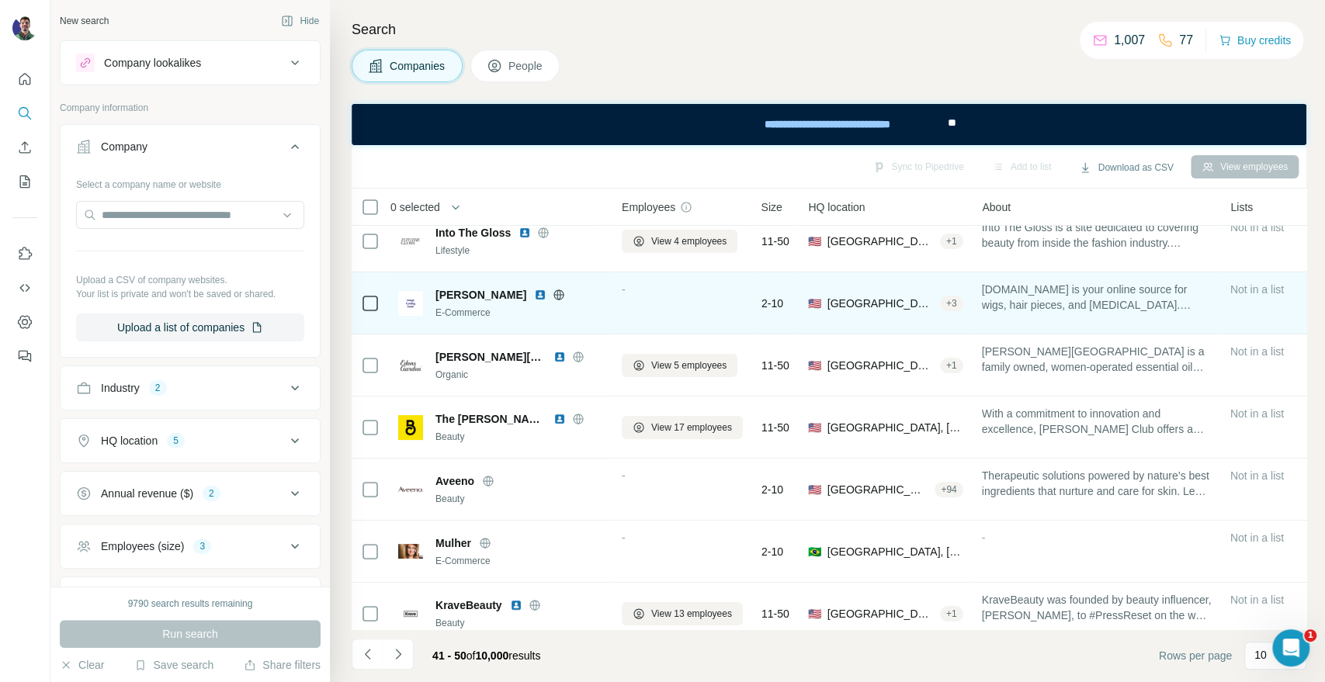
scroll to position [0, 0]
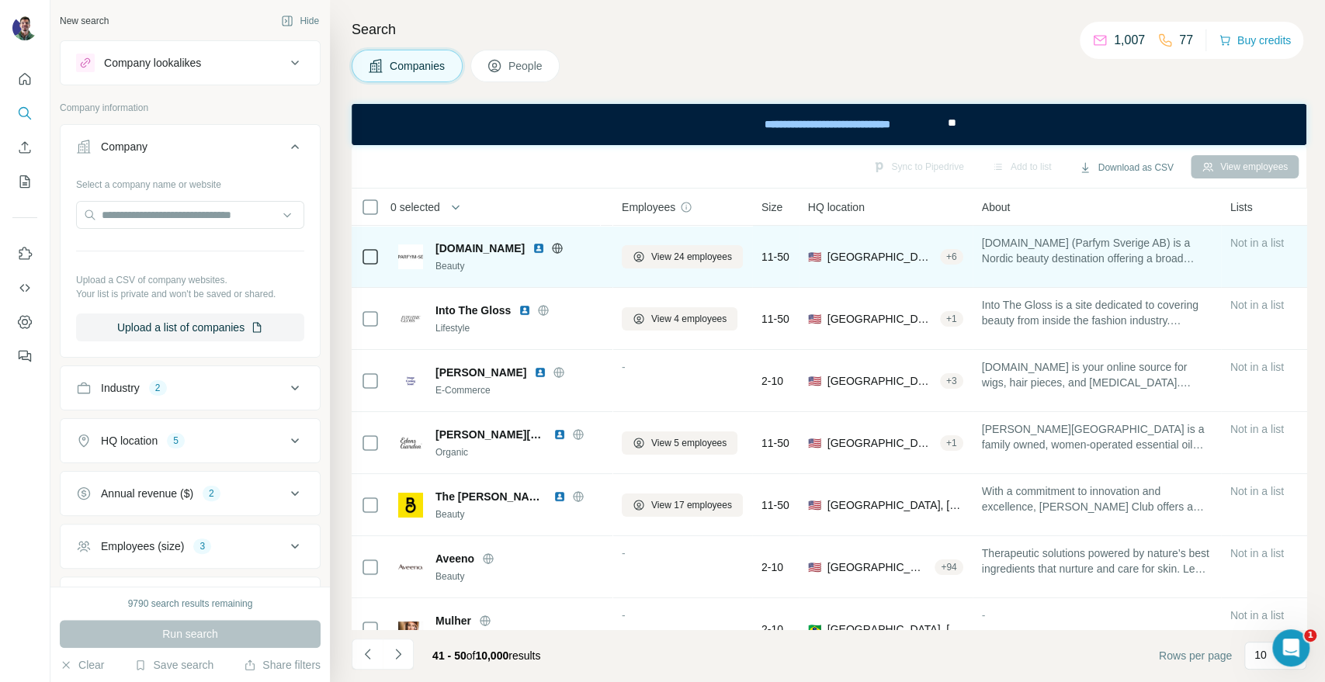
click at [551, 242] on icon at bounding box center [557, 248] width 12 height 12
click at [551, 250] on icon at bounding box center [557, 248] width 12 height 12
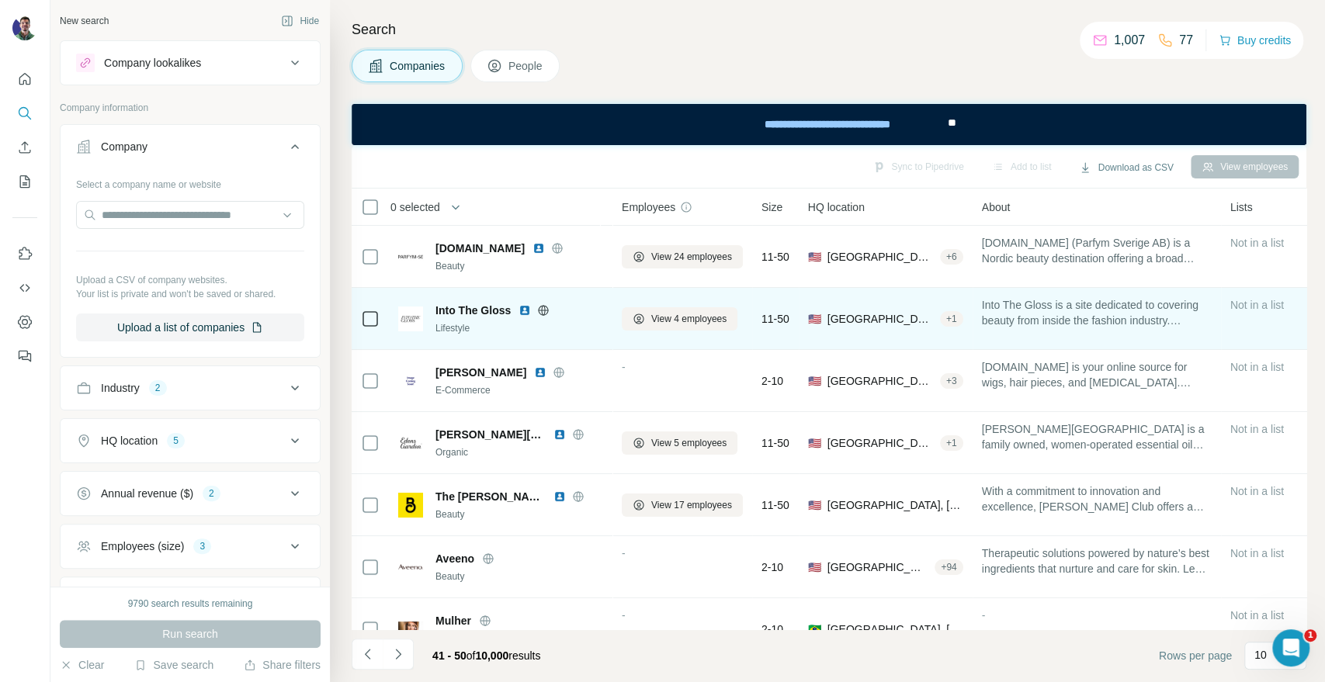
click at [538, 312] on icon at bounding box center [543, 310] width 12 height 12
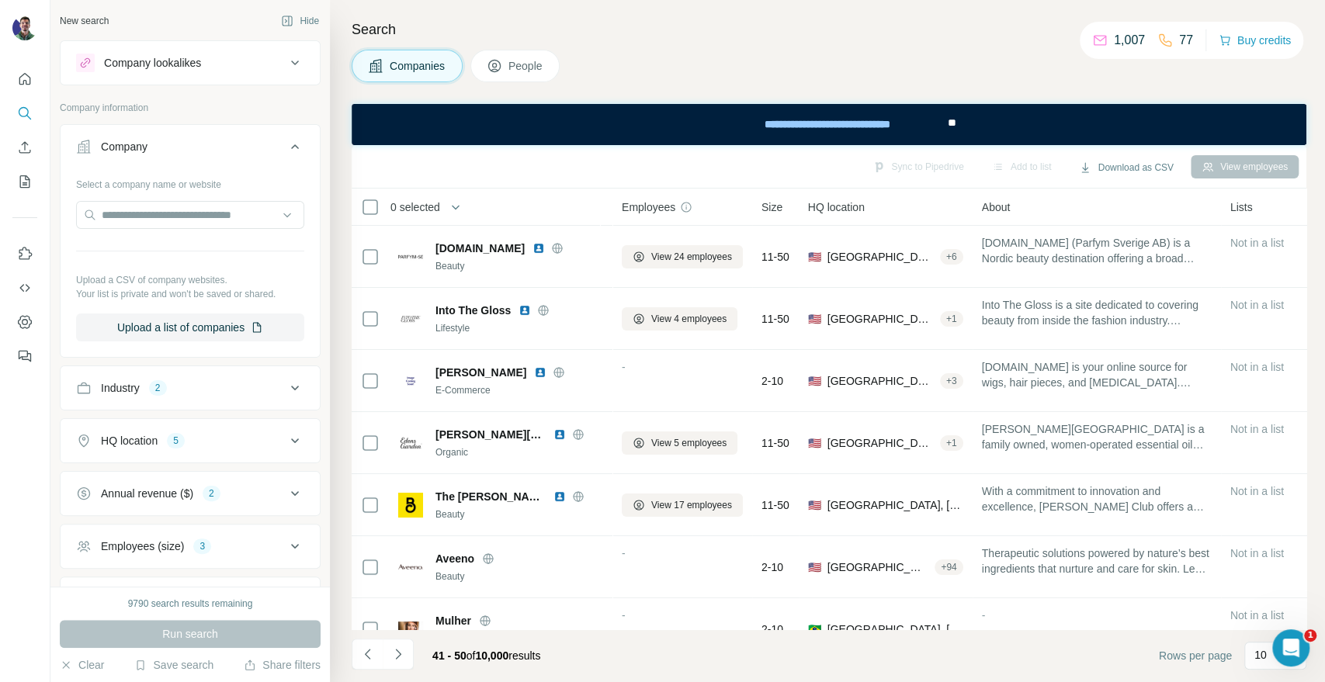
click at [1145, 90] on div "Search Companies People Sync to Pipedrive Add to list Download as CSV View empl…" at bounding box center [827, 341] width 995 height 682
click at [1121, 68] on div "Companies People" at bounding box center [829, 66] width 955 height 33
click at [1145, 17] on div "Search Companies People Sync to Pipedrive Add to list Download as CSV View empl…" at bounding box center [827, 341] width 995 height 682
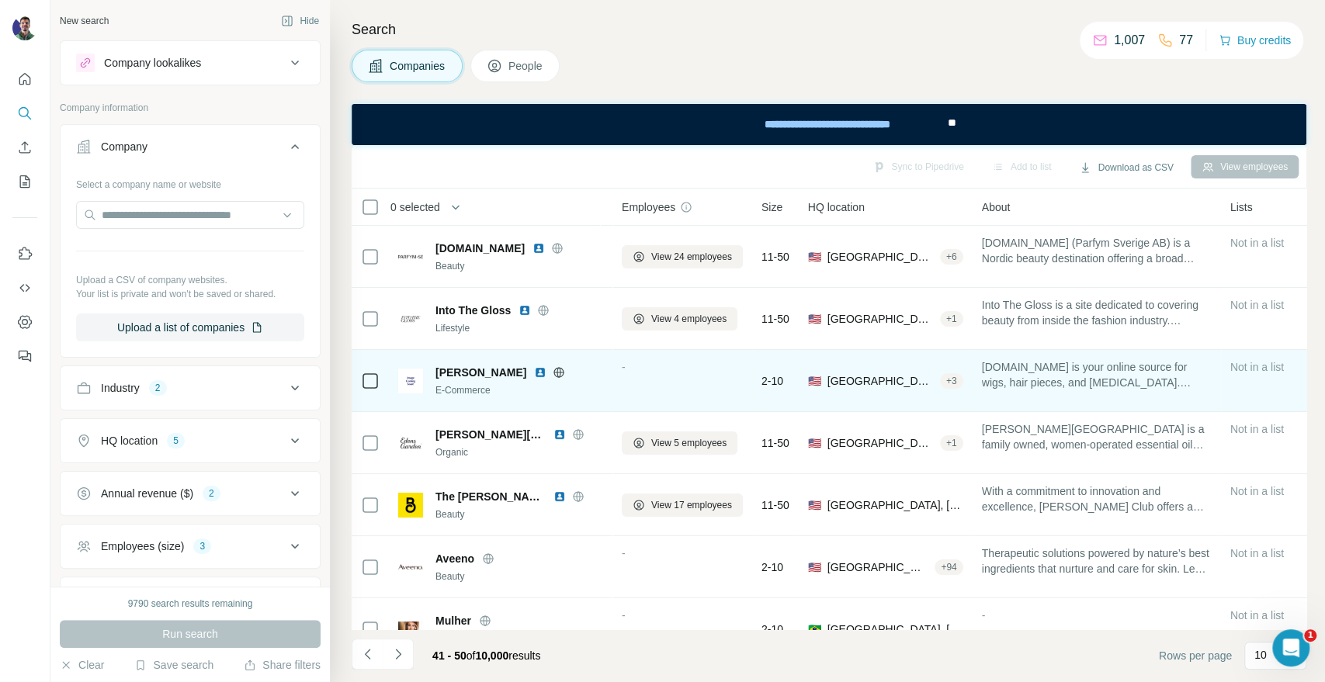
click at [563, 377] on icon at bounding box center [559, 372] width 12 height 12
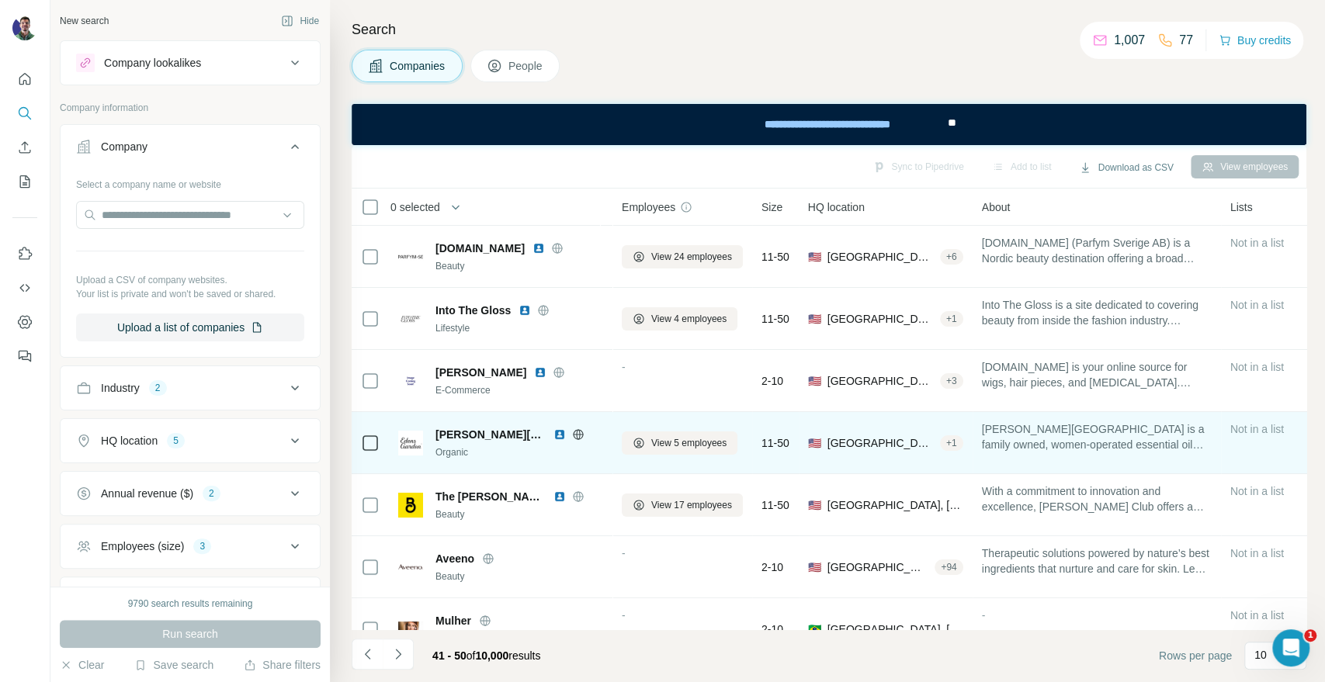
click at [572, 436] on icon at bounding box center [578, 434] width 12 height 12
click at [646, 436] on button "View 5 employees" at bounding box center [680, 442] width 116 height 23
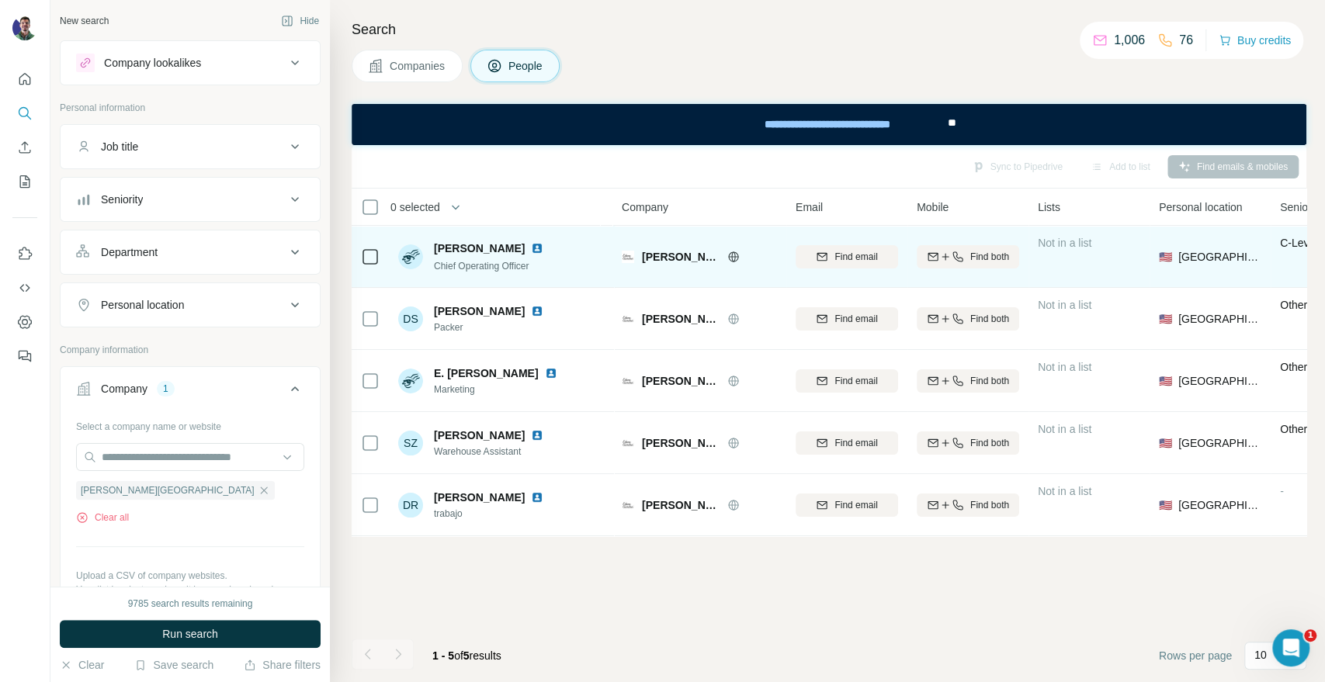
click at [925, 269] on div "Find both" at bounding box center [968, 256] width 102 height 43
click at [930, 264] on button "Find both" at bounding box center [968, 256] width 102 height 23
click at [1178, 88] on div "Search Companies People Sync to Pipedrive Add to list Find emails & mobiles 0 s…" at bounding box center [827, 341] width 995 height 682
click at [1201, 72] on div "Companies People" at bounding box center [829, 66] width 955 height 33
click at [1284, 81] on div "Companies People" at bounding box center [829, 66] width 955 height 33
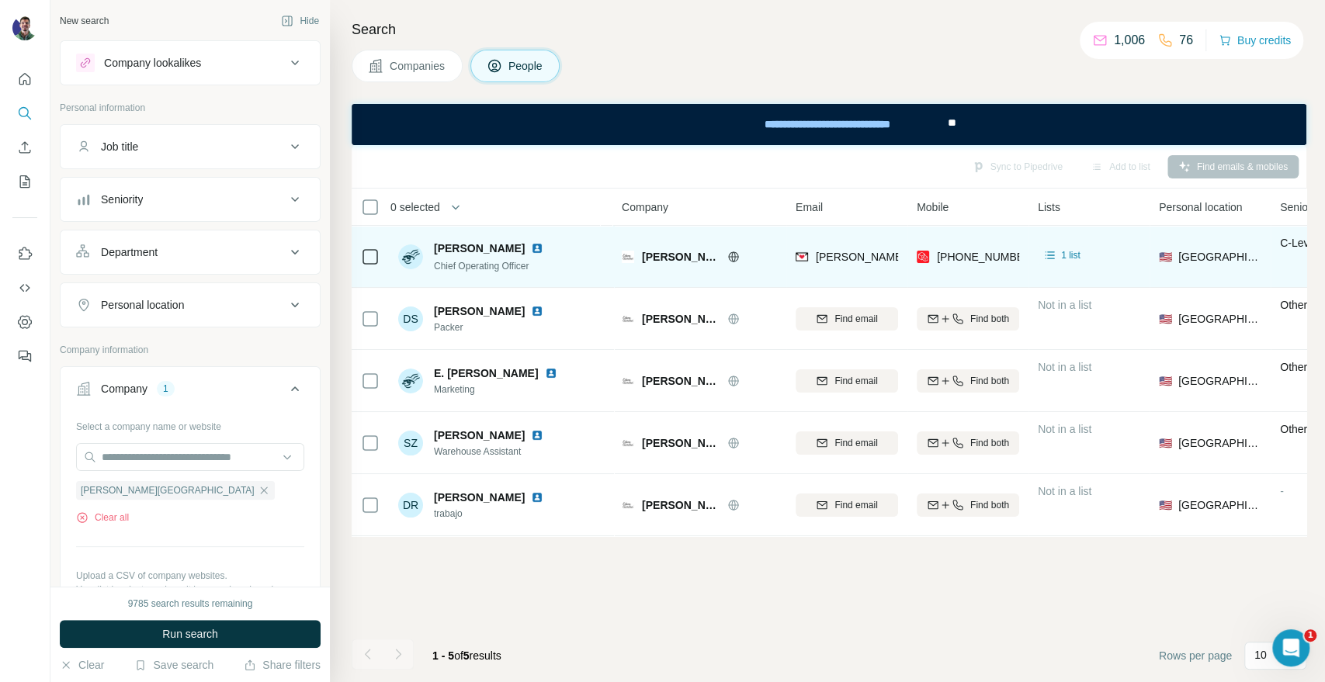
click at [860, 246] on div "[PERSON_NAME][EMAIL_ADDRESS][DOMAIN_NAME]" at bounding box center [846, 256] width 102 height 43
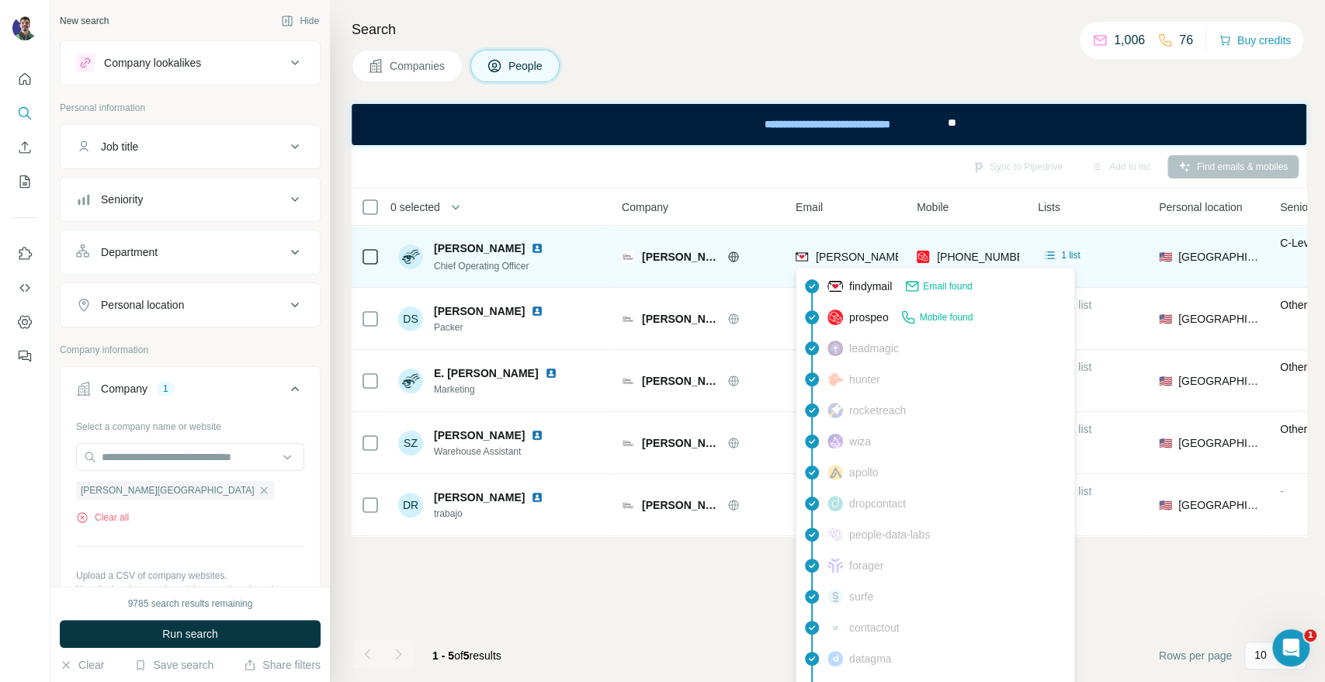
click at [863, 251] on span "[PERSON_NAME][EMAIL_ADDRESS][DOMAIN_NAME]" at bounding box center [952, 257] width 273 height 12
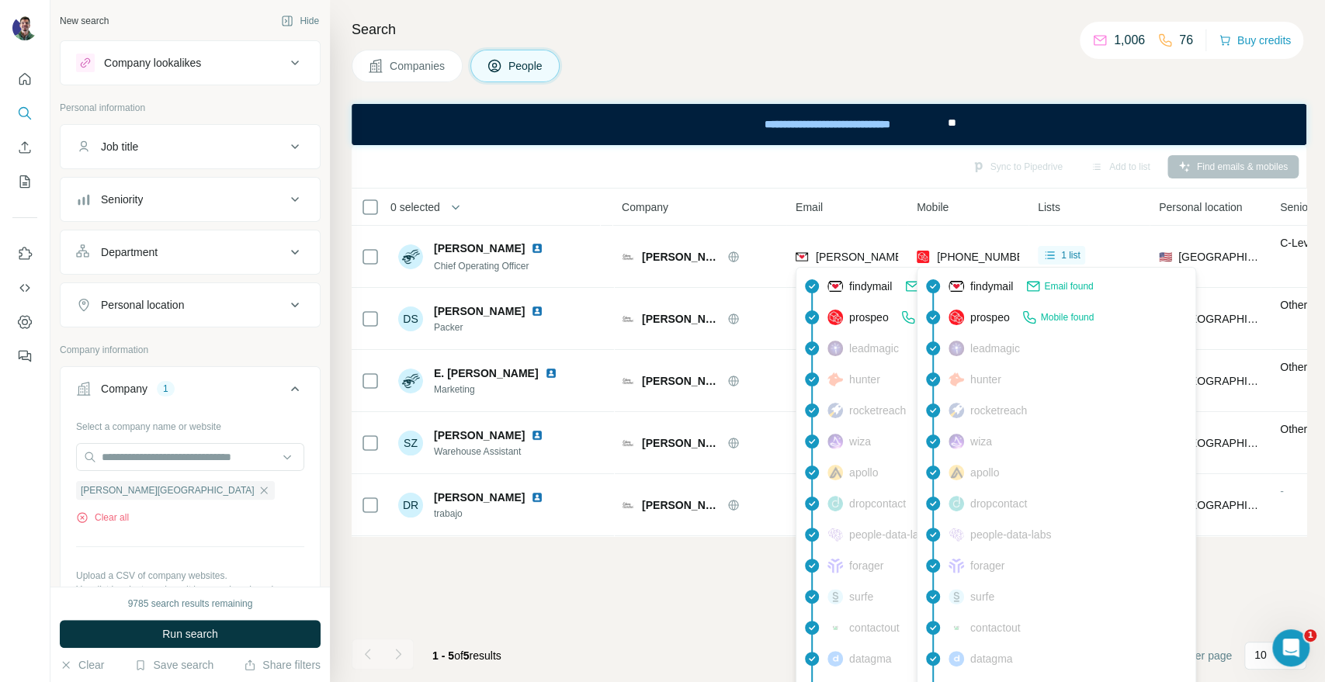
click at [944, 256] on span "[PHONE_NUMBER]" at bounding box center [986, 257] width 98 height 12
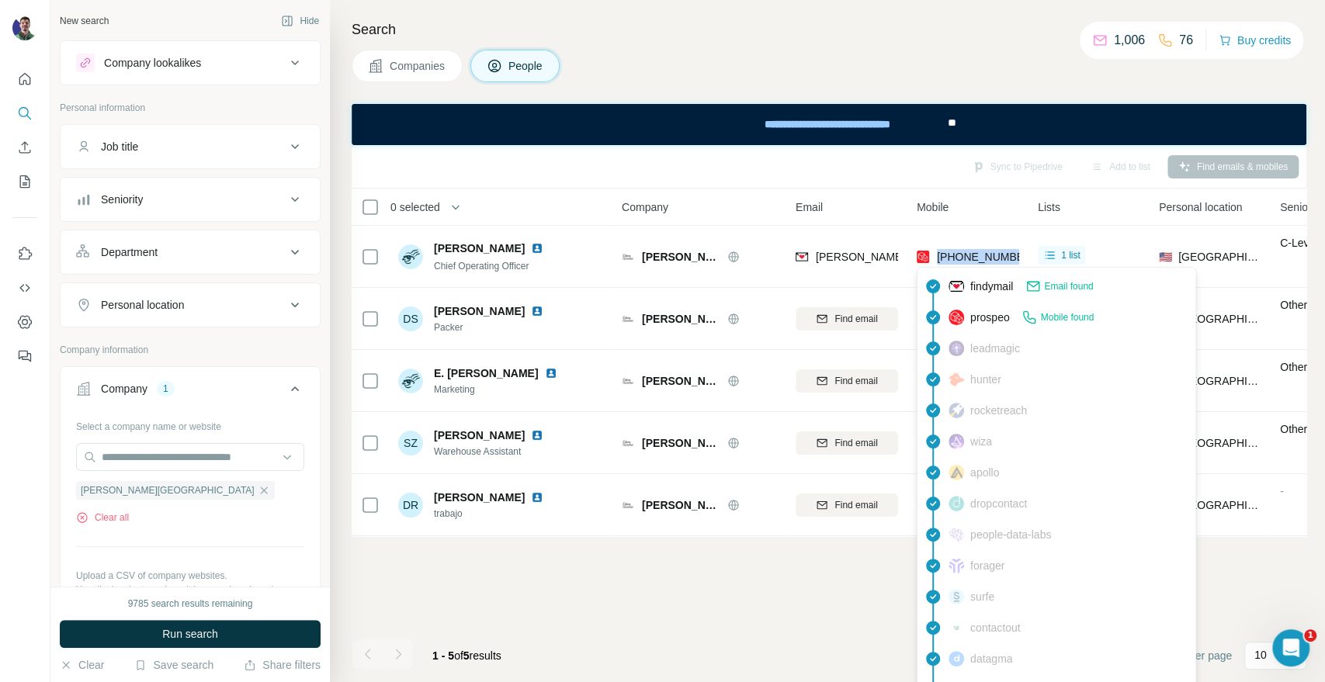
click at [944, 256] on span "[PHONE_NUMBER]" at bounding box center [986, 257] width 98 height 12
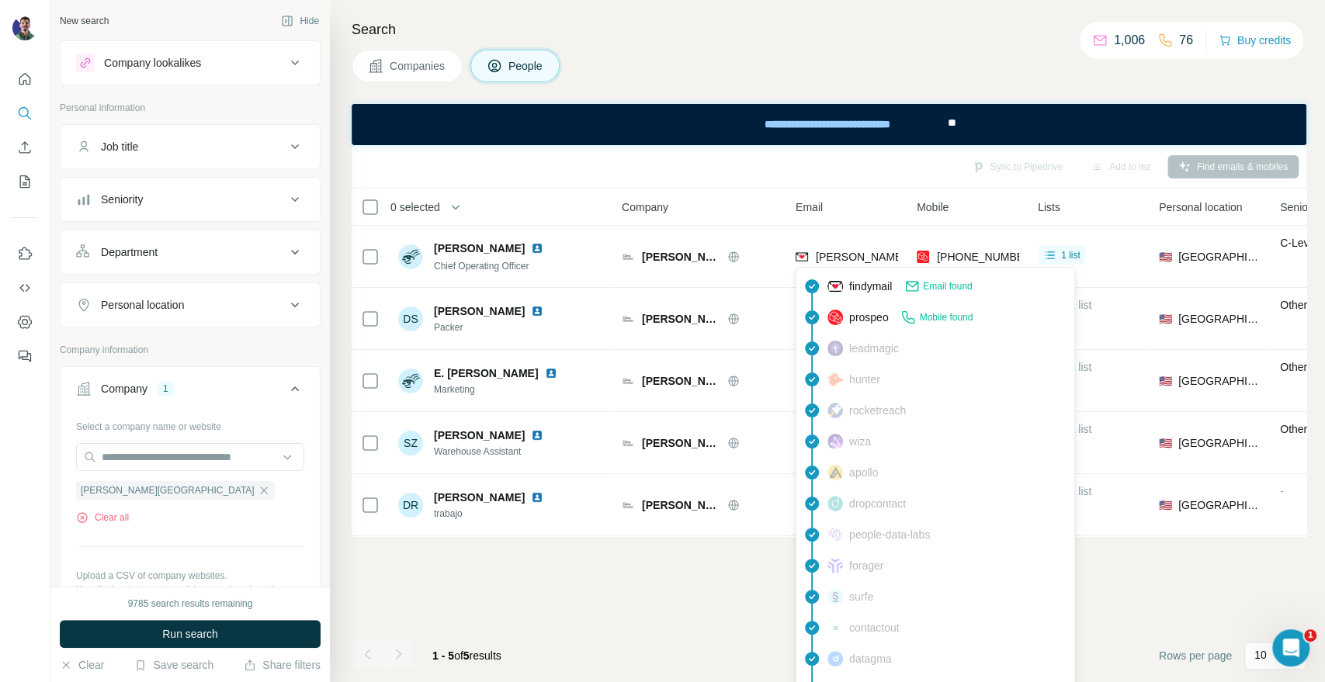
click at [854, 256] on span "[PERSON_NAME][EMAIL_ADDRESS][DOMAIN_NAME]" at bounding box center [952, 257] width 273 height 12
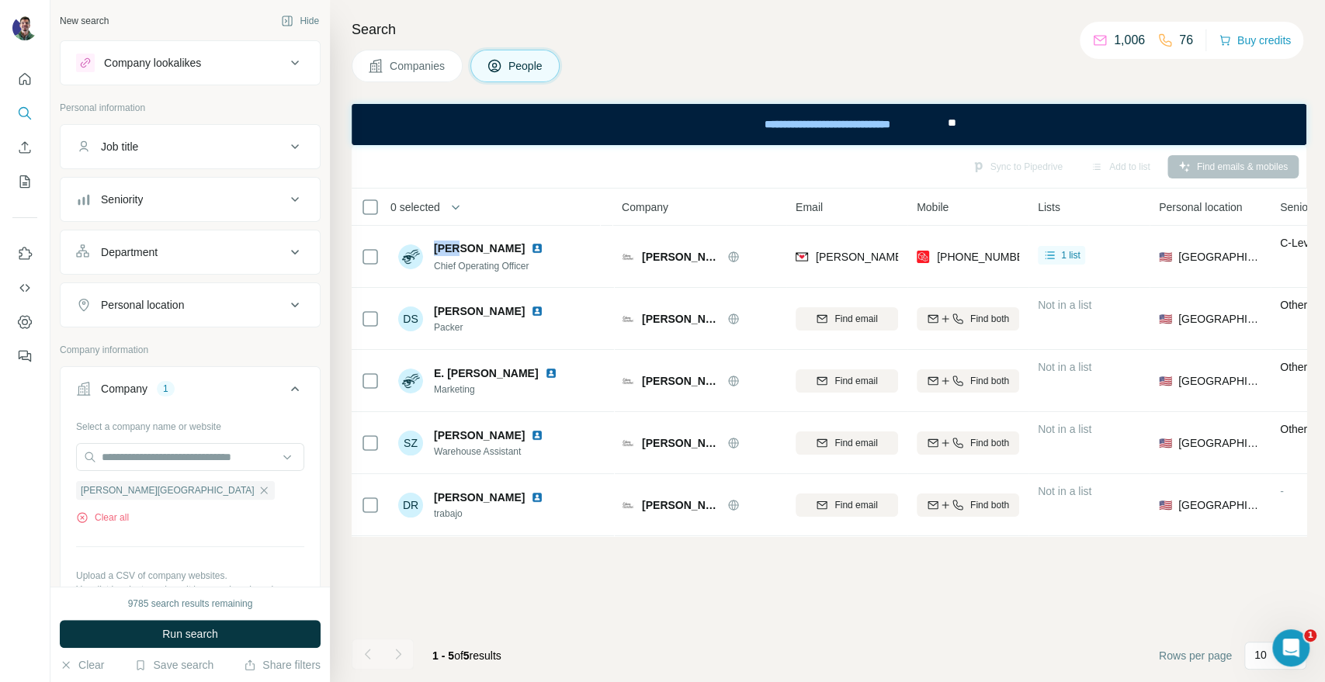
drag, startPoint x: 454, startPoint y: 243, endPoint x: 431, endPoint y: 241, distance: 23.4
click at [431, 241] on div "[PERSON_NAME] Chief Operating Officer" at bounding box center [473, 257] width 151 height 33
click at [688, 255] on span "[PERSON_NAME][GEOGRAPHIC_DATA]" at bounding box center [681, 257] width 78 height 16
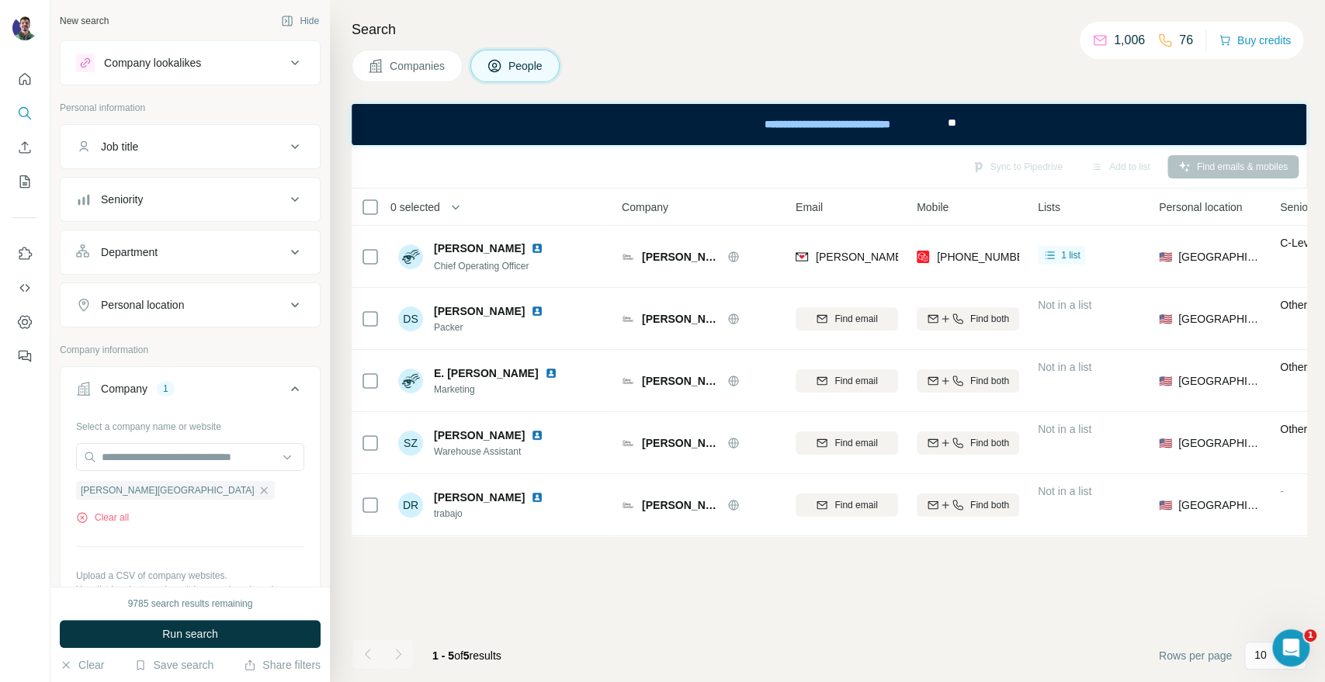
click at [1130, 81] on div "Companies People" at bounding box center [829, 66] width 955 height 33
click at [1194, 104] on div "**********" at bounding box center [829, 124] width 955 height 41
click at [1128, 91] on div "Search Companies People Sync to Pipedrive Add to list Find emails & mobiles 0 s…" at bounding box center [827, 341] width 995 height 682
click at [1007, 632] on footer "1 - 5 of 5 results Rows per page 10" at bounding box center [829, 655] width 955 height 53
click at [1008, 604] on div "Sync to Pipedrive Add to list Find emails & mobiles 0 selected People Company E…" at bounding box center [829, 413] width 955 height 537
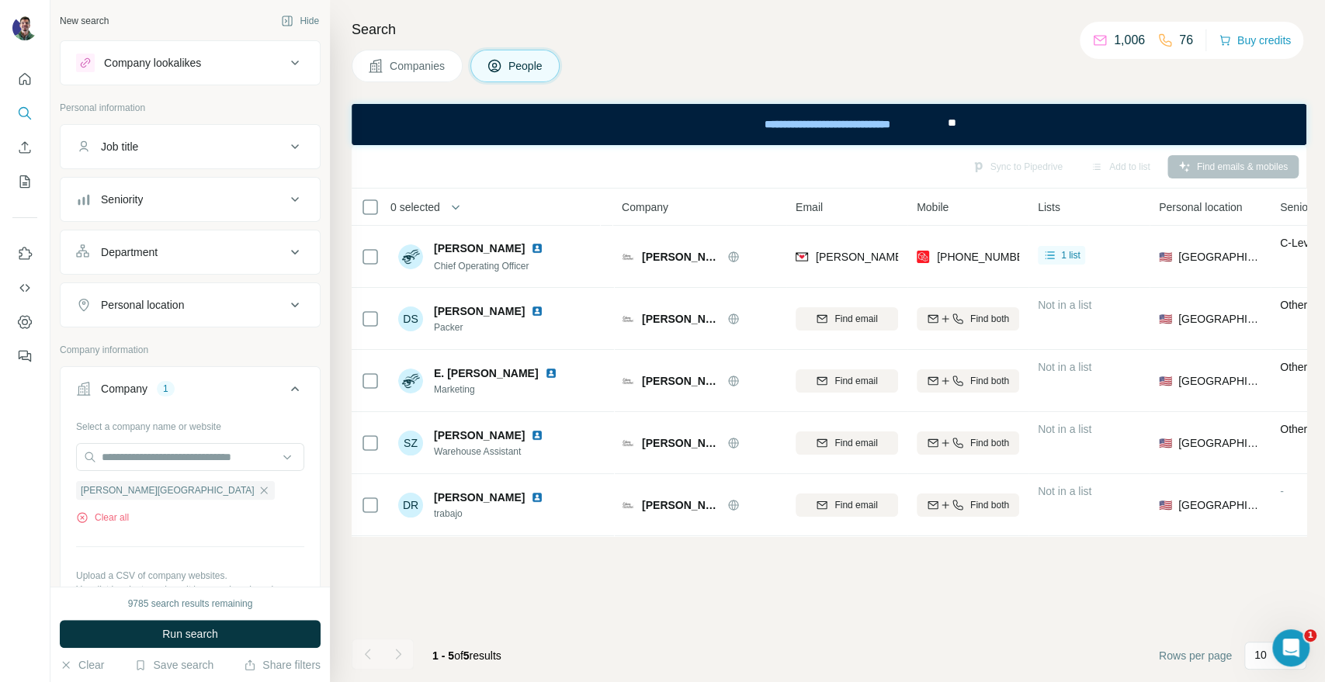
click at [1173, 89] on div "Search Companies People Sync to Pipedrive Add to list Find emails & mobiles 0 s…" at bounding box center [827, 341] width 995 height 682
click at [385, 53] on button "Companies" at bounding box center [407, 66] width 111 height 33
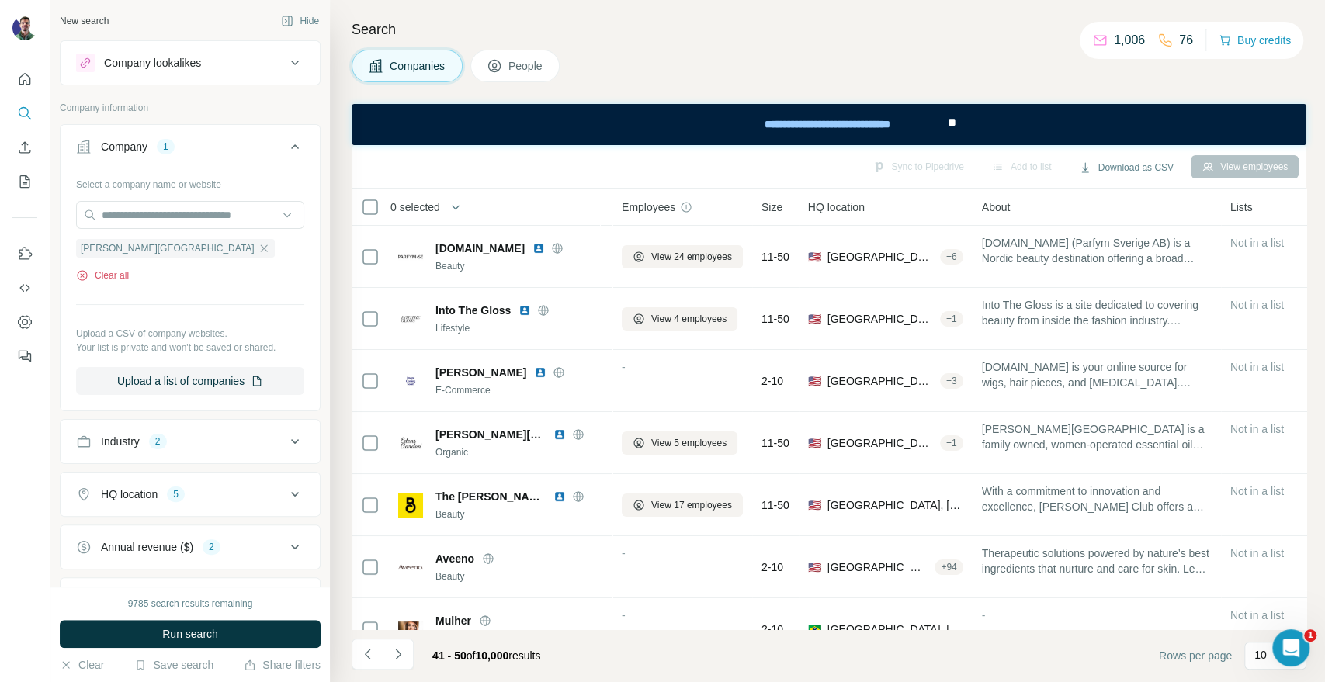
click at [106, 275] on button "Clear all" at bounding box center [102, 276] width 53 height 14
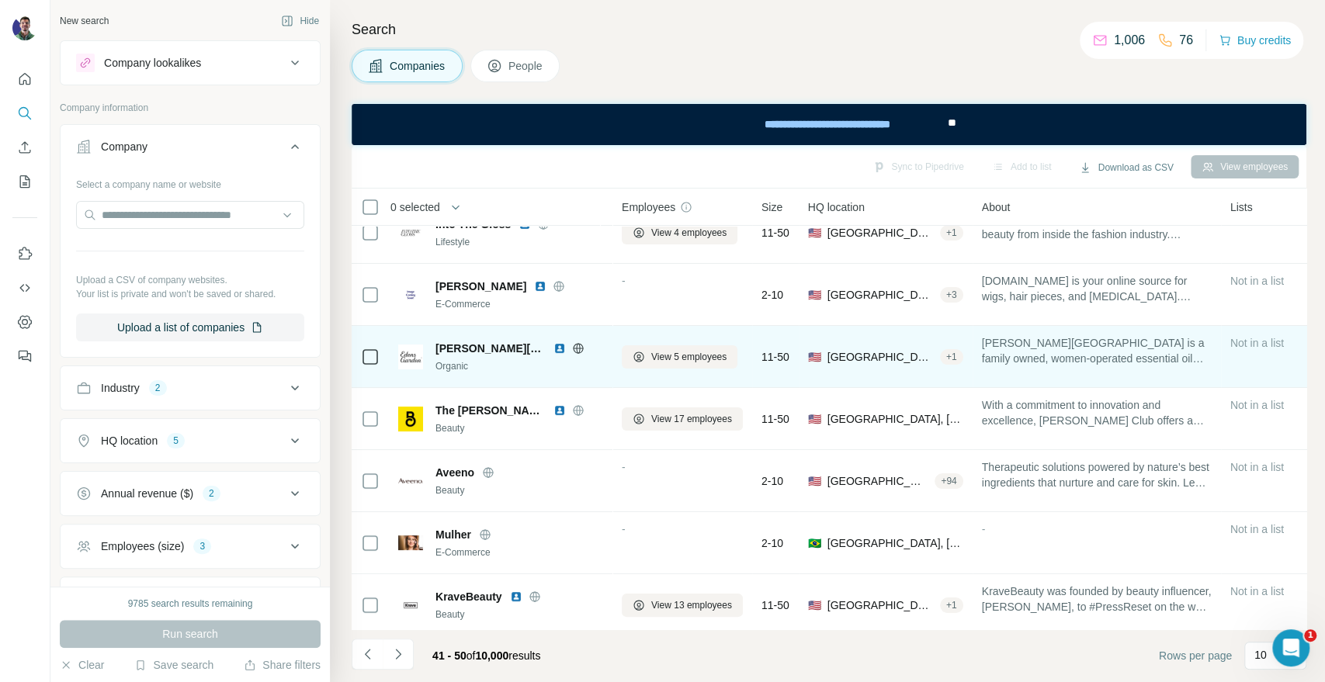
scroll to position [172, 0]
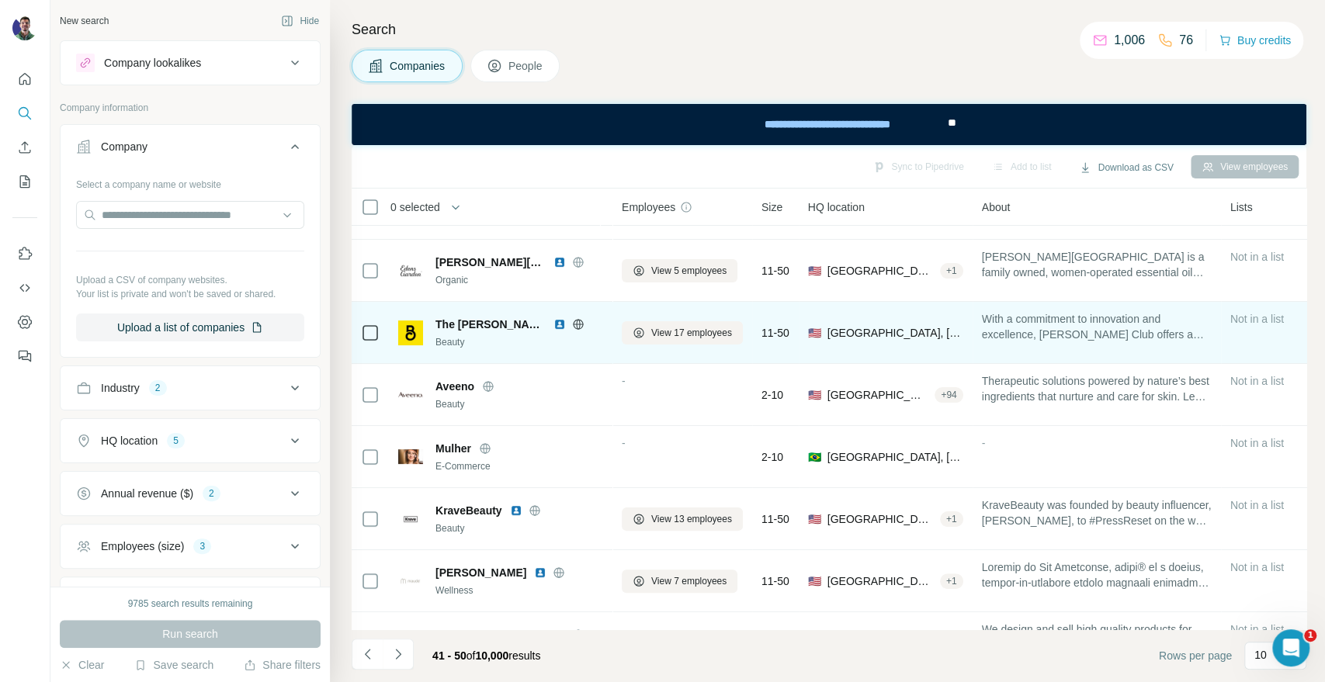
click at [573, 324] on icon at bounding box center [578, 324] width 10 height 10
click at [665, 336] on span "View 17 employees" at bounding box center [691, 333] width 81 height 14
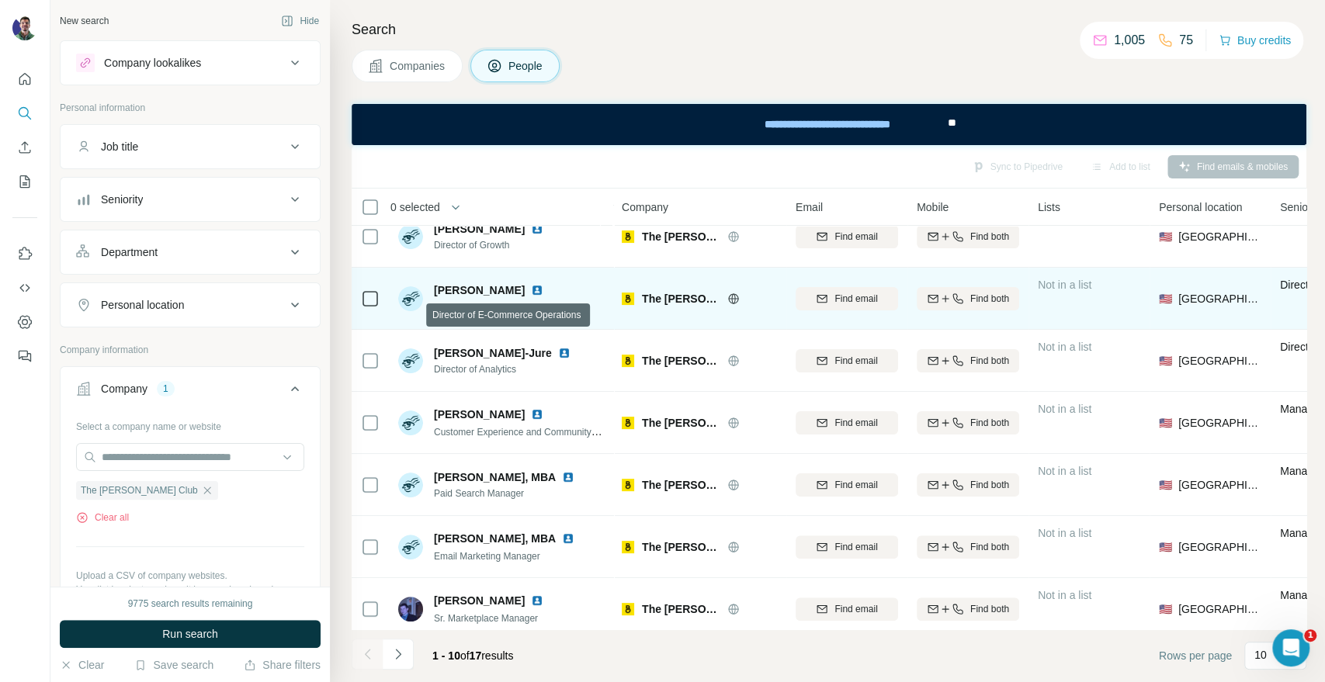
scroll to position [225, 0]
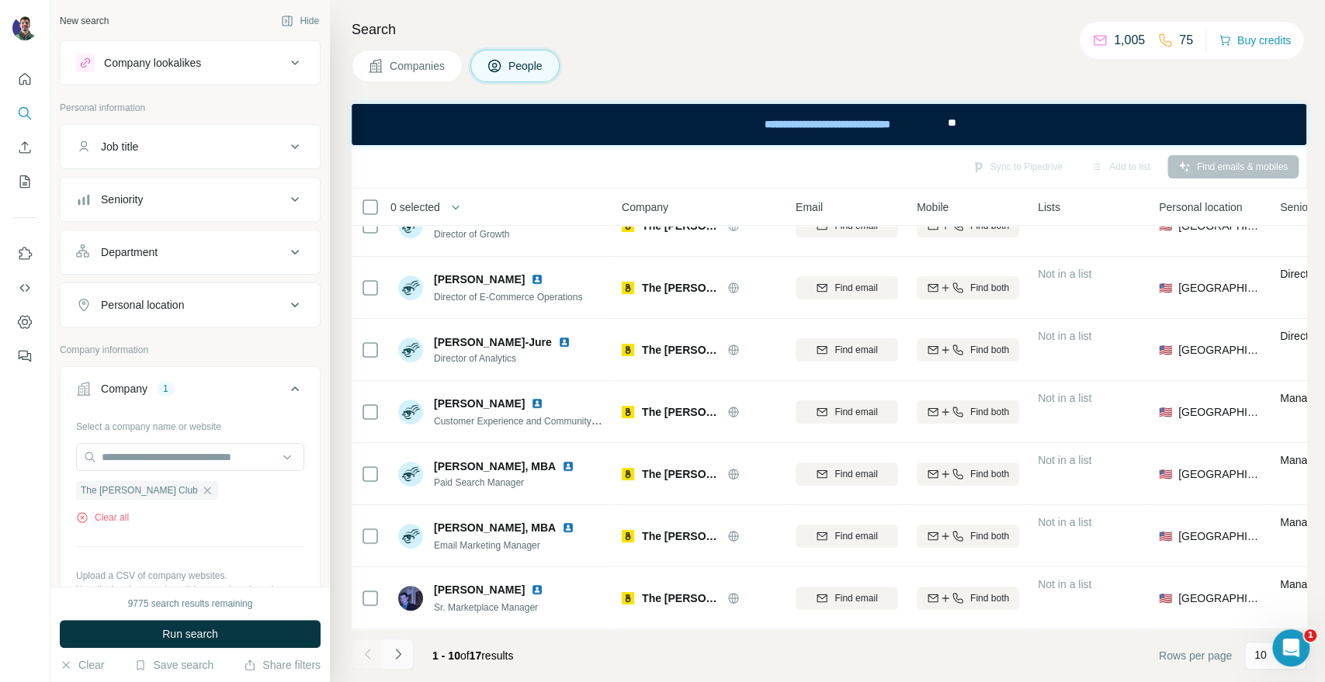
click at [396, 657] on icon "Navigate to next page" at bounding box center [398, 654] width 16 height 16
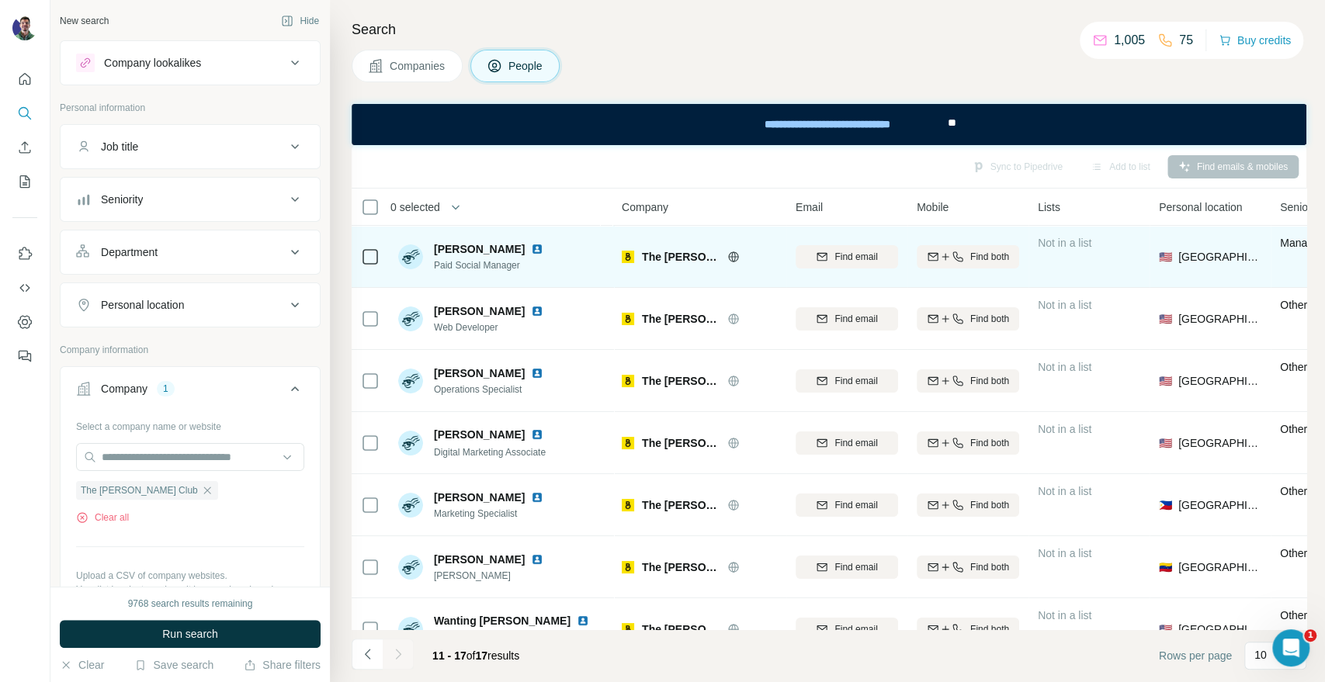
scroll to position [39, 0]
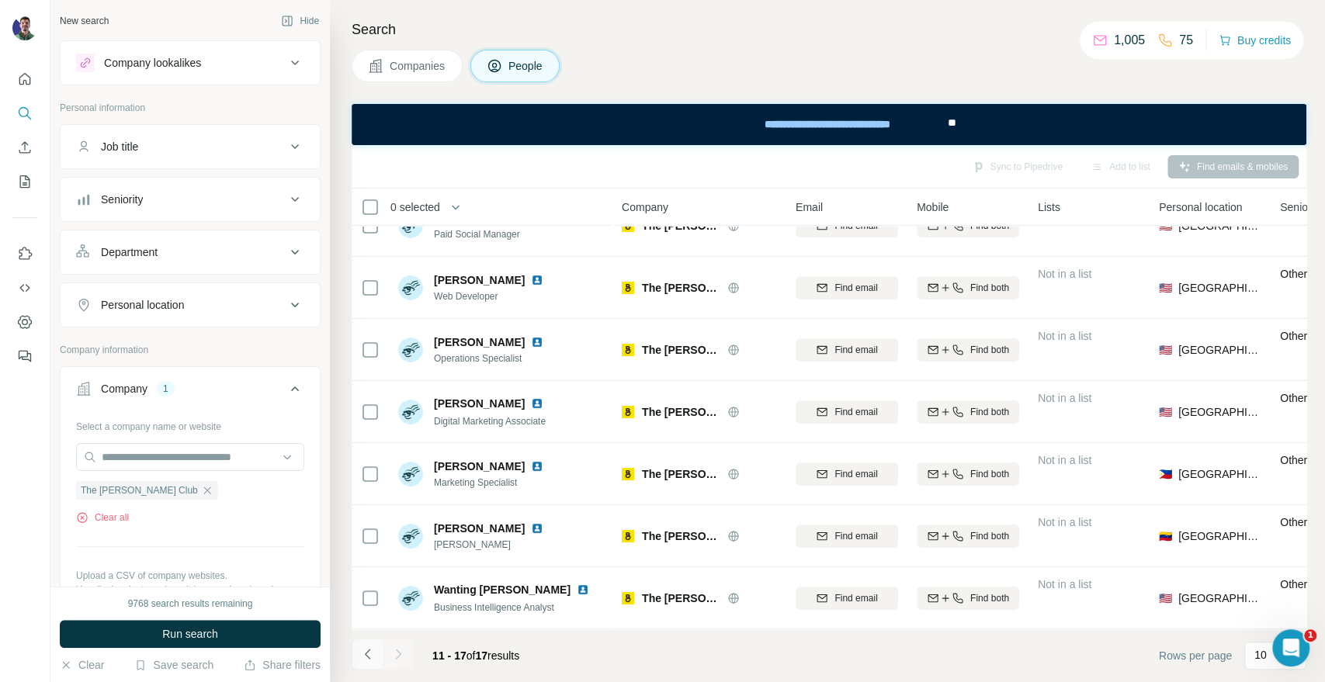
click at [362, 654] on icon "Navigate to previous page" at bounding box center [368, 654] width 16 height 16
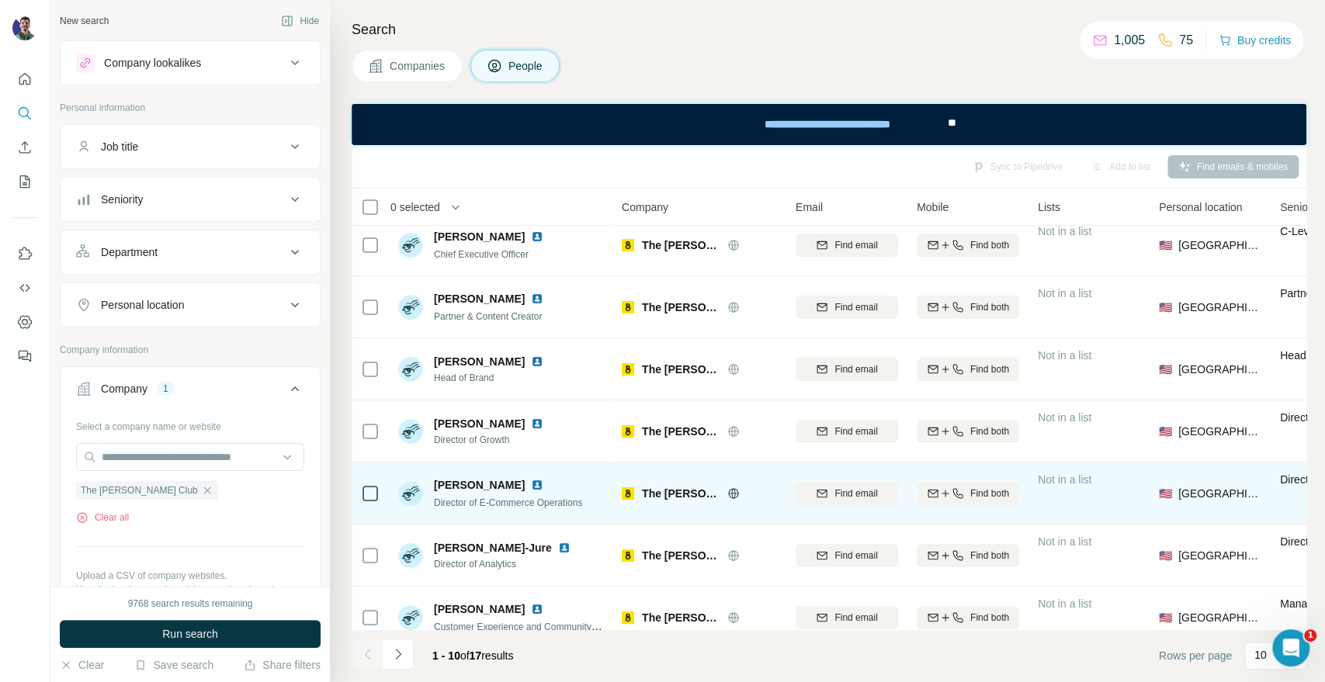
scroll to position [0, 0]
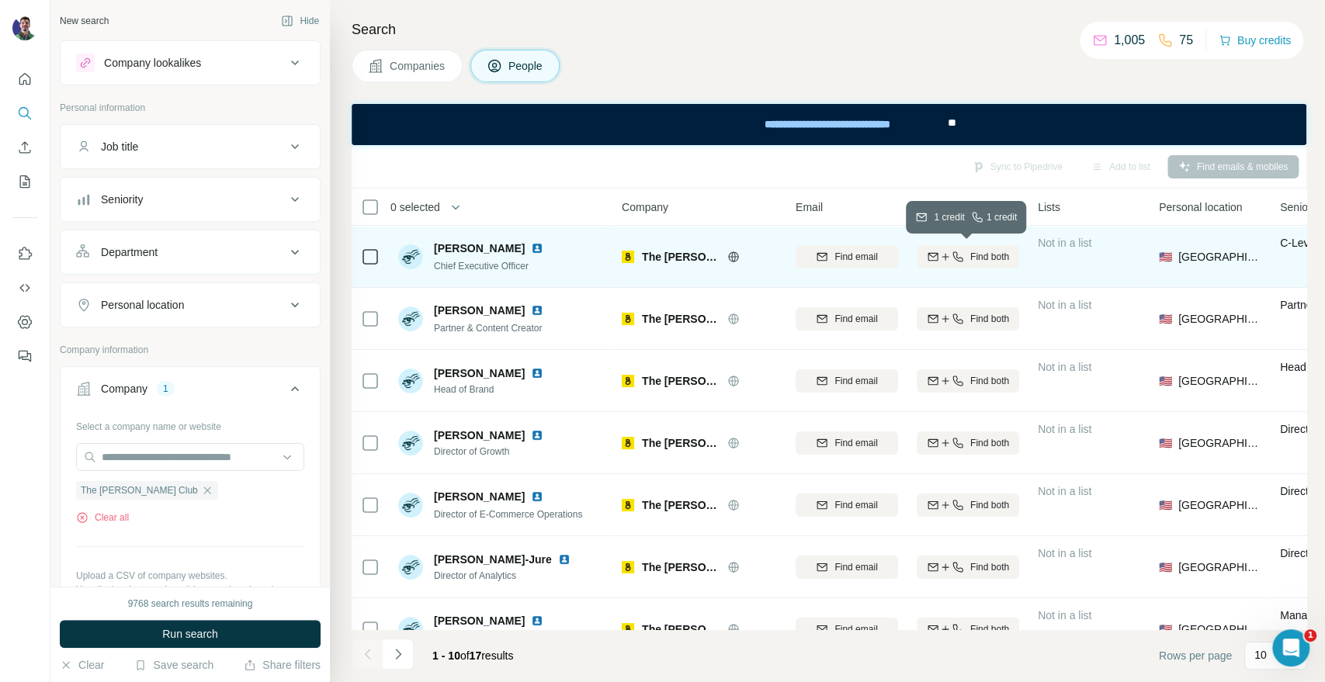
click at [952, 257] on icon "button" at bounding box center [957, 256] width 10 height 10
click at [964, 241] on div "[PHONE_NUMBER]" at bounding box center [968, 256] width 102 height 43
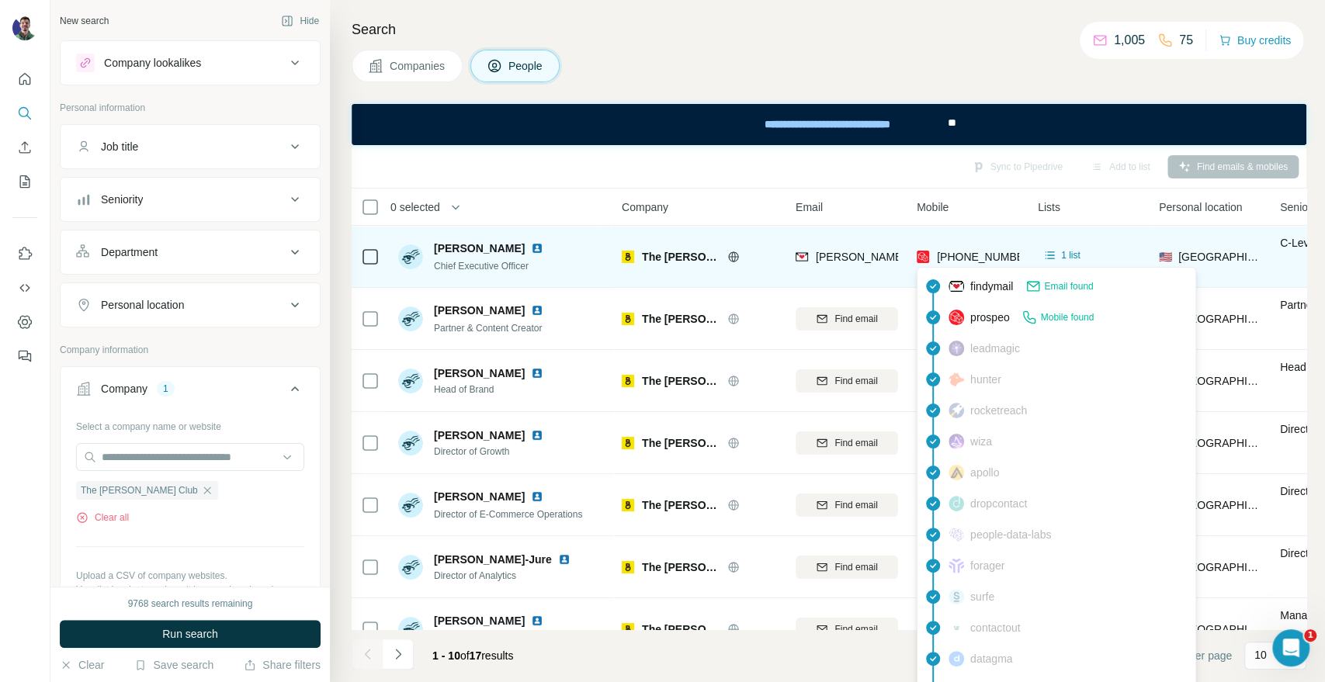
click at [968, 259] on span "[PHONE_NUMBER]" at bounding box center [986, 257] width 98 height 12
click at [978, 255] on span "[PHONE_NUMBER]" at bounding box center [986, 257] width 98 height 12
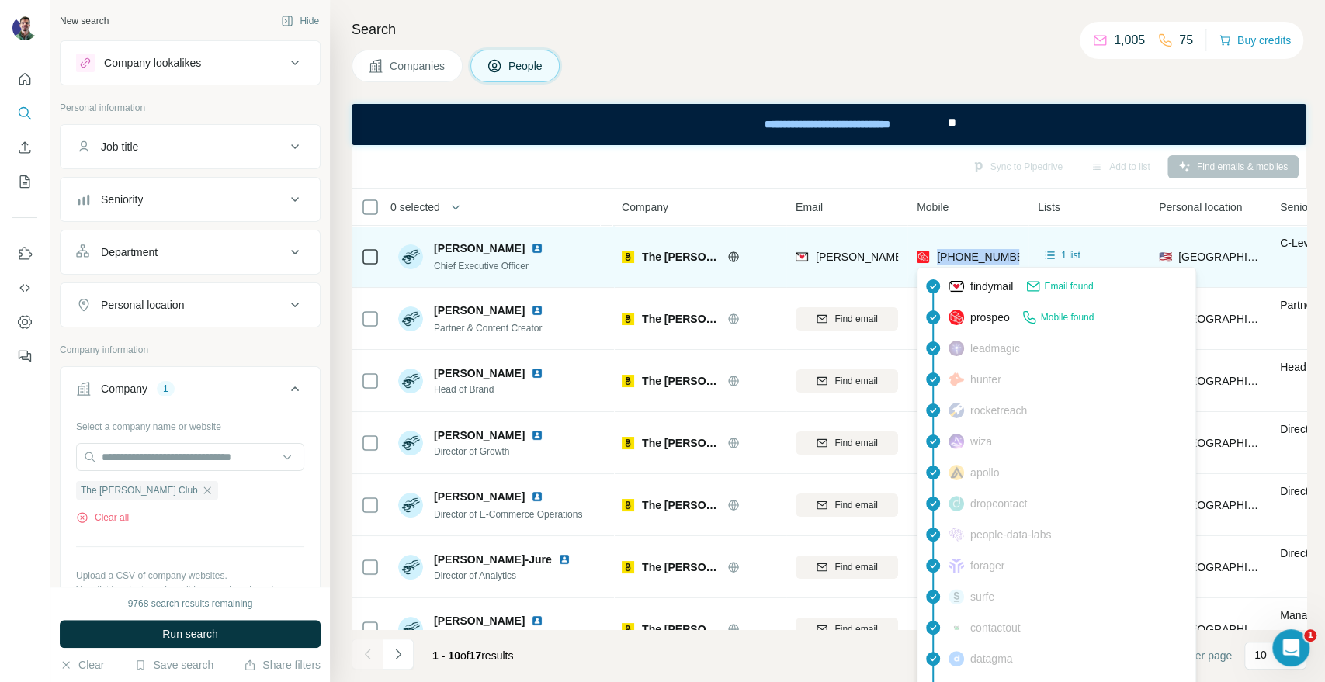
click at [978, 255] on span "[PHONE_NUMBER]" at bounding box center [986, 257] width 98 height 12
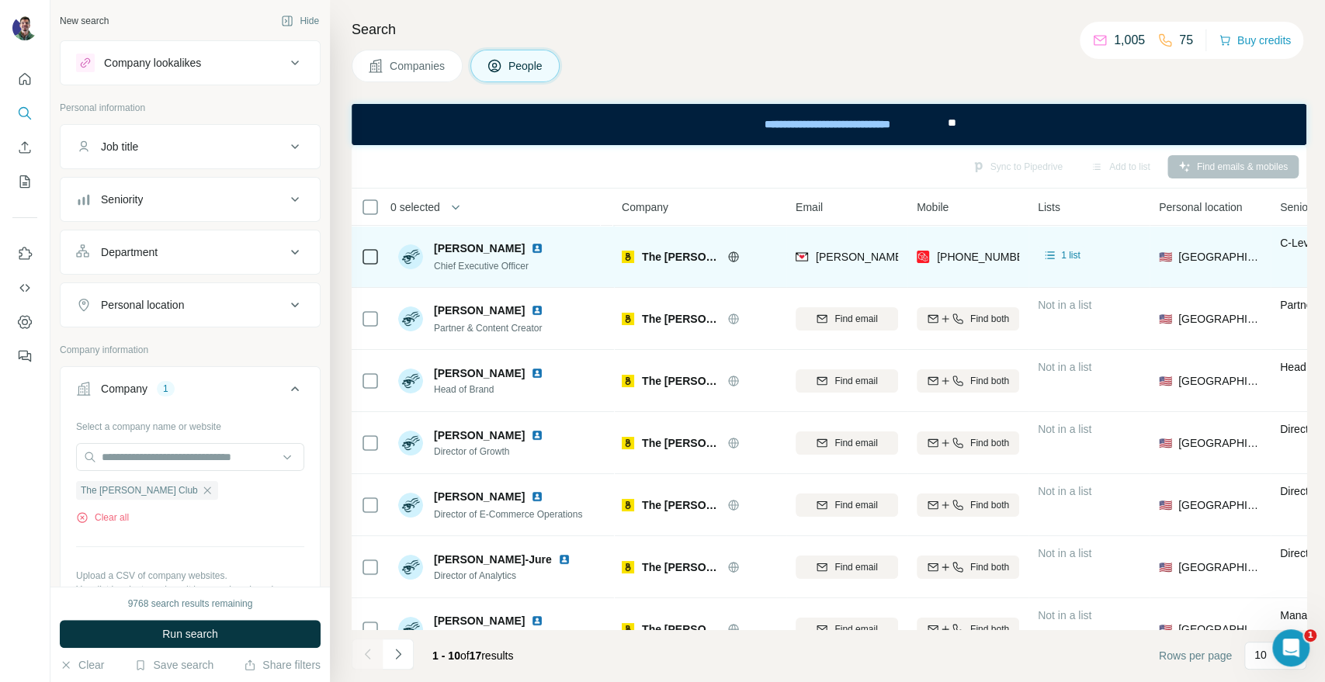
click at [843, 255] on span "[PERSON_NAME][EMAIL_ADDRESS][DOMAIN_NAME]" at bounding box center [952, 257] width 273 height 12
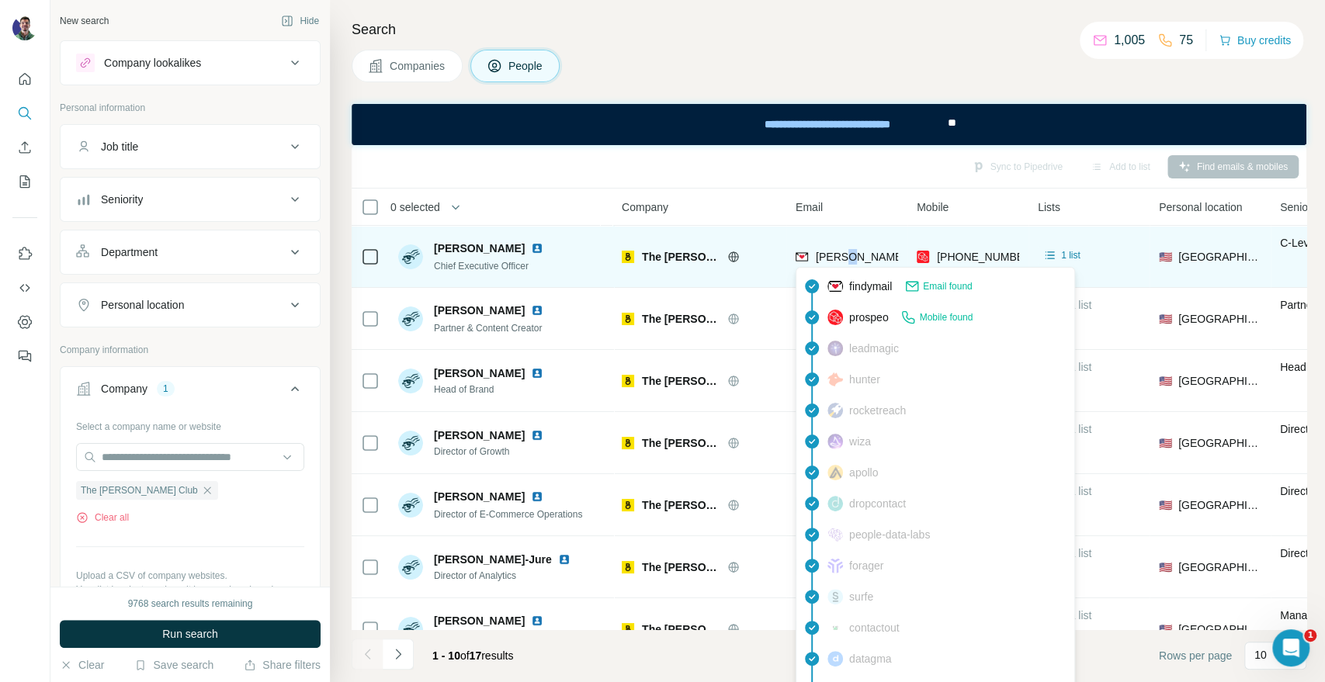
click at [843, 255] on span "[PERSON_NAME][EMAIL_ADDRESS][DOMAIN_NAME]" at bounding box center [952, 257] width 273 height 12
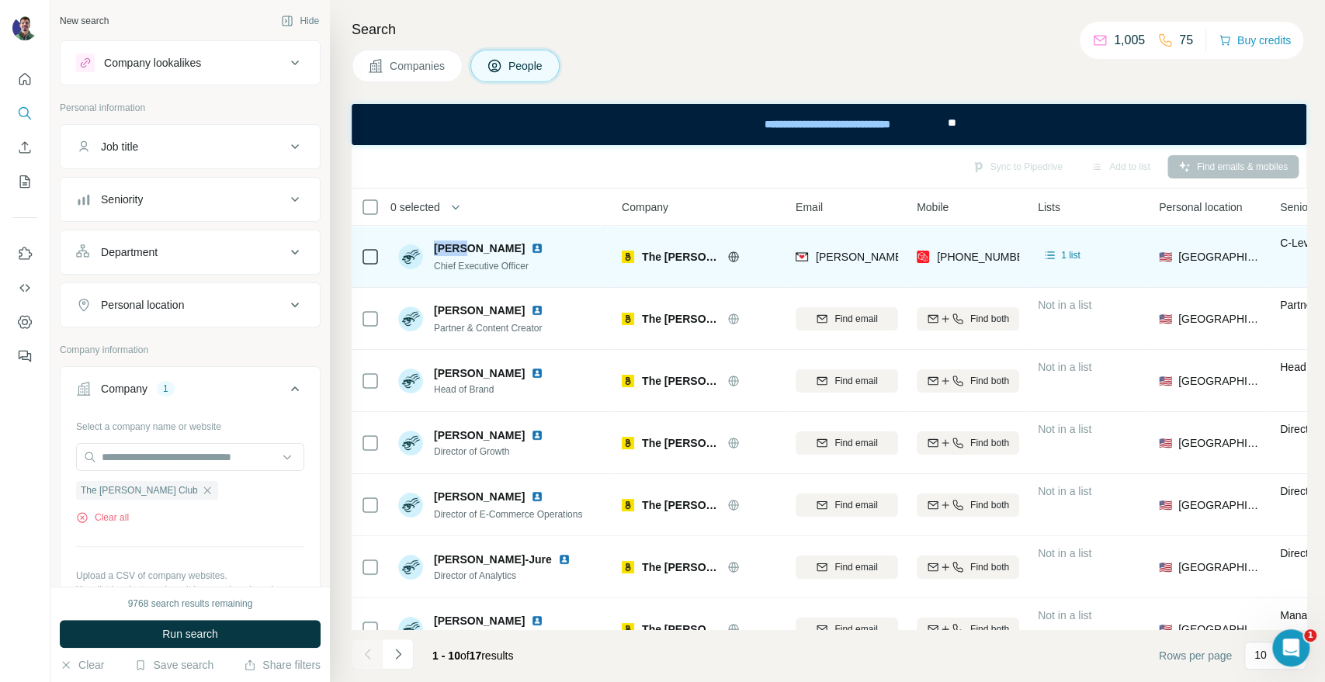
drag, startPoint x: 463, startPoint y: 251, endPoint x: 433, endPoint y: 243, distance: 30.5
click at [434, 243] on span "[PERSON_NAME]" at bounding box center [479, 249] width 91 height 16
click at [672, 253] on span "The [PERSON_NAME] Club" at bounding box center [681, 257] width 78 height 16
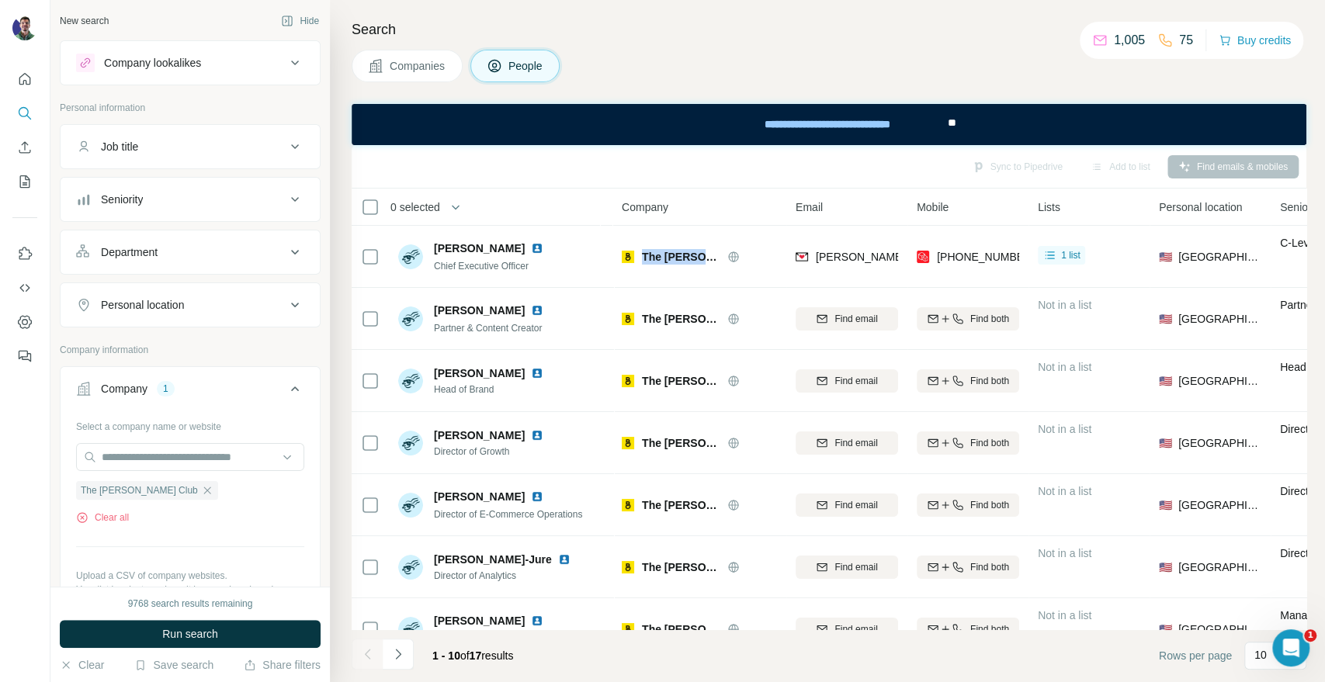
drag, startPoint x: 431, startPoint y: 67, endPoint x: 113, endPoint y: 458, distance: 503.7
click at [431, 67] on span "Companies" at bounding box center [418, 66] width 57 height 16
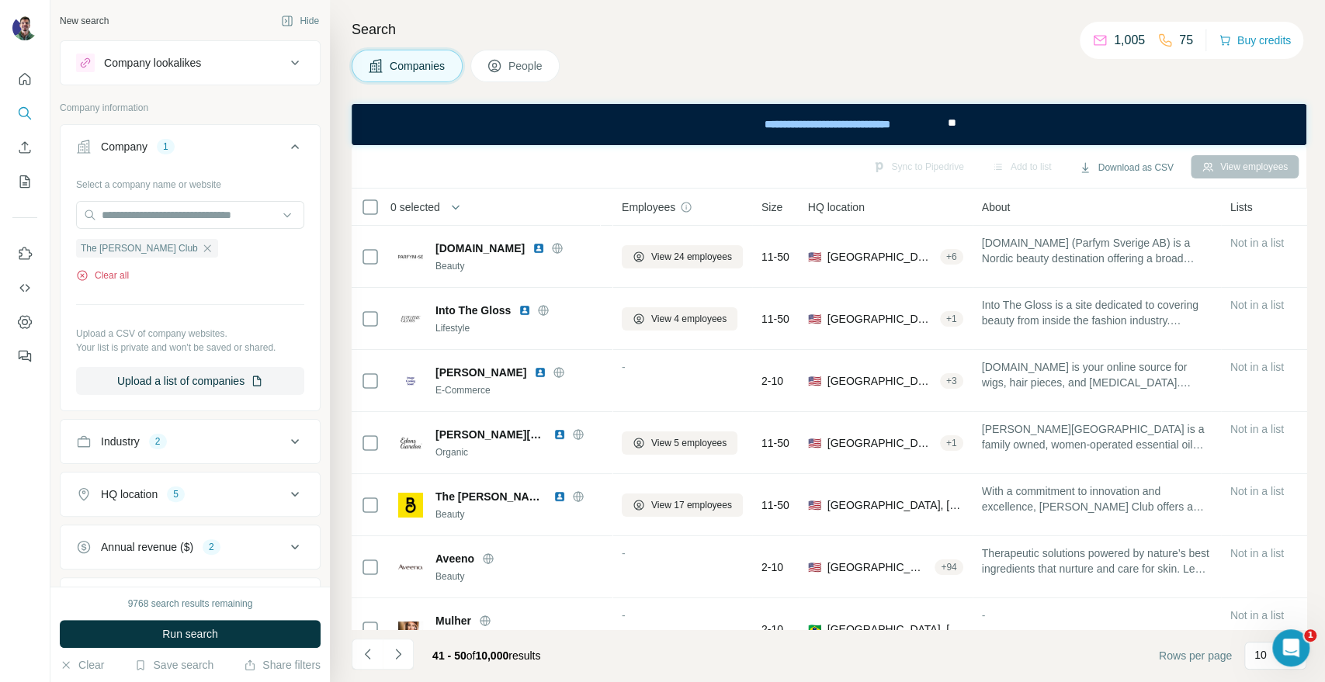
click at [112, 272] on button "Clear all" at bounding box center [102, 276] width 53 height 14
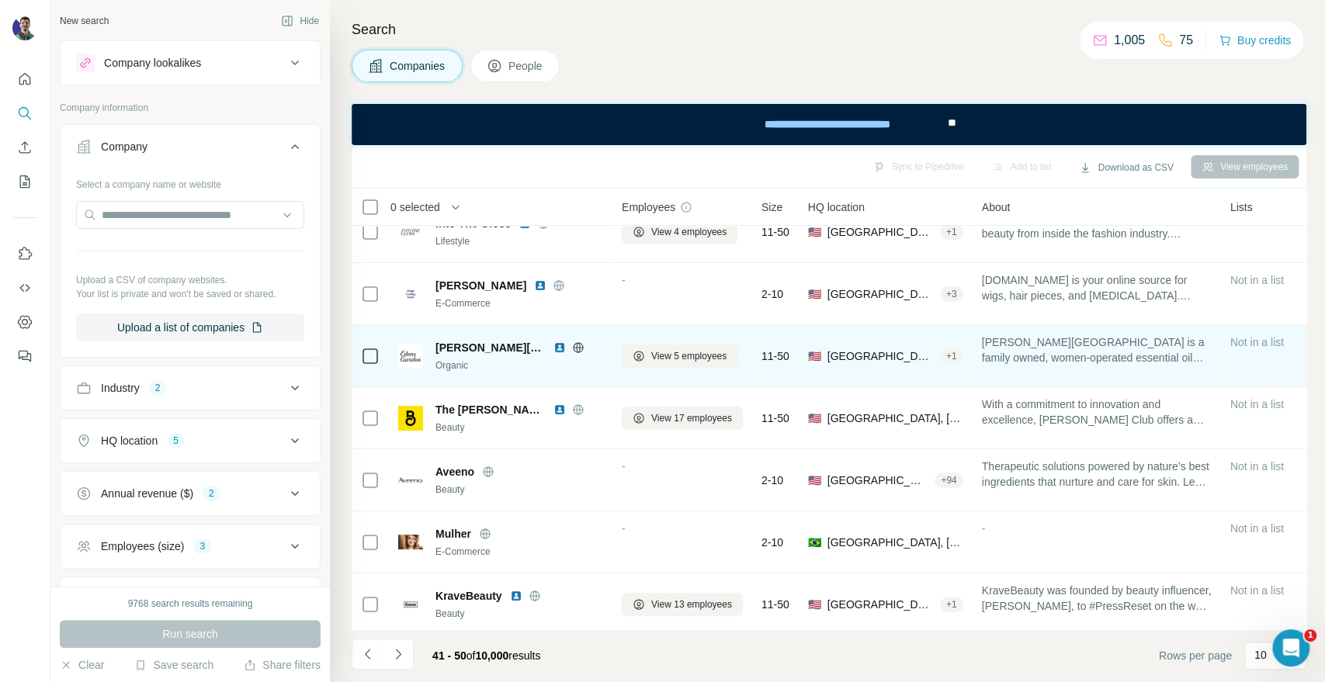
scroll to position [172, 0]
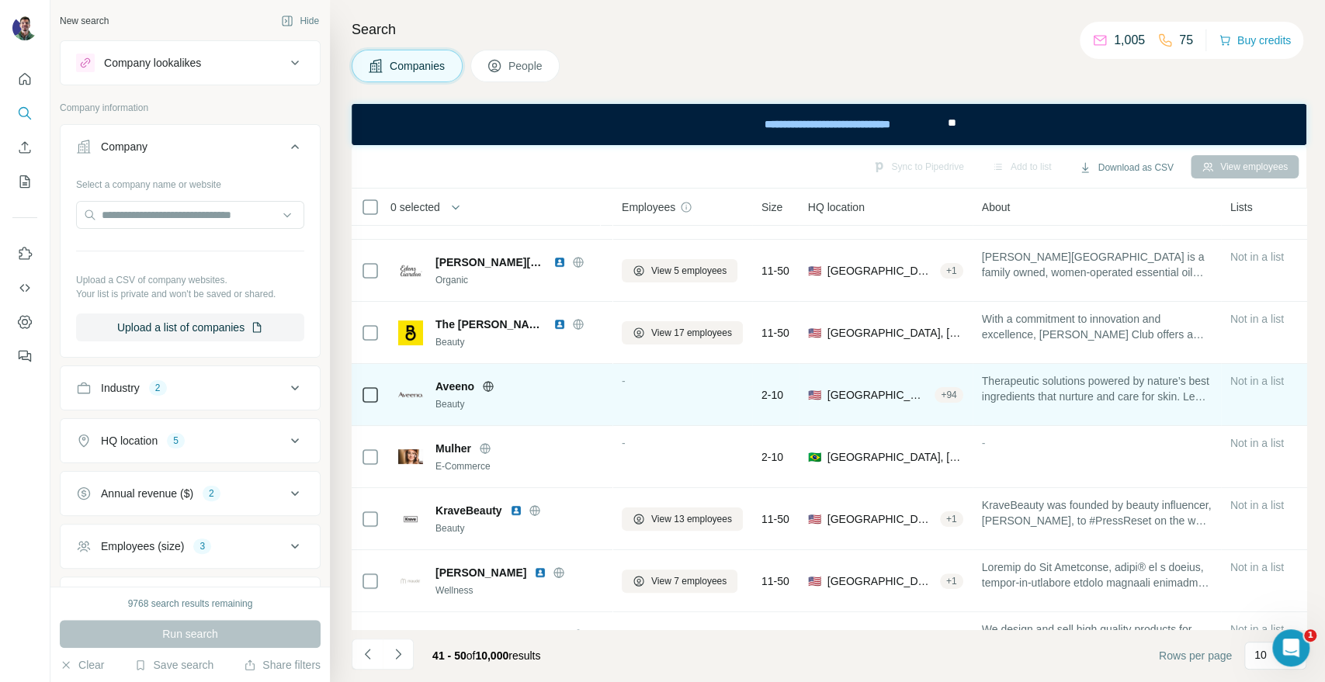
click at [487, 390] on icon at bounding box center [488, 386] width 10 height 10
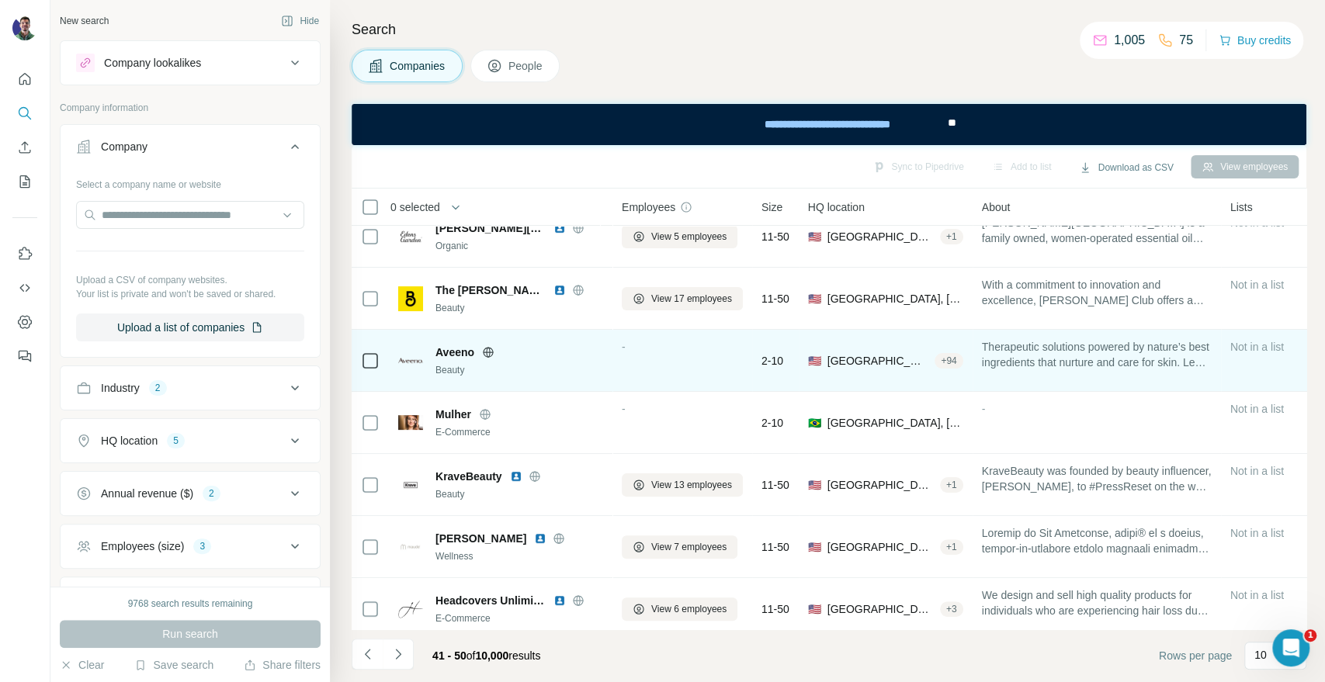
scroll to position [225, 0]
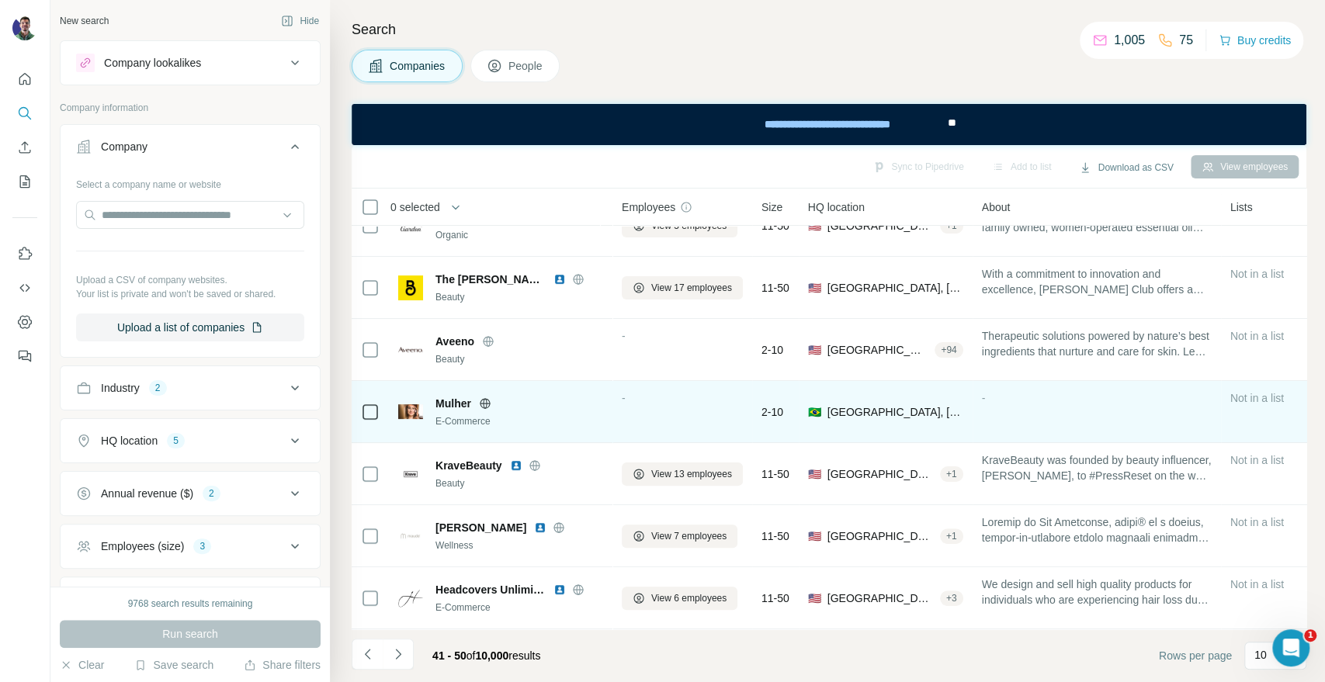
click at [483, 401] on div "Mulher" at bounding box center [519, 404] width 168 height 16
click at [483, 397] on icon at bounding box center [485, 403] width 12 height 12
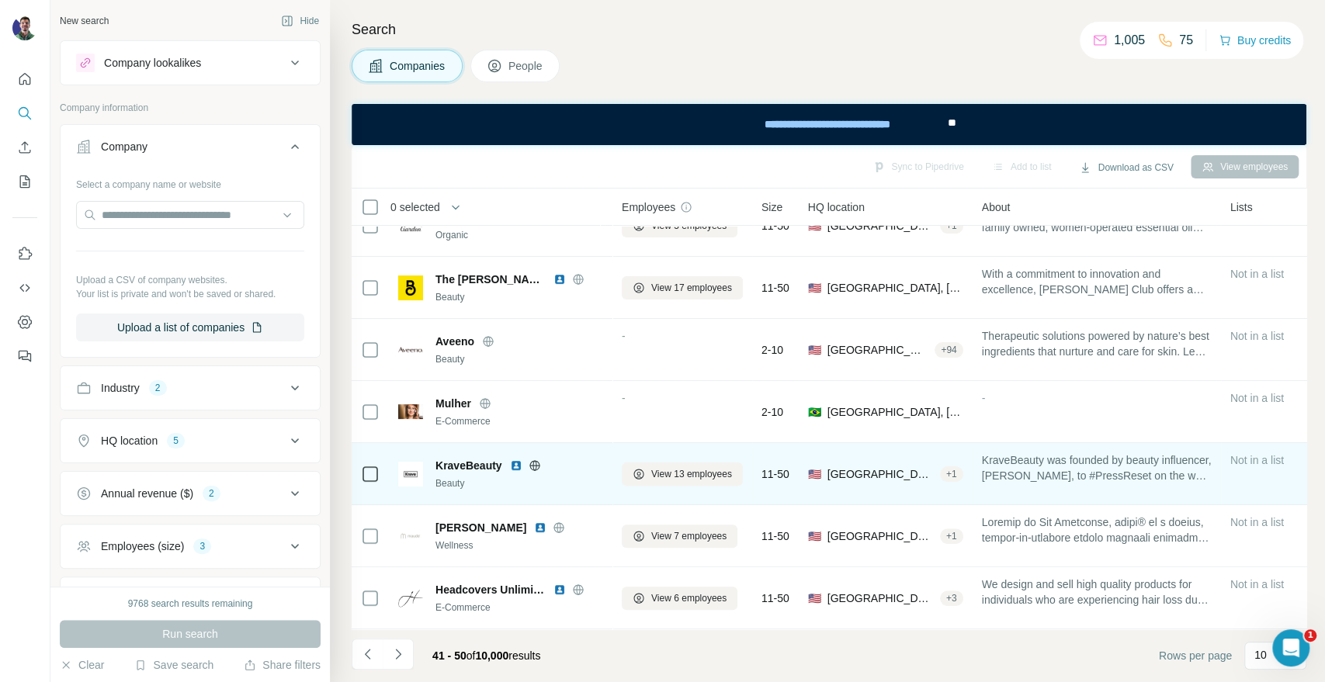
click at [536, 459] on icon at bounding box center [534, 465] width 12 height 12
click at [629, 468] on button "View 13 employees" at bounding box center [682, 474] width 121 height 23
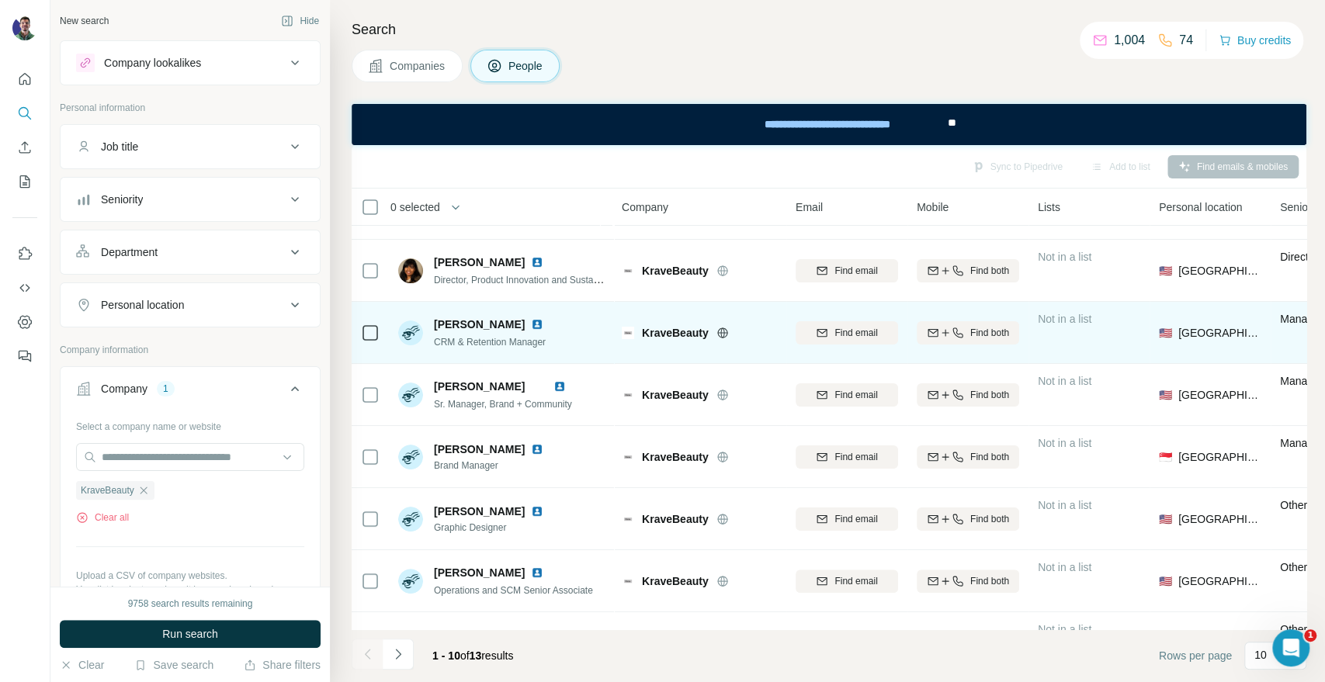
scroll to position [225, 0]
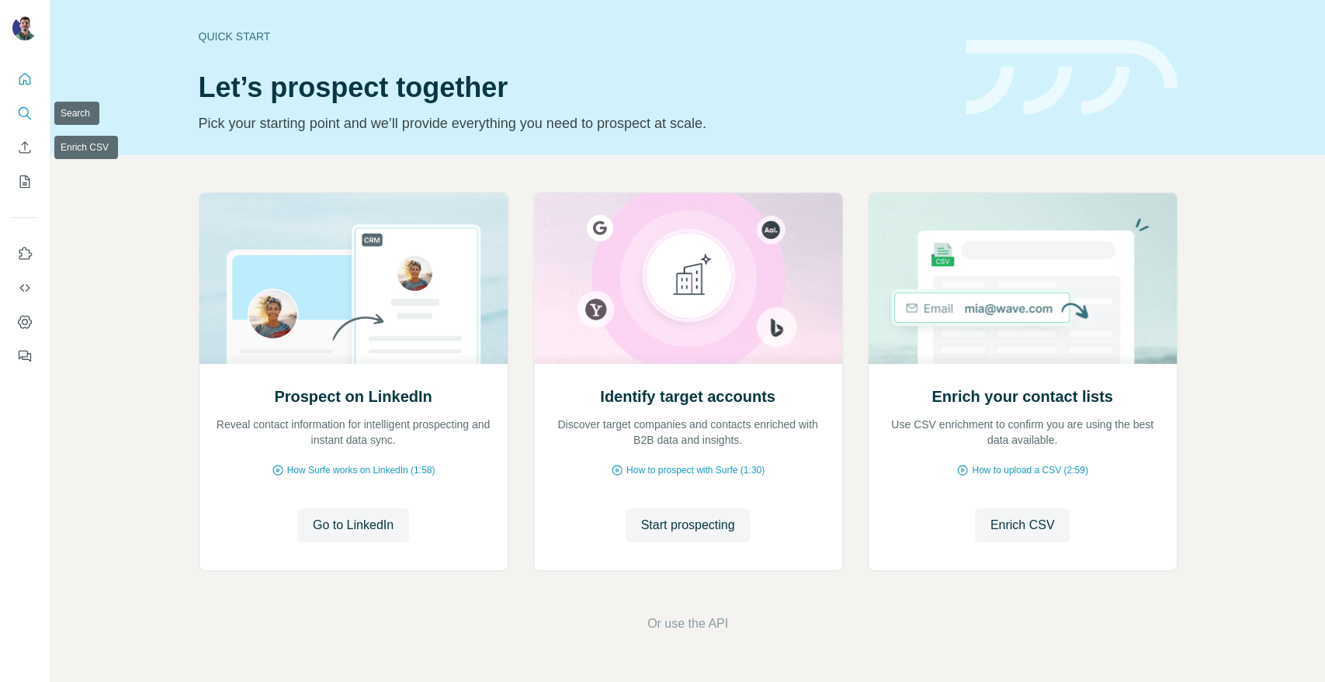
click at [23, 117] on icon "Search" at bounding box center [25, 114] width 16 height 16
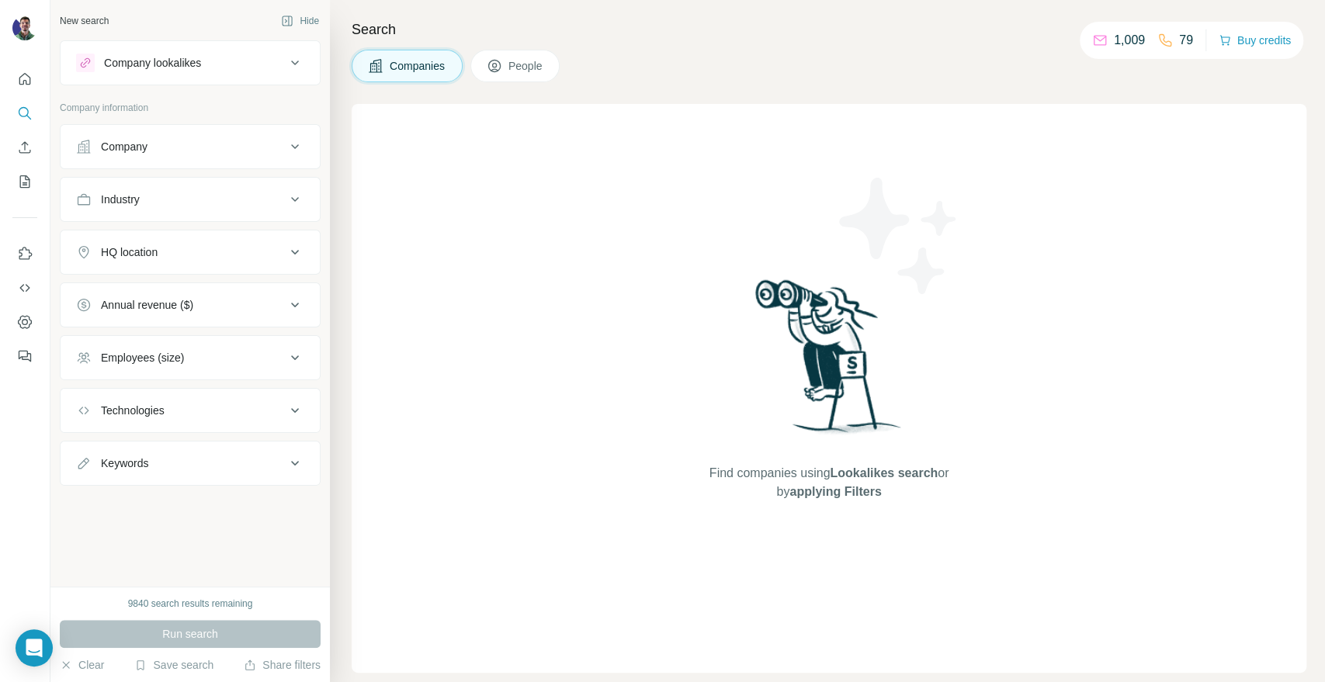
click at [157, 130] on button "Company" at bounding box center [190, 146] width 259 height 37
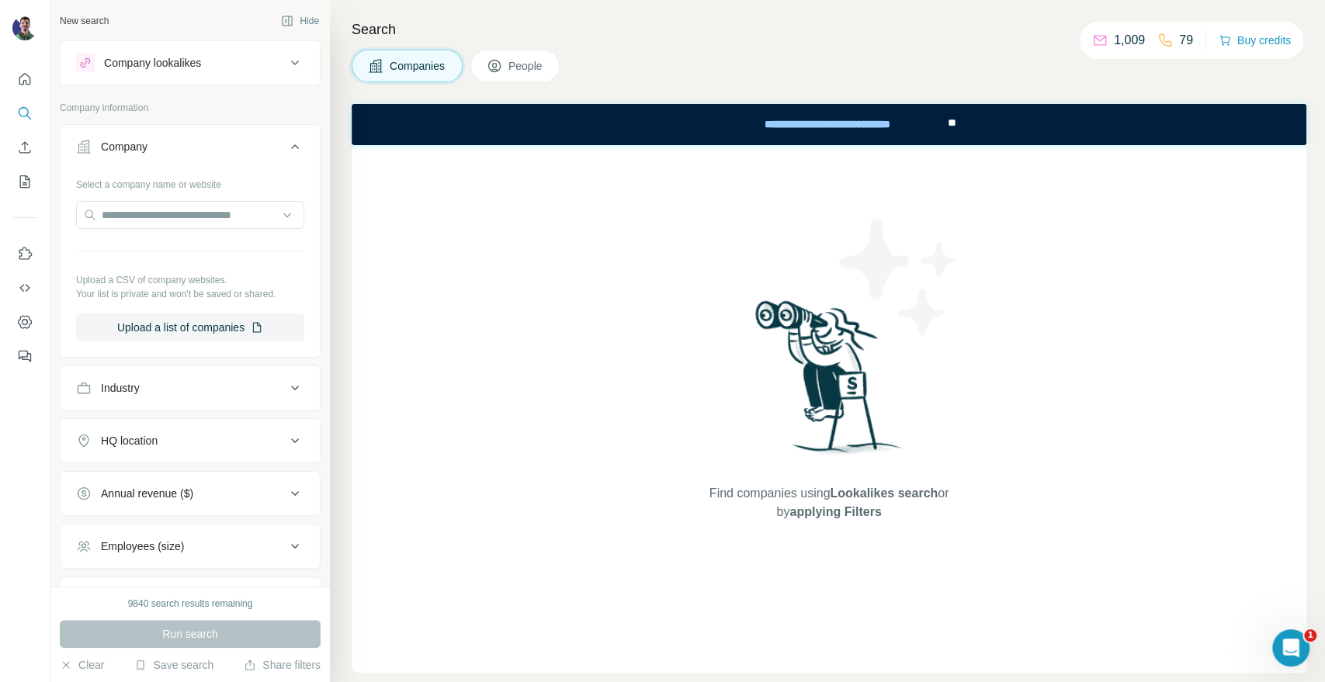
click at [132, 199] on div "Select a company name or website Upload a CSV of company websites. Your list is…" at bounding box center [190, 257] width 228 height 170
click at [143, 226] on input "text" at bounding box center [190, 215] width 228 height 28
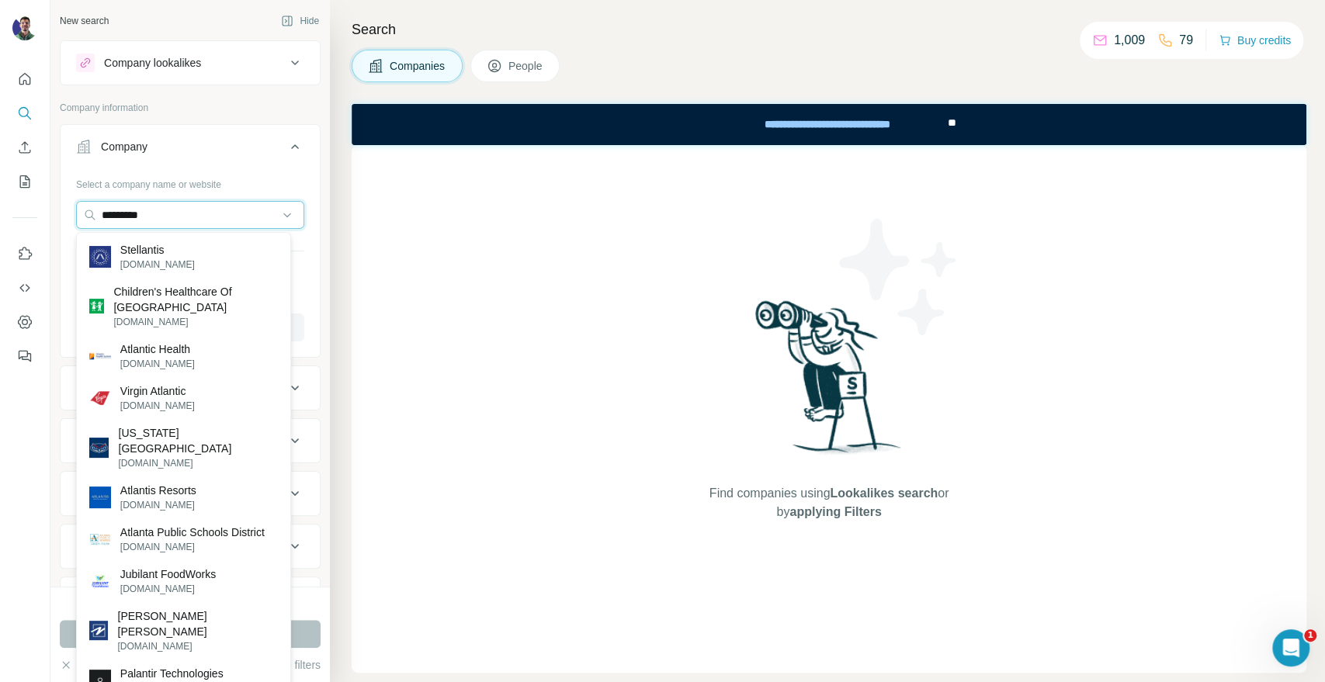
type input "**********"
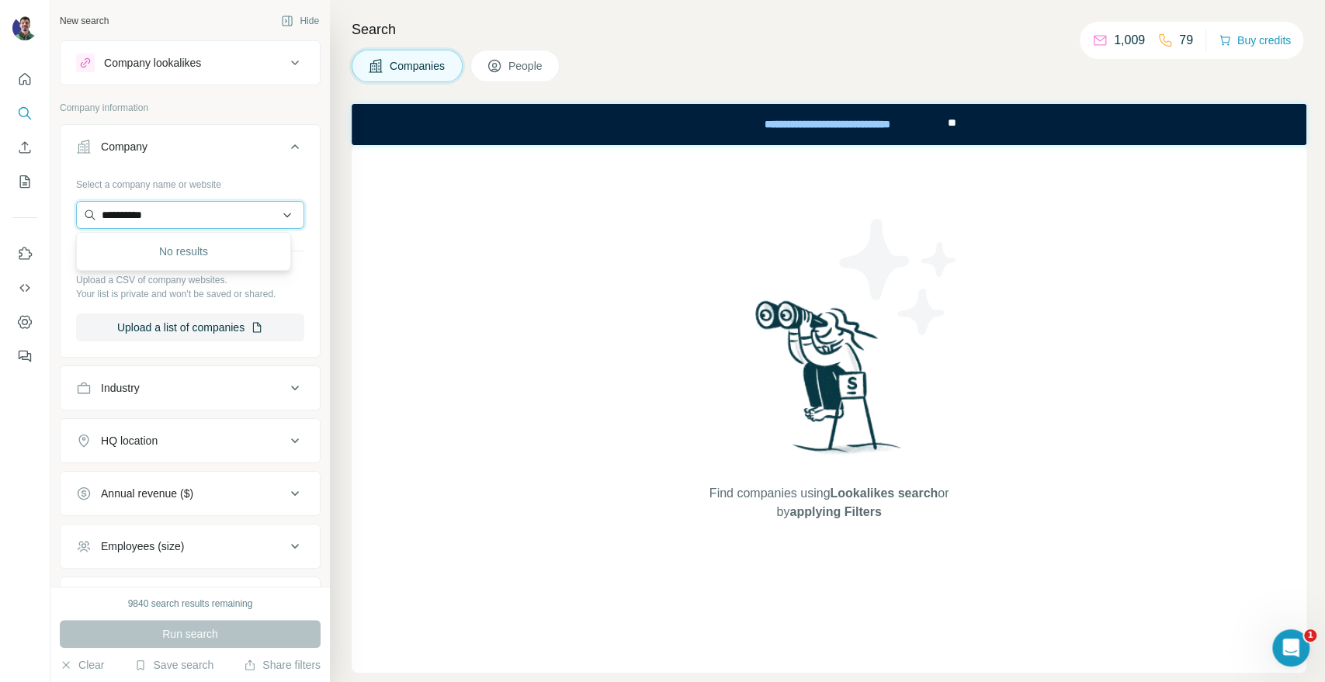
click at [284, 216] on input "**********" at bounding box center [190, 215] width 228 height 28
click at [279, 214] on input "**********" at bounding box center [190, 215] width 228 height 28
click at [276, 212] on input "**********" at bounding box center [190, 215] width 228 height 28
click at [234, 210] on input "**********" at bounding box center [190, 215] width 228 height 28
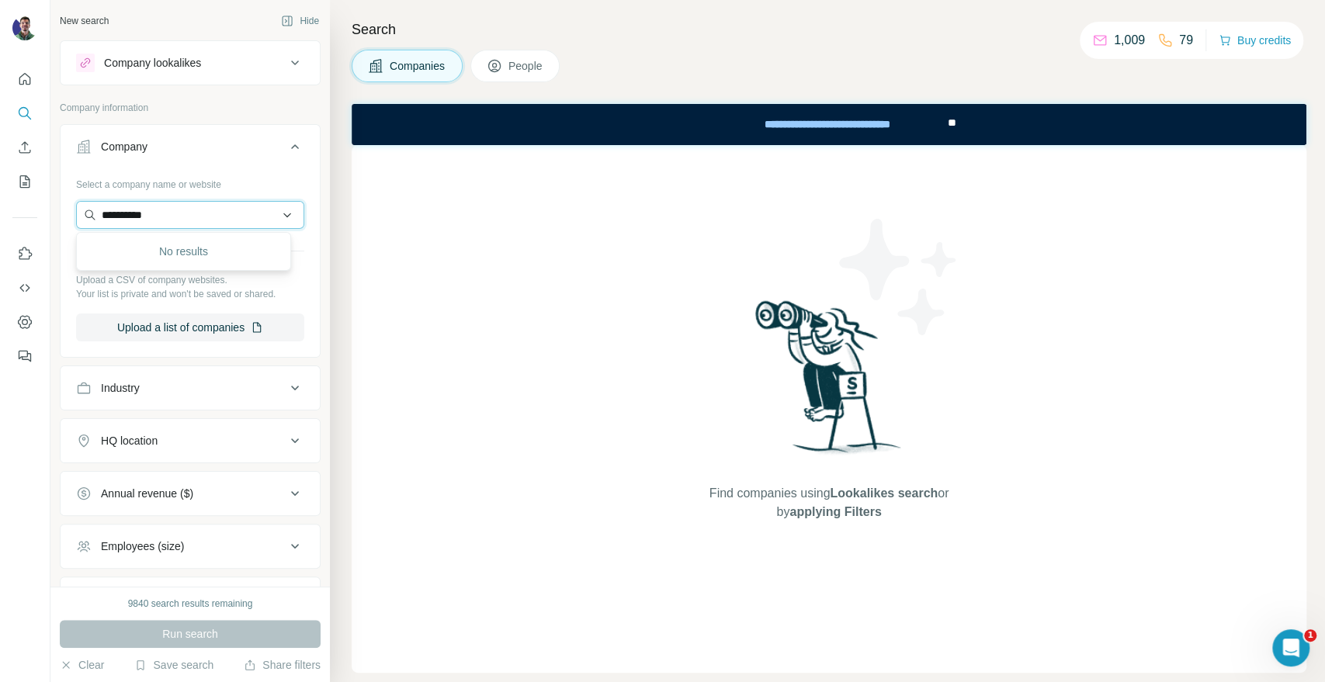
click at [234, 210] on input "**********" at bounding box center [190, 215] width 228 height 28
